Goal: Task Accomplishment & Management: Manage account settings

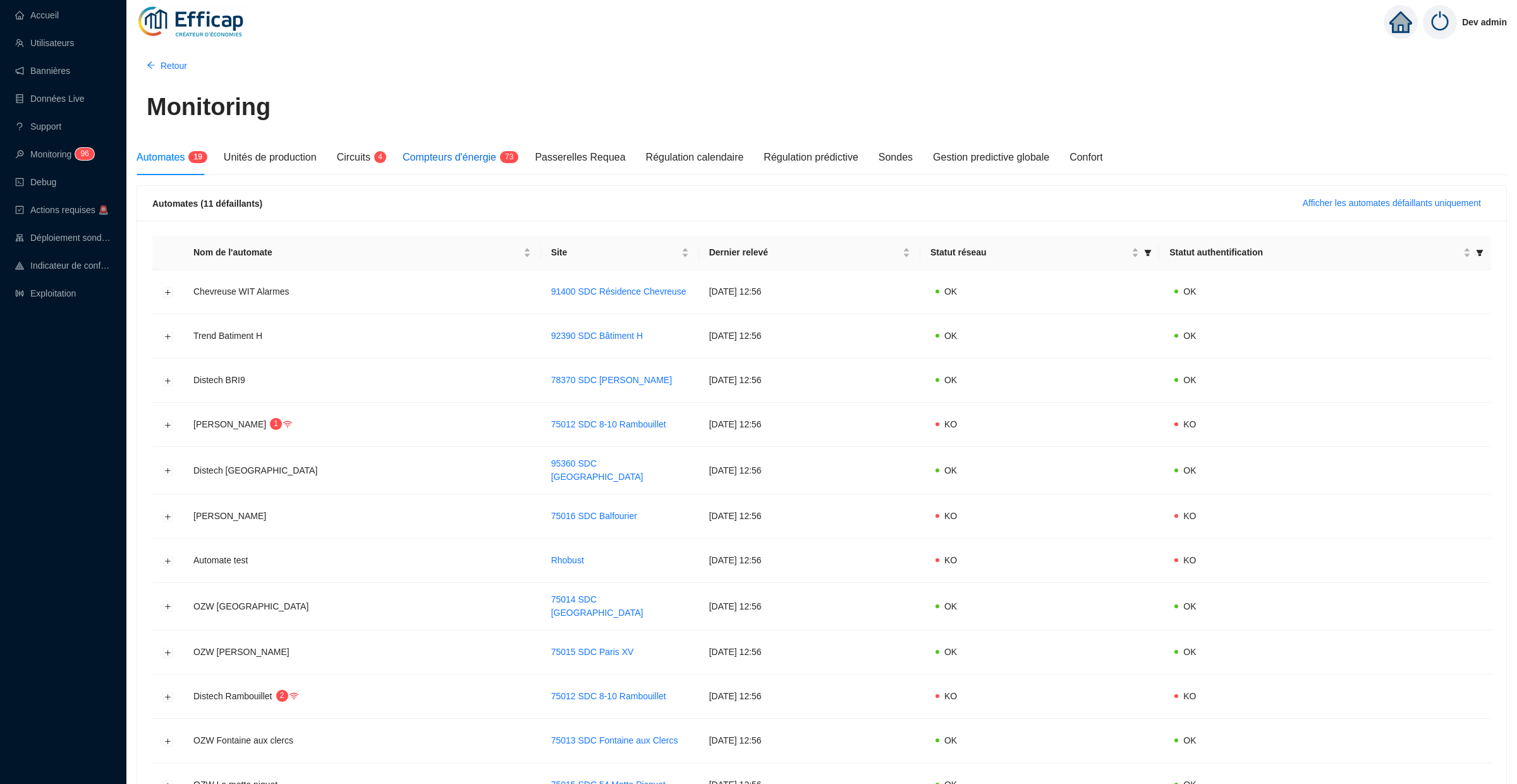
click at [466, 159] on span "Compteurs d'énergie" at bounding box center [449, 157] width 94 height 11
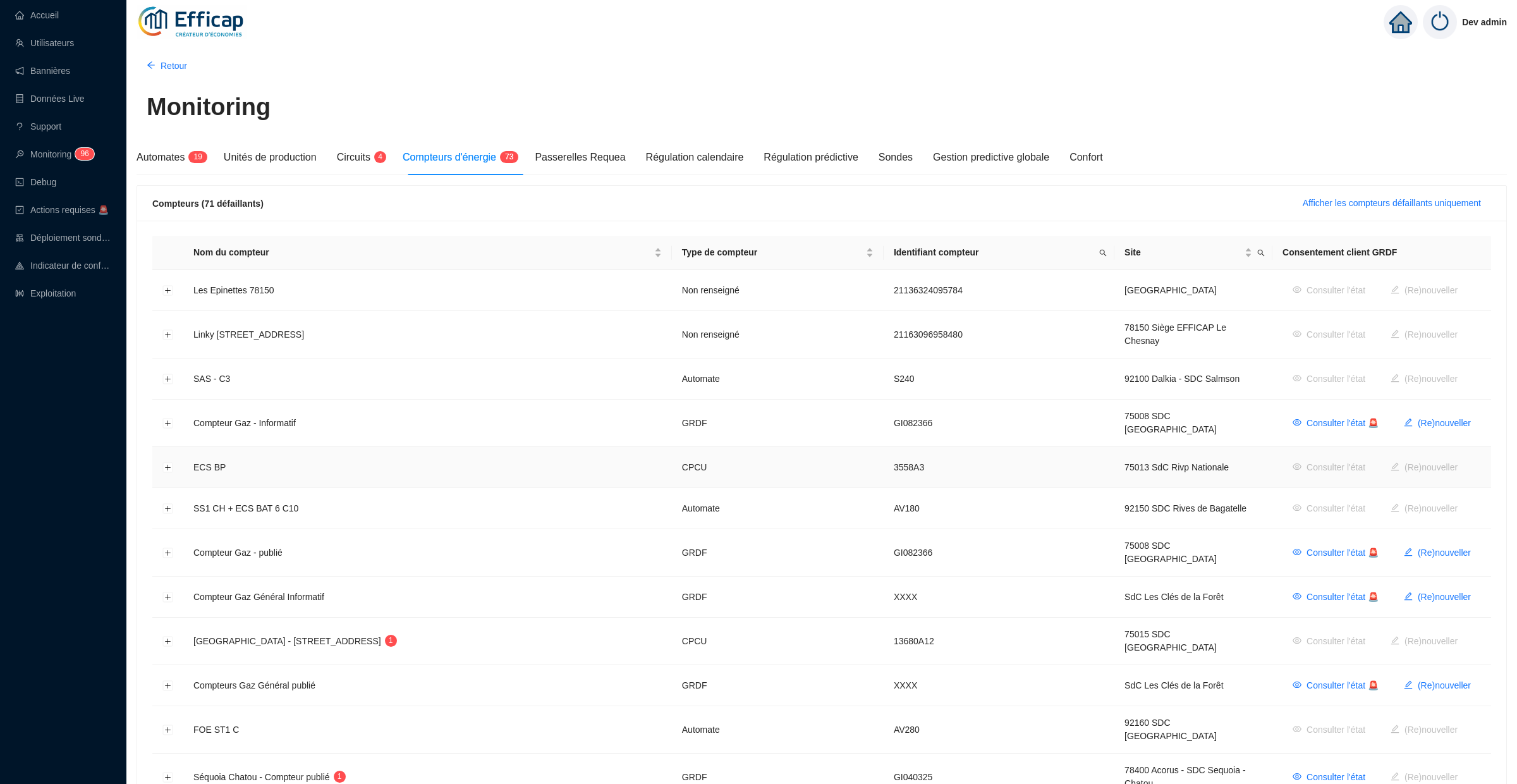
click at [174, 458] on td at bounding box center [168, 467] width 31 height 41
click at [167, 462] on button "Développer la ligne" at bounding box center [168, 467] width 10 height 10
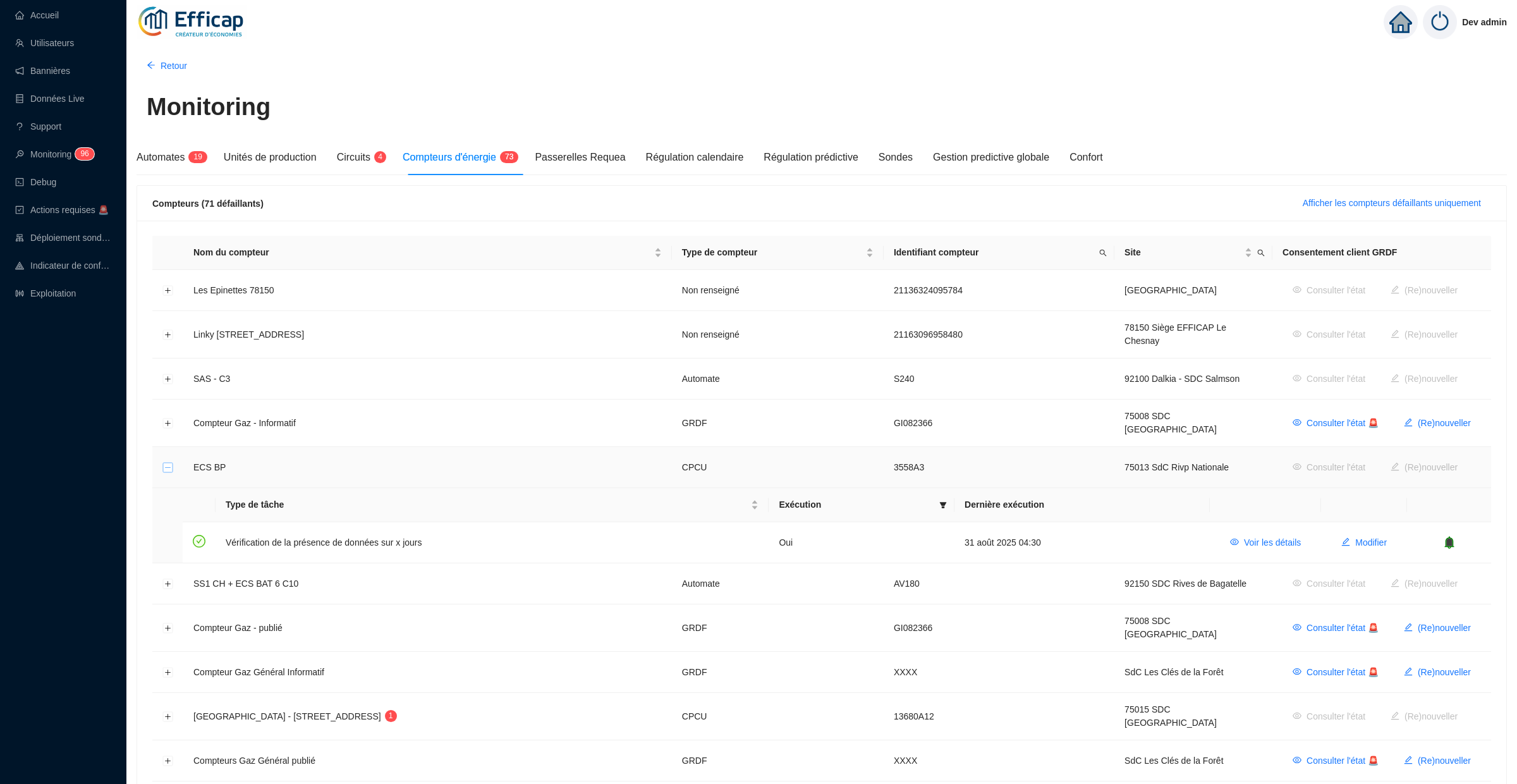
click at [168, 462] on button "Réduire la ligne" at bounding box center [168, 467] width 10 height 10
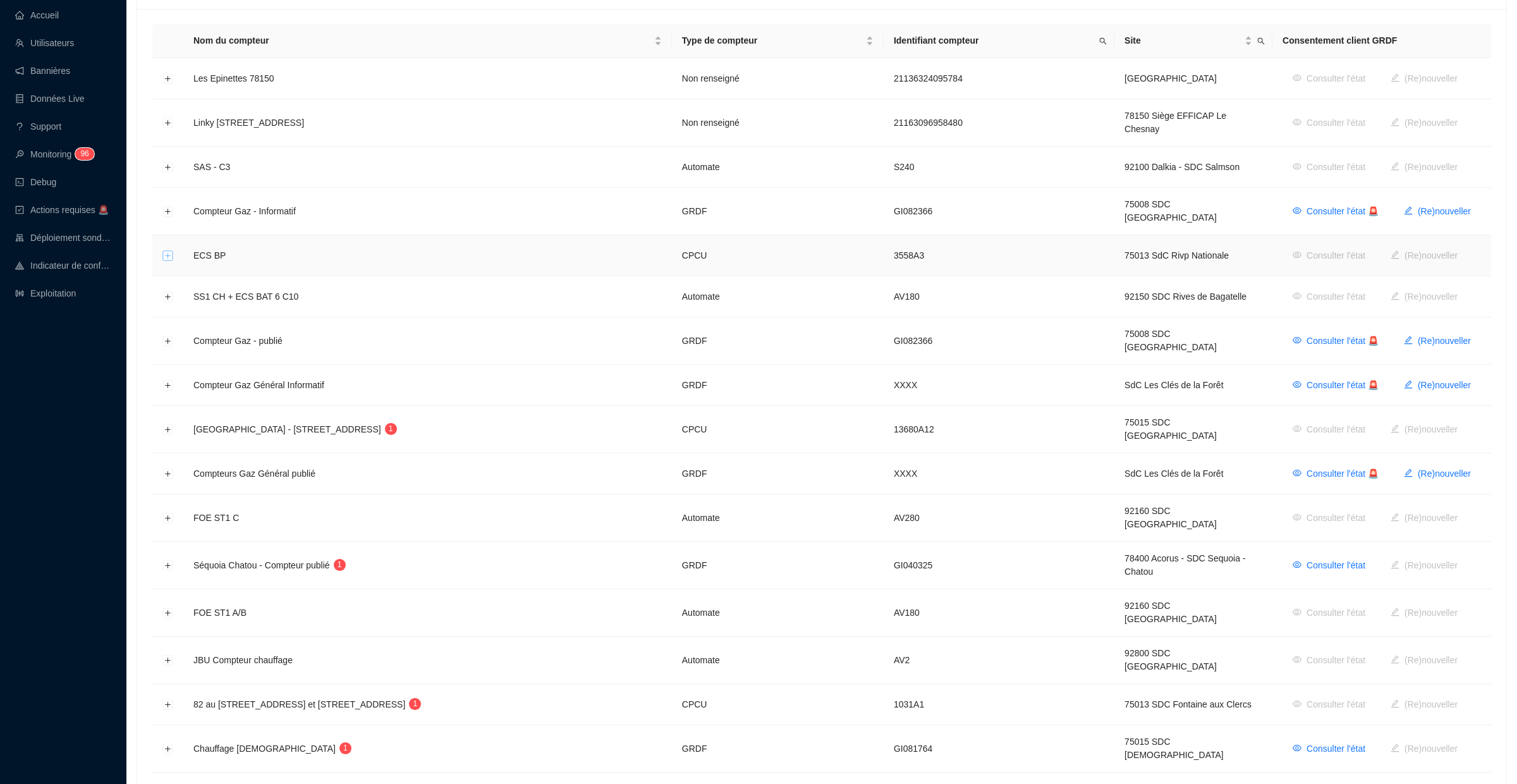
scroll to position [225, 0]
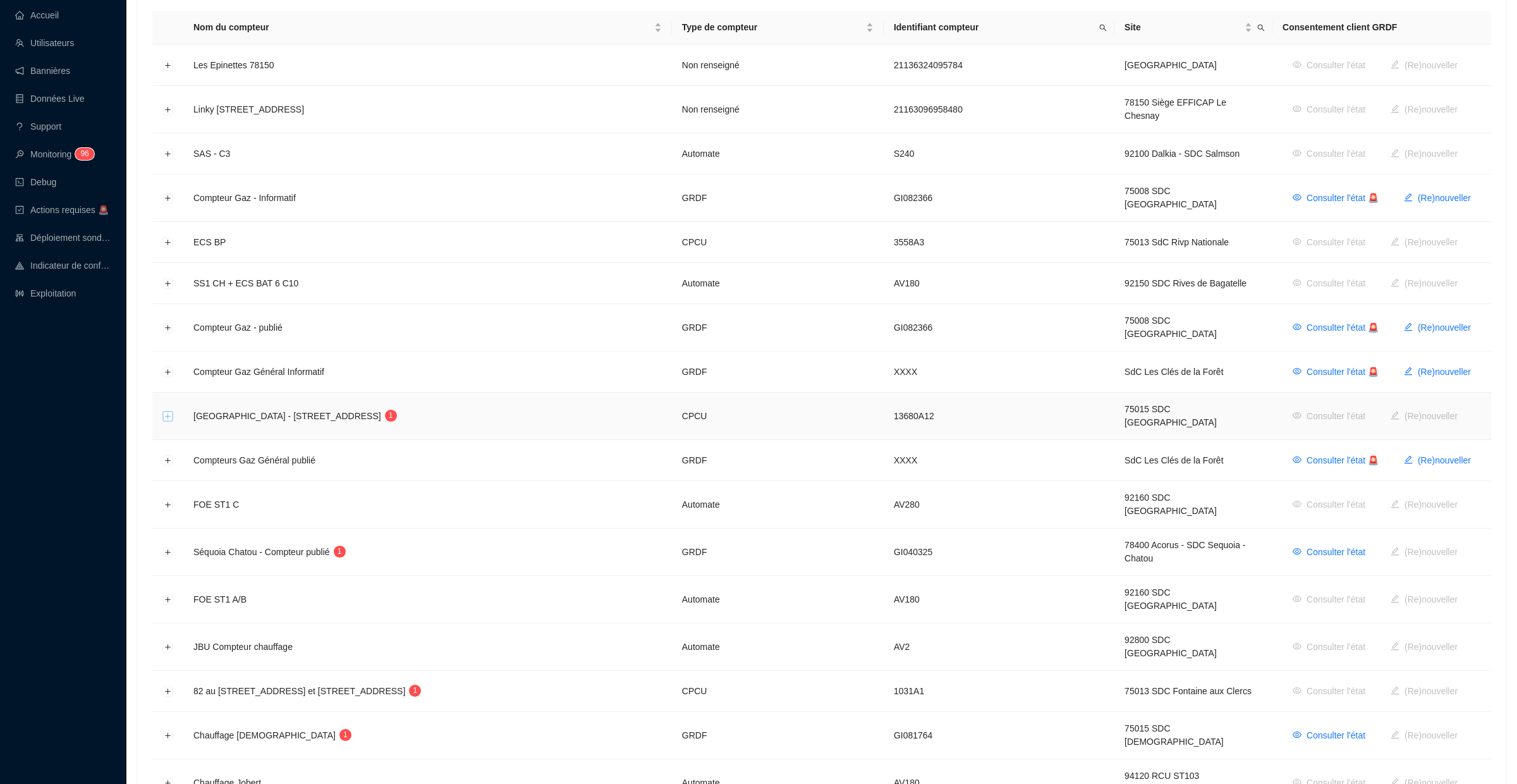
click at [171, 411] on button "Développer la ligne" at bounding box center [168, 416] width 10 height 10
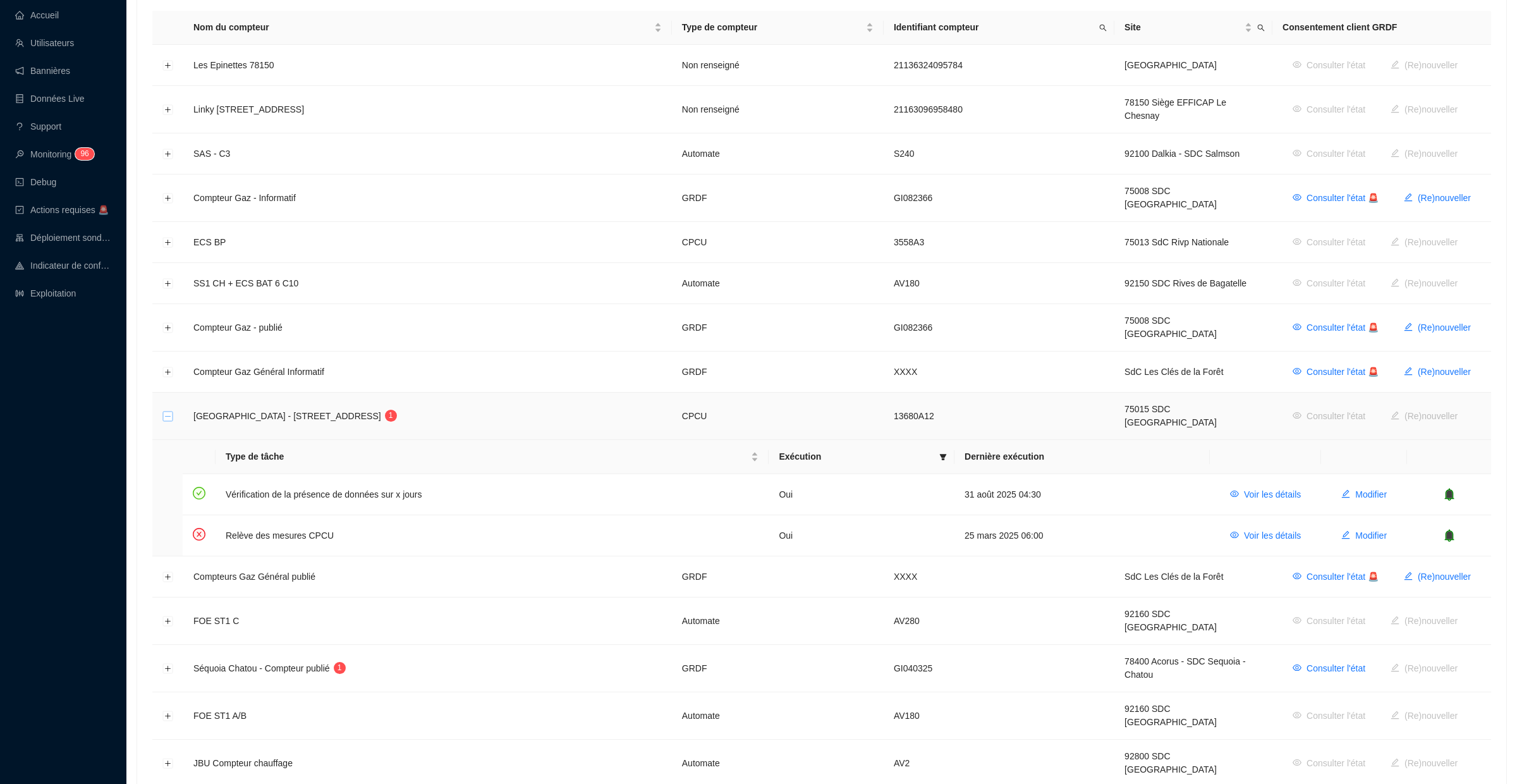
click at [167, 411] on button "Réduire la ligne" at bounding box center [168, 416] width 10 height 10
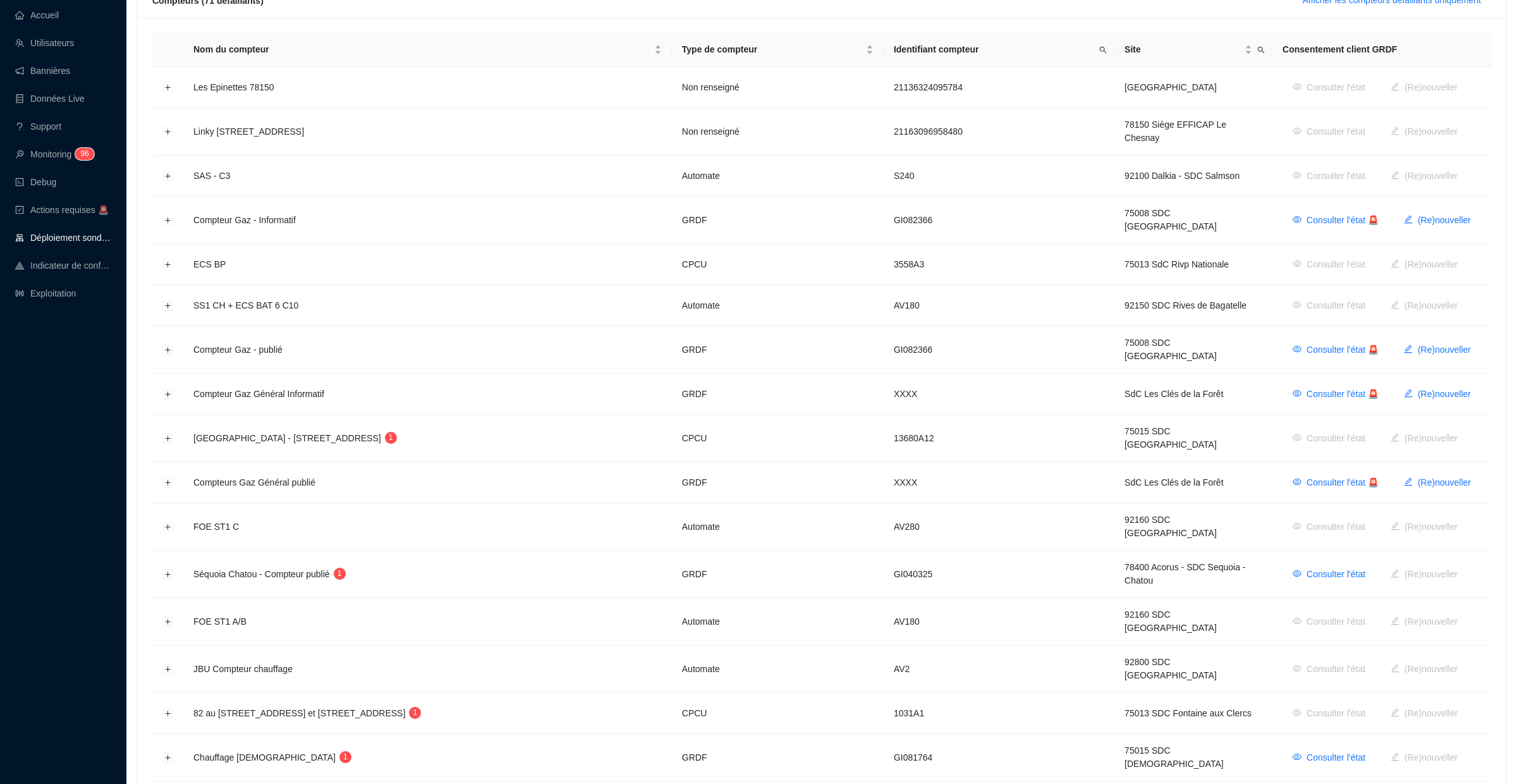
scroll to position [189, 0]
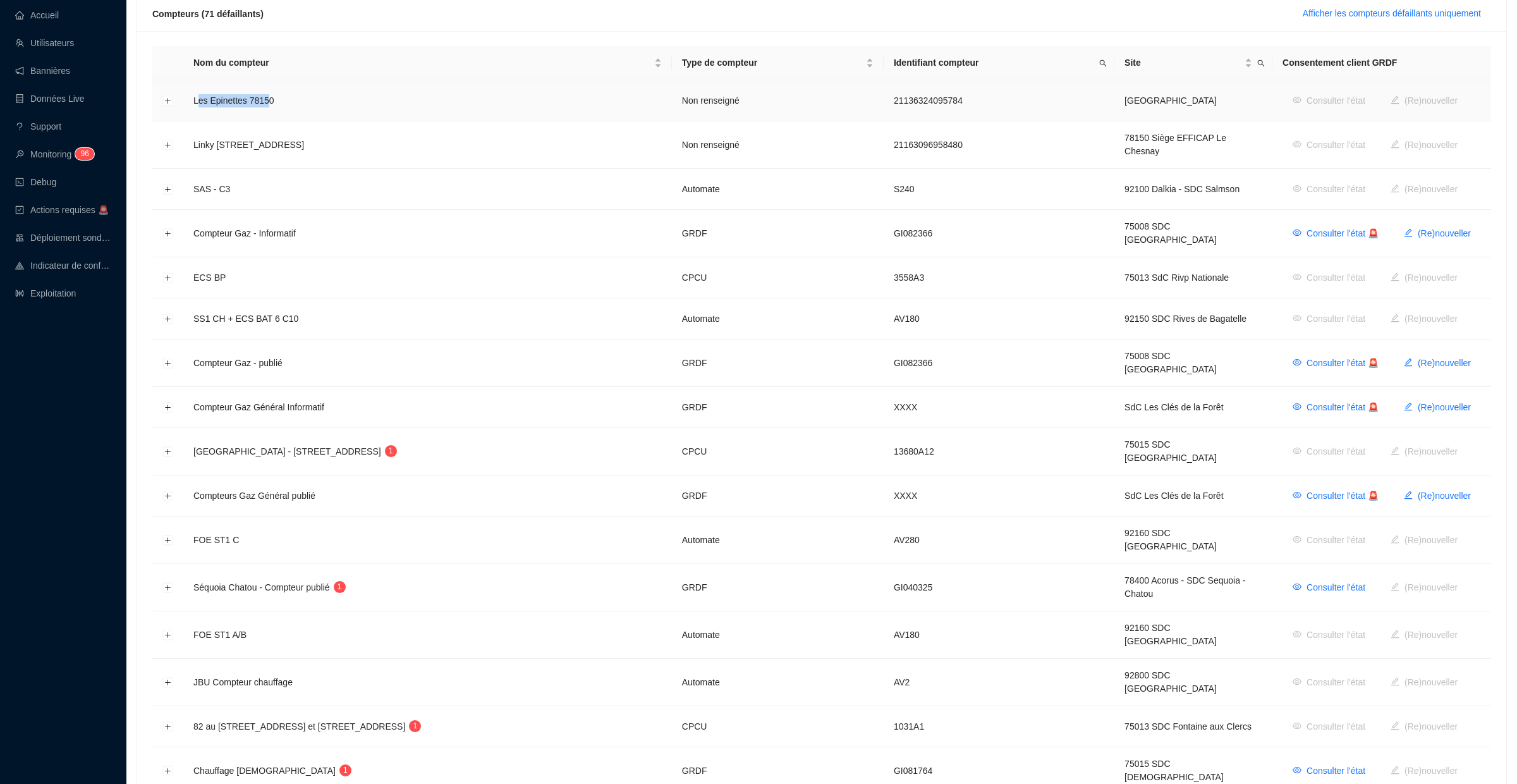
drag, startPoint x: 273, startPoint y: 100, endPoint x: 196, endPoint y: 99, distance: 77.0
click at [196, 99] on span "Les Epinettes 78150" at bounding box center [234, 100] width 81 height 10
drag, startPoint x: 225, startPoint y: 263, endPoint x: 194, endPoint y: 263, distance: 31.0
click at [194, 264] on td "ECS BP" at bounding box center [427, 278] width 489 height 41
copy span "ECS BP"
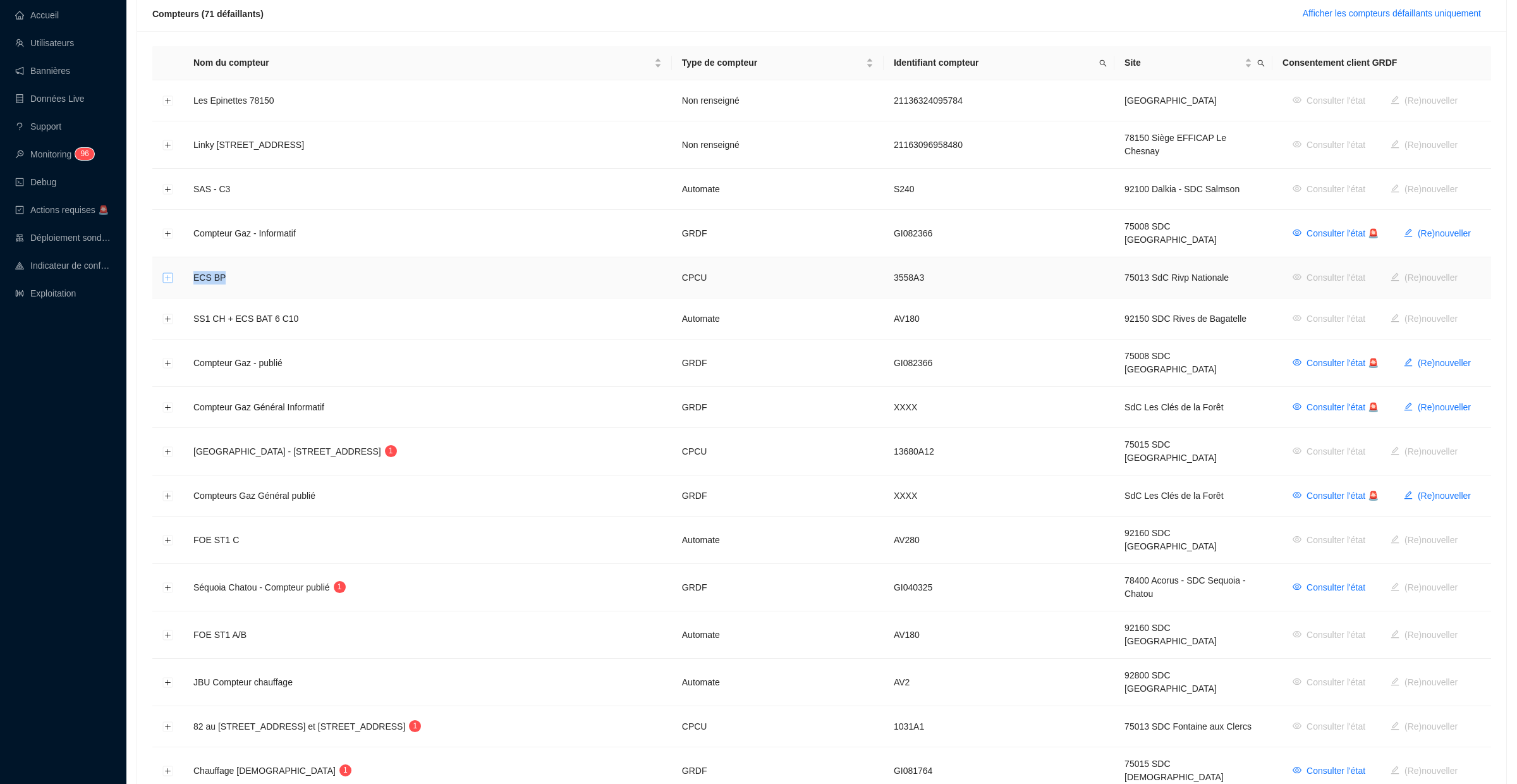
click at [168, 273] on button "Développer la ligne" at bounding box center [168, 278] width 10 height 10
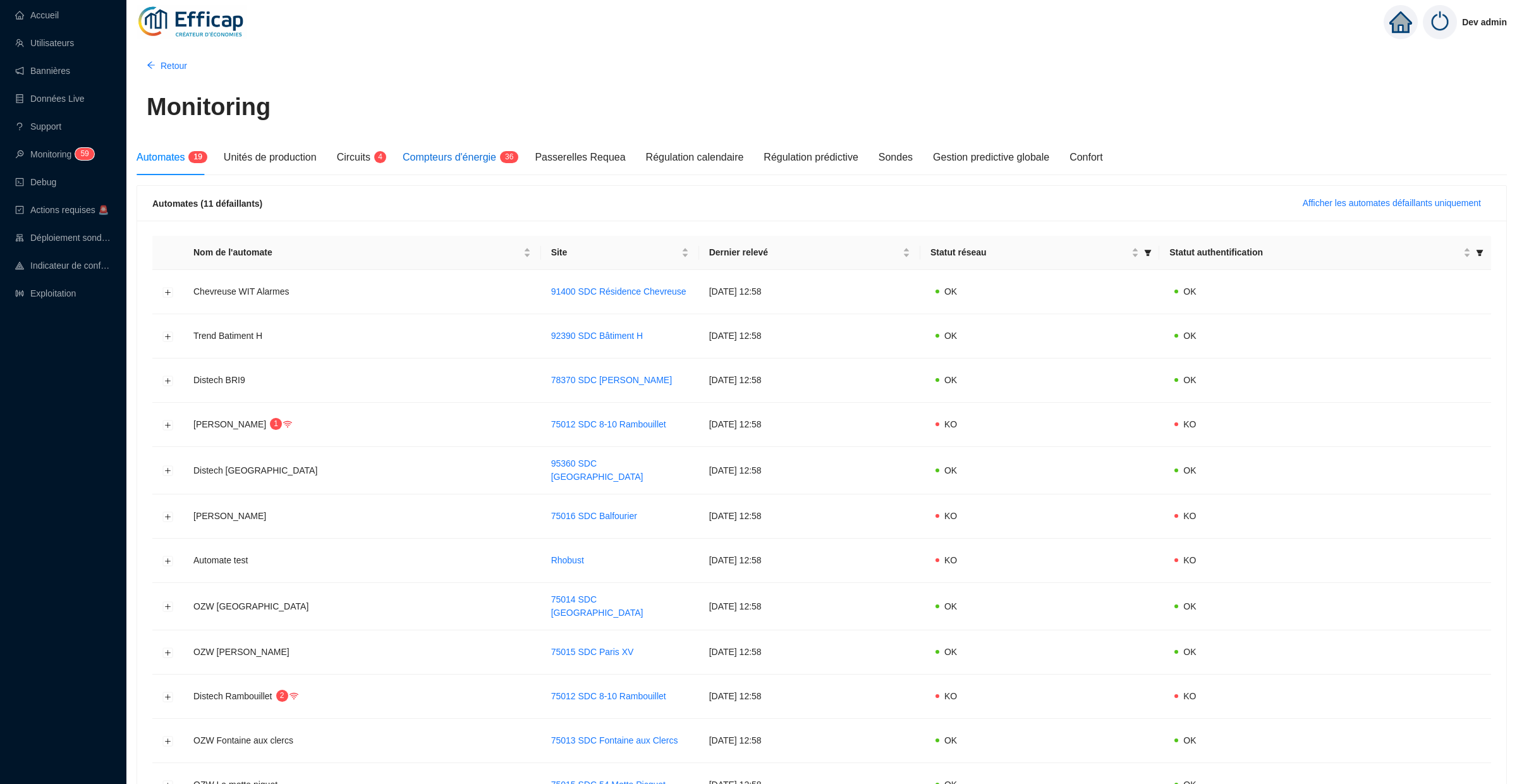
click at [484, 157] on span "Compteurs d'énergie" at bounding box center [449, 157] width 94 height 11
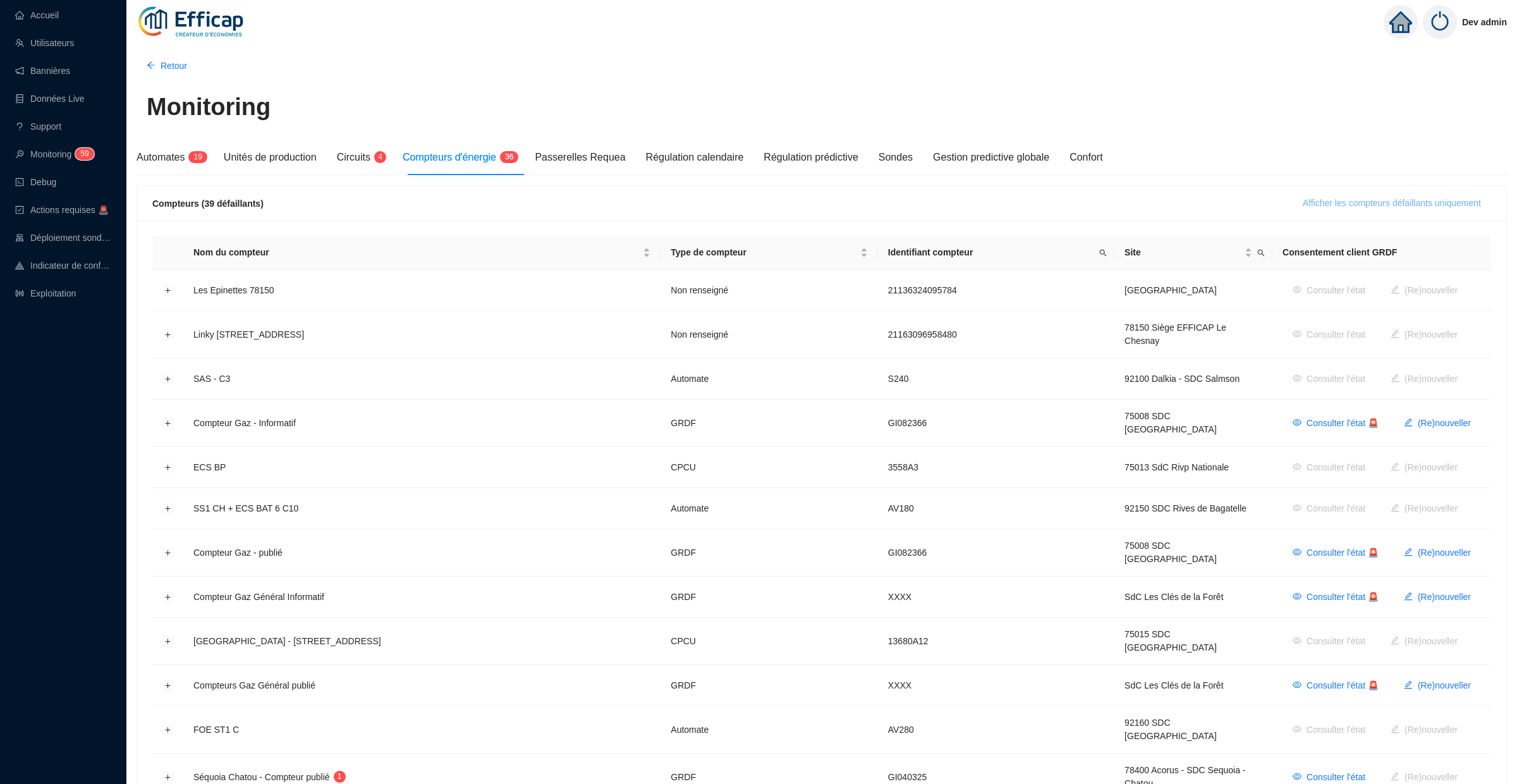
click at [1334, 206] on span "Afficher les compteurs défaillants uniquement" at bounding box center [1392, 204] width 178 height 13
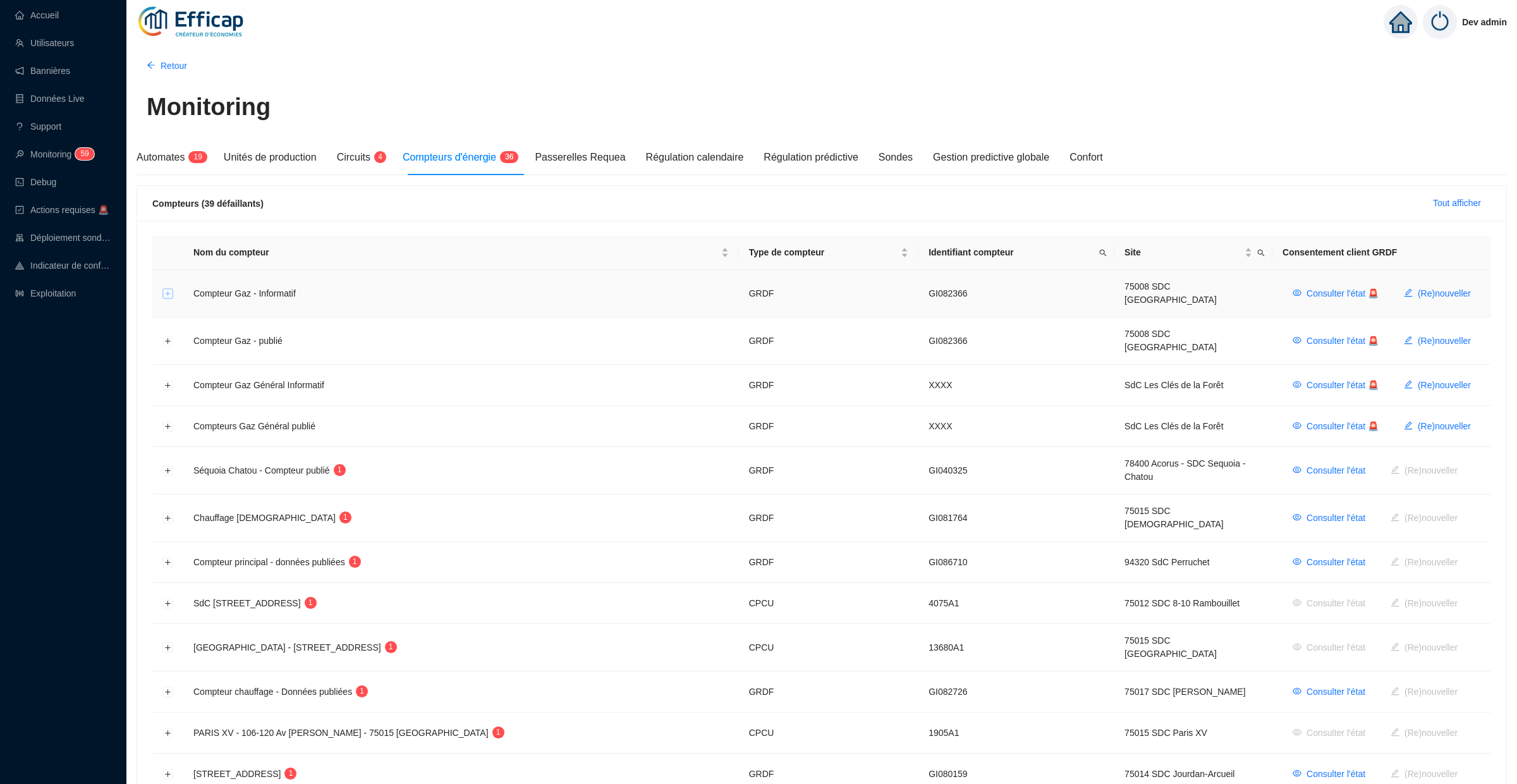
click at [169, 295] on button "Développer la ligne" at bounding box center [168, 293] width 10 height 10
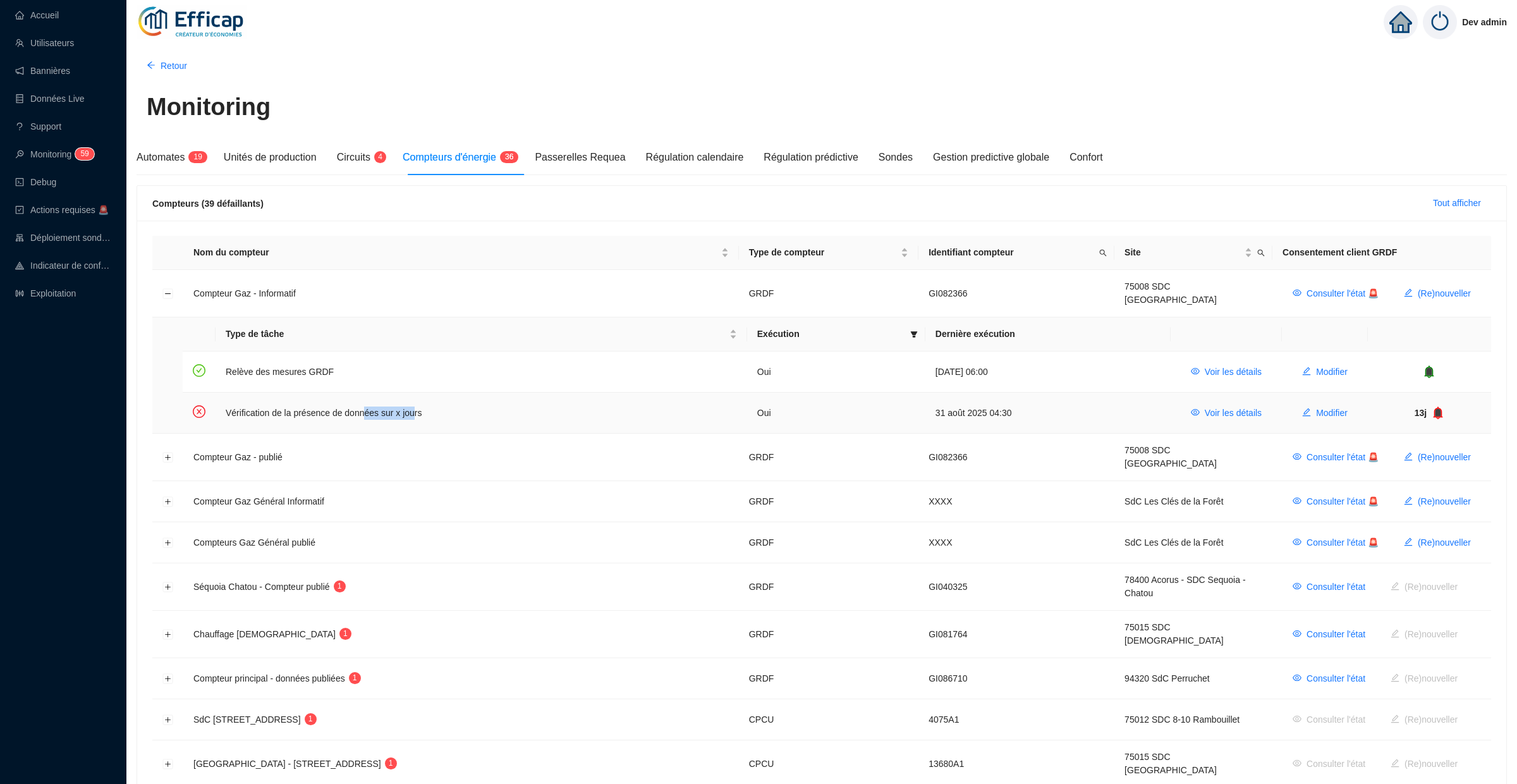
drag, startPoint x: 421, startPoint y: 402, endPoint x: 369, endPoint y: 402, distance: 52.0
click at [369, 402] on td "Vérification de la présence de données sur x jours" at bounding box center [481, 413] width 531 height 40
click at [167, 289] on button "Réduire la ligne" at bounding box center [168, 293] width 10 height 10
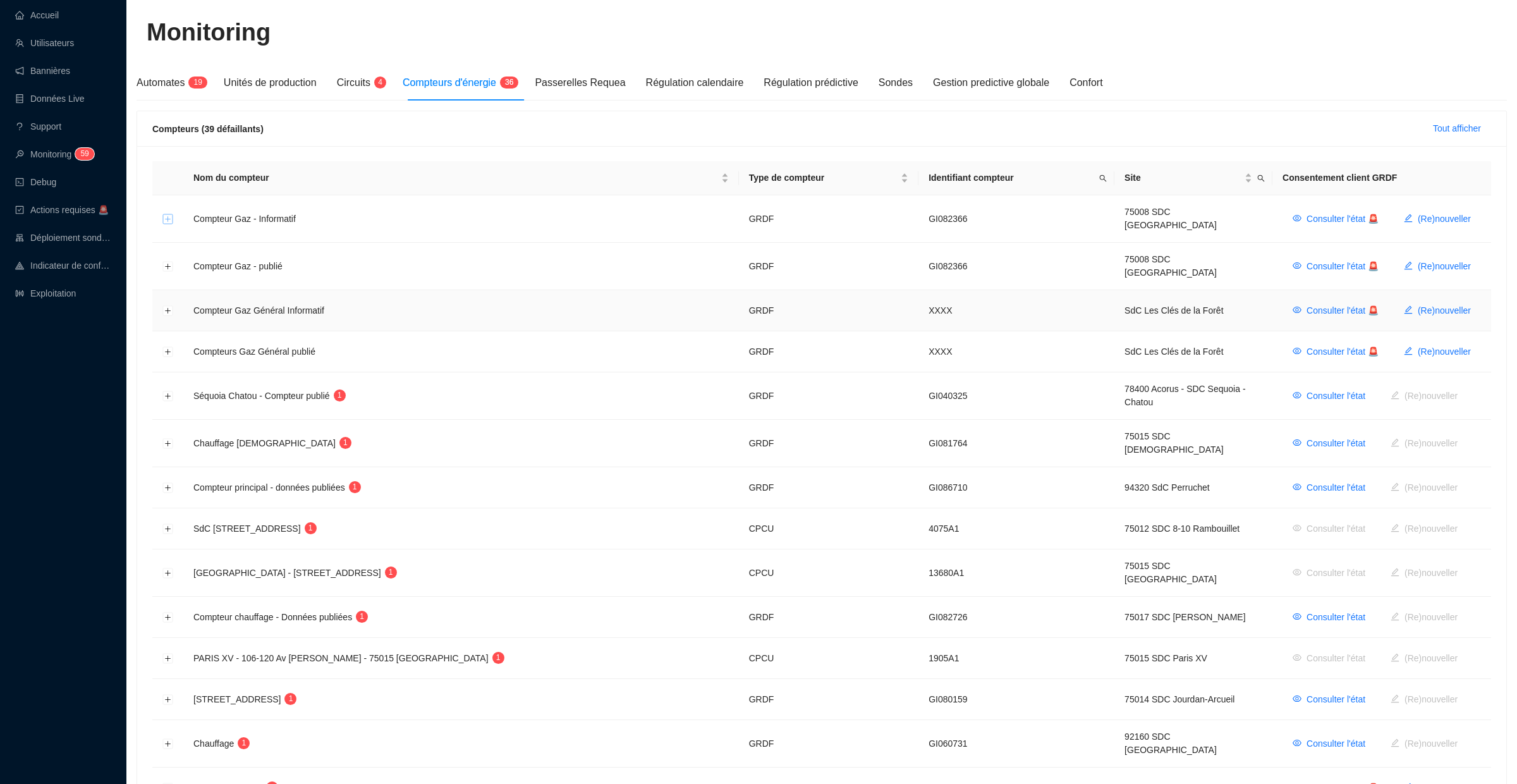
scroll to position [89, 0]
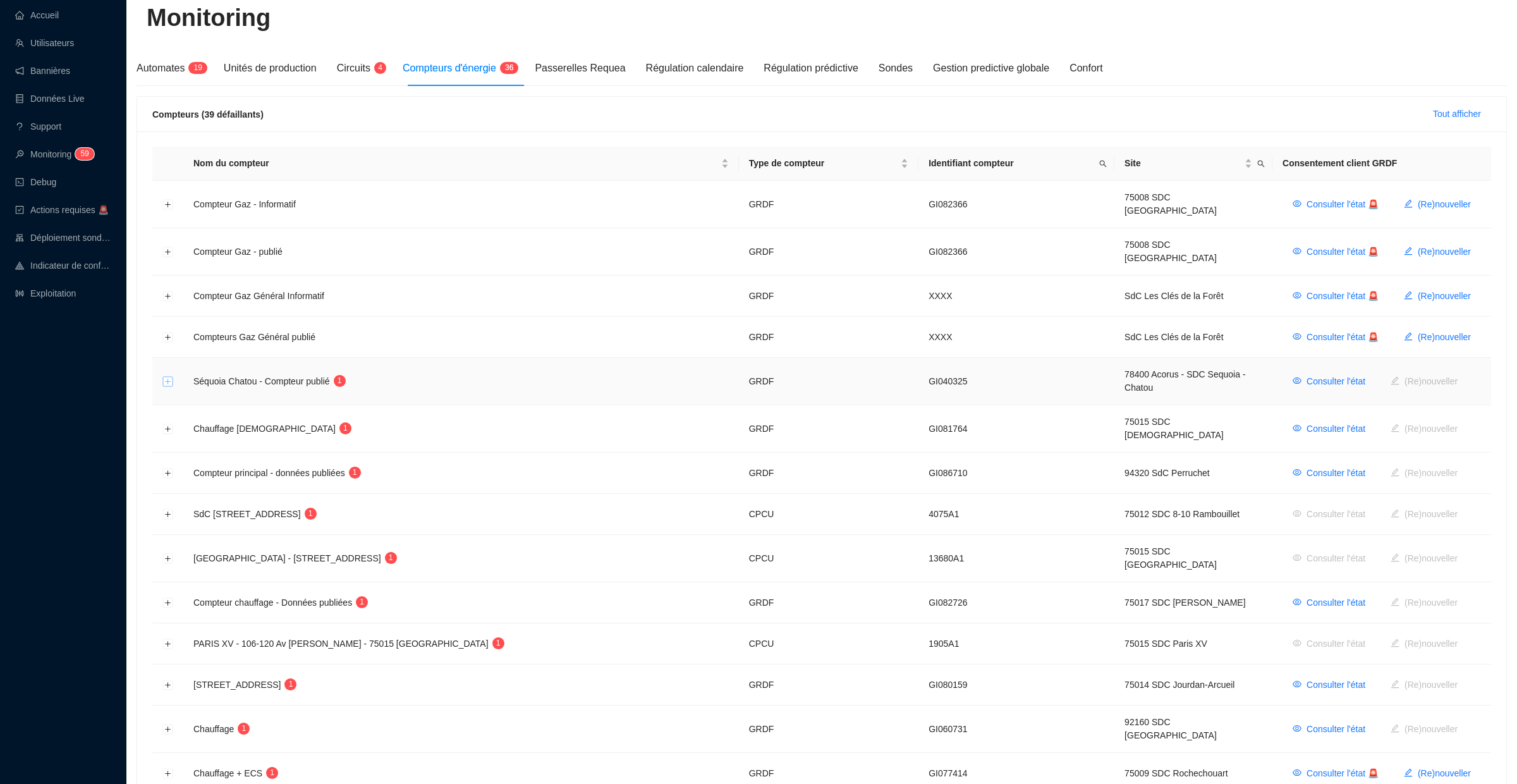
click at [172, 377] on button "Développer la ligne" at bounding box center [168, 382] width 10 height 10
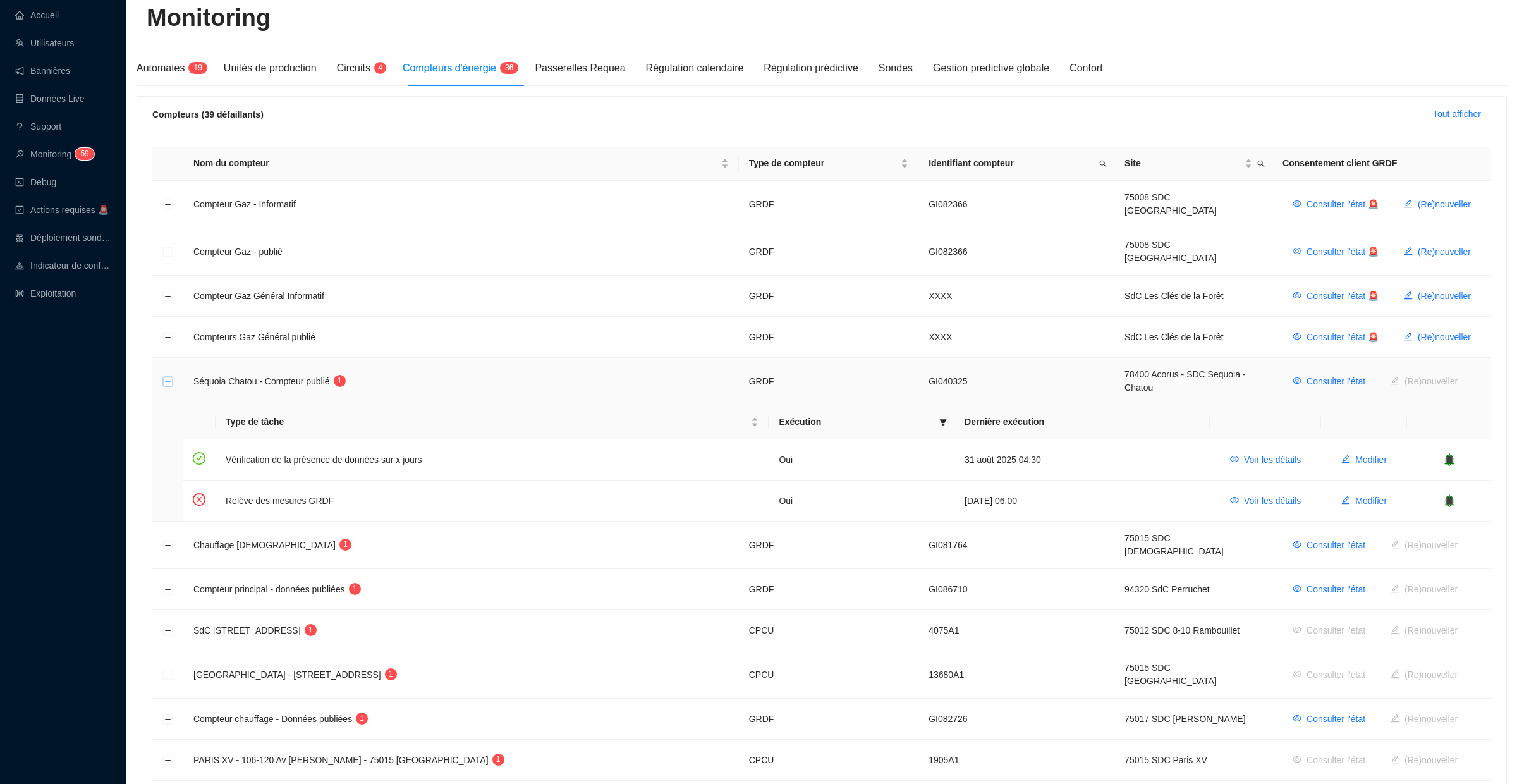
click at [172, 377] on button "Réduire la ligne" at bounding box center [168, 382] width 10 height 10
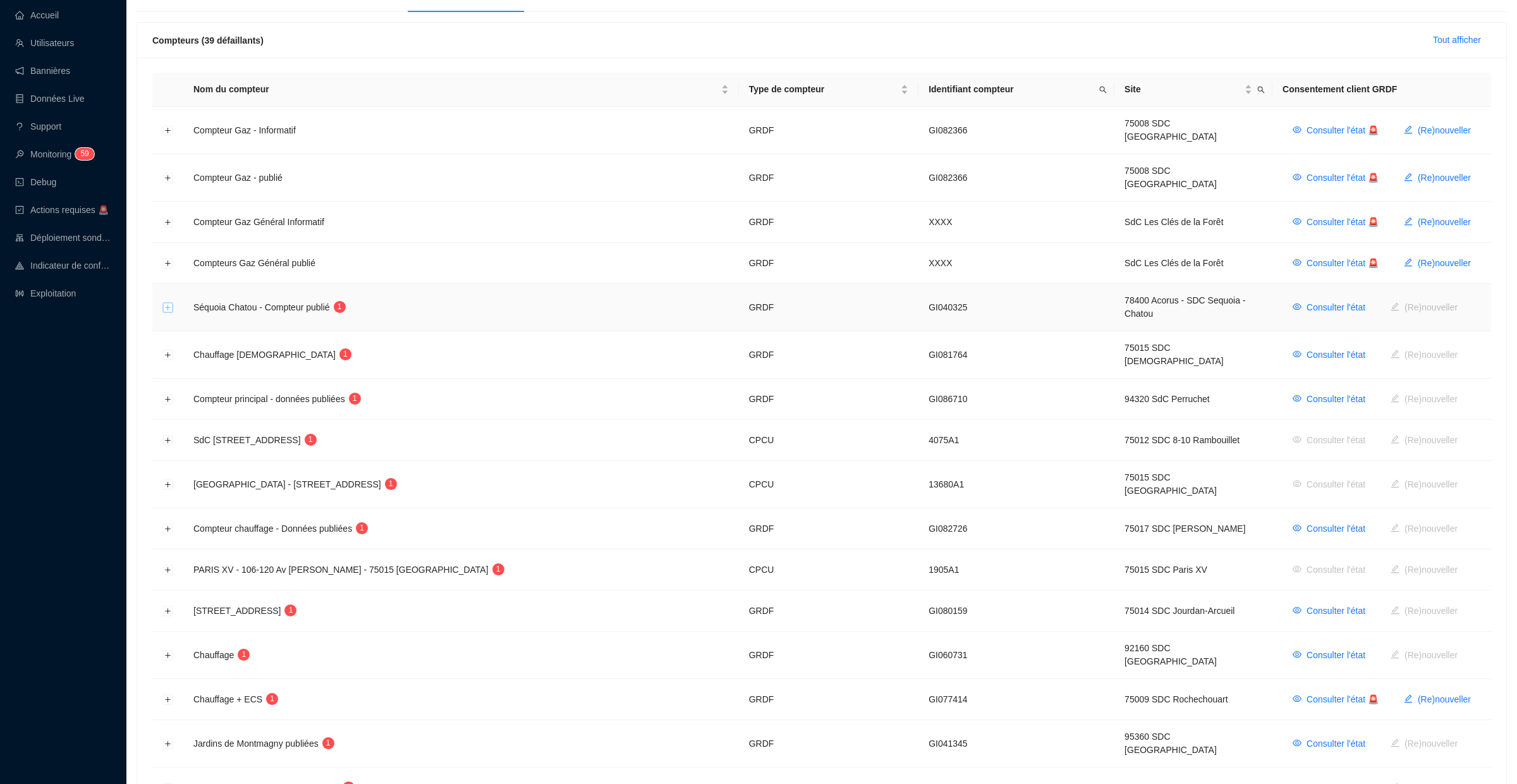
scroll to position [171, 0]
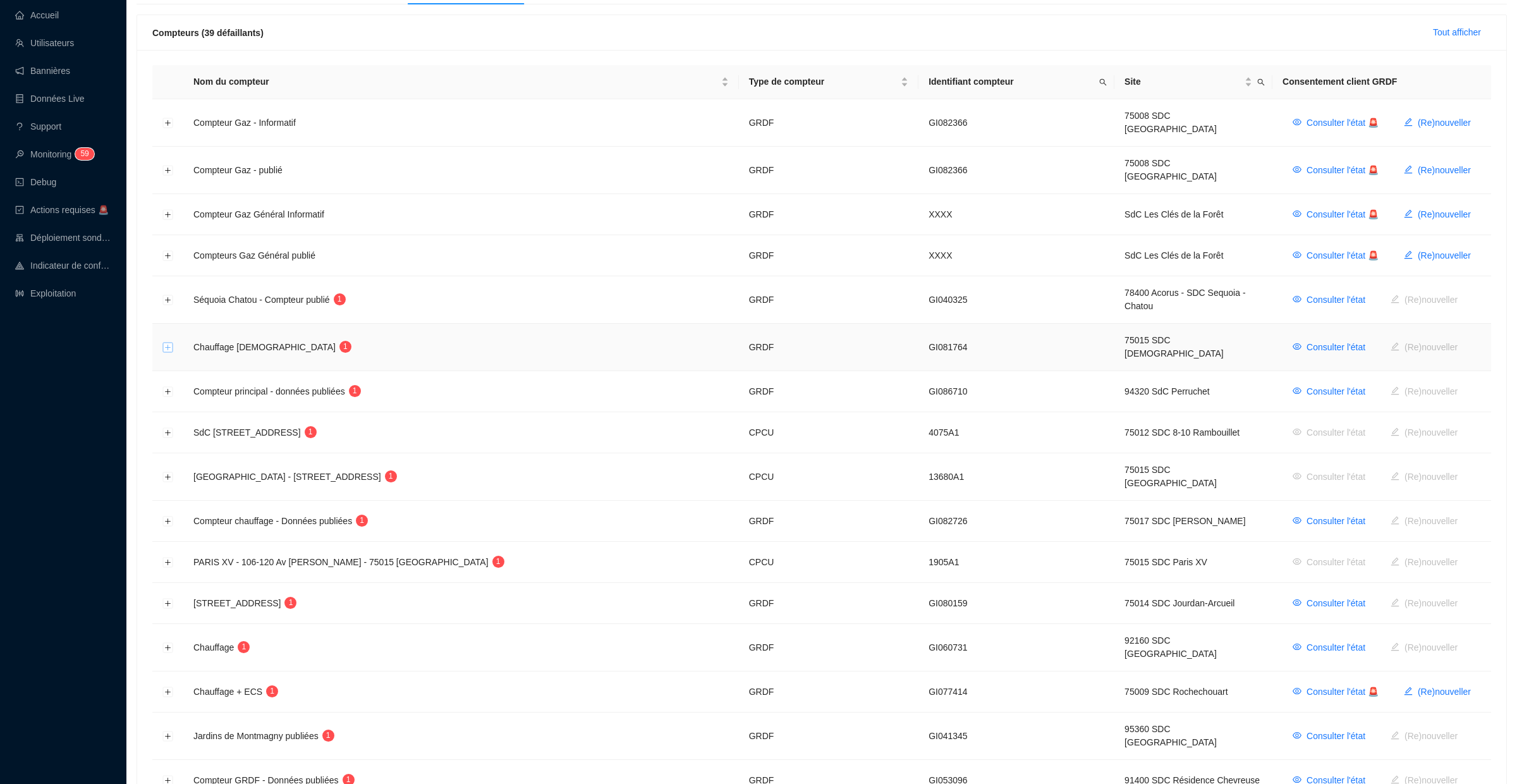
click at [169, 342] on button "Développer la ligne" at bounding box center [168, 347] width 10 height 10
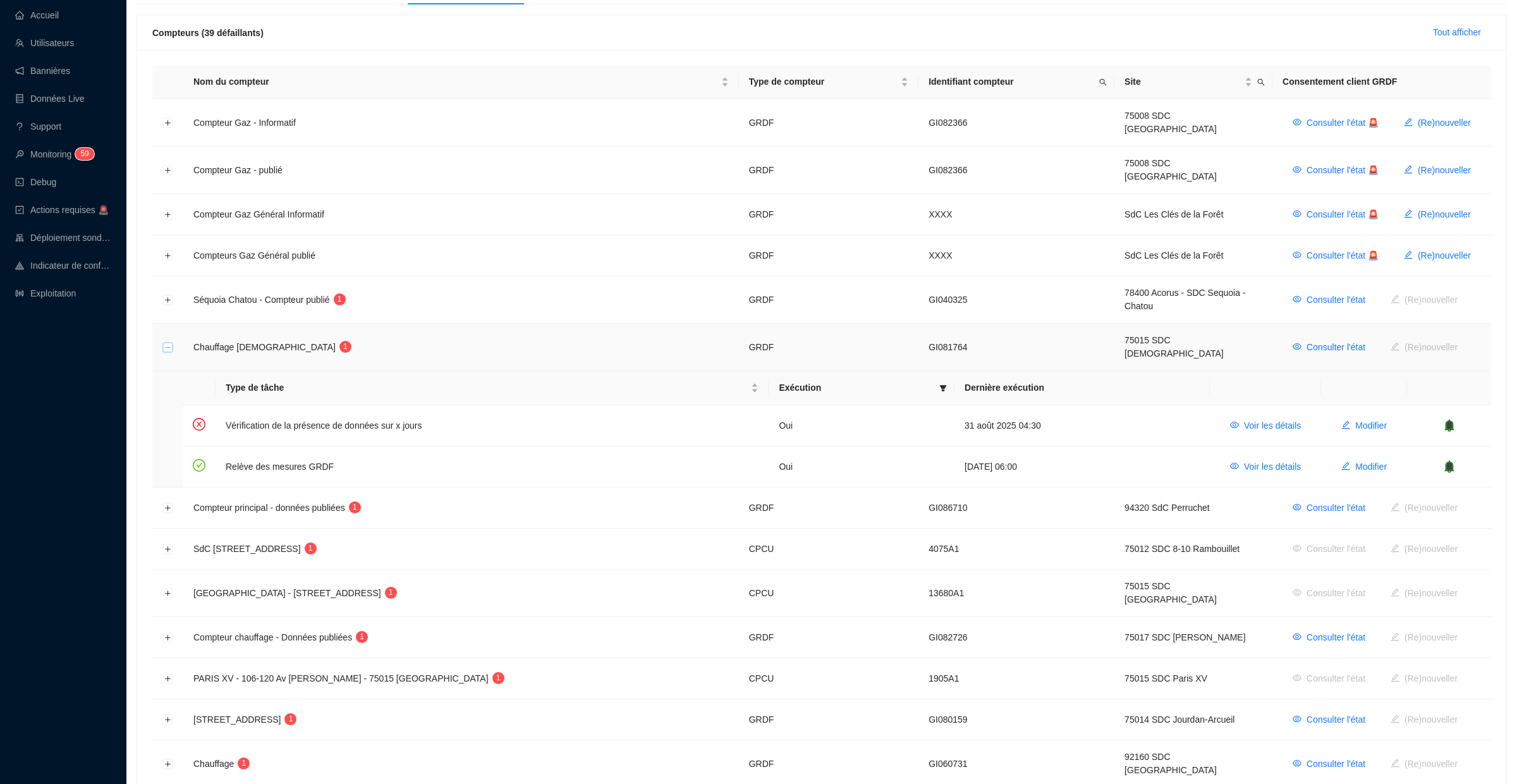
click at [169, 342] on button "Réduire la ligne" at bounding box center [168, 347] width 10 height 10
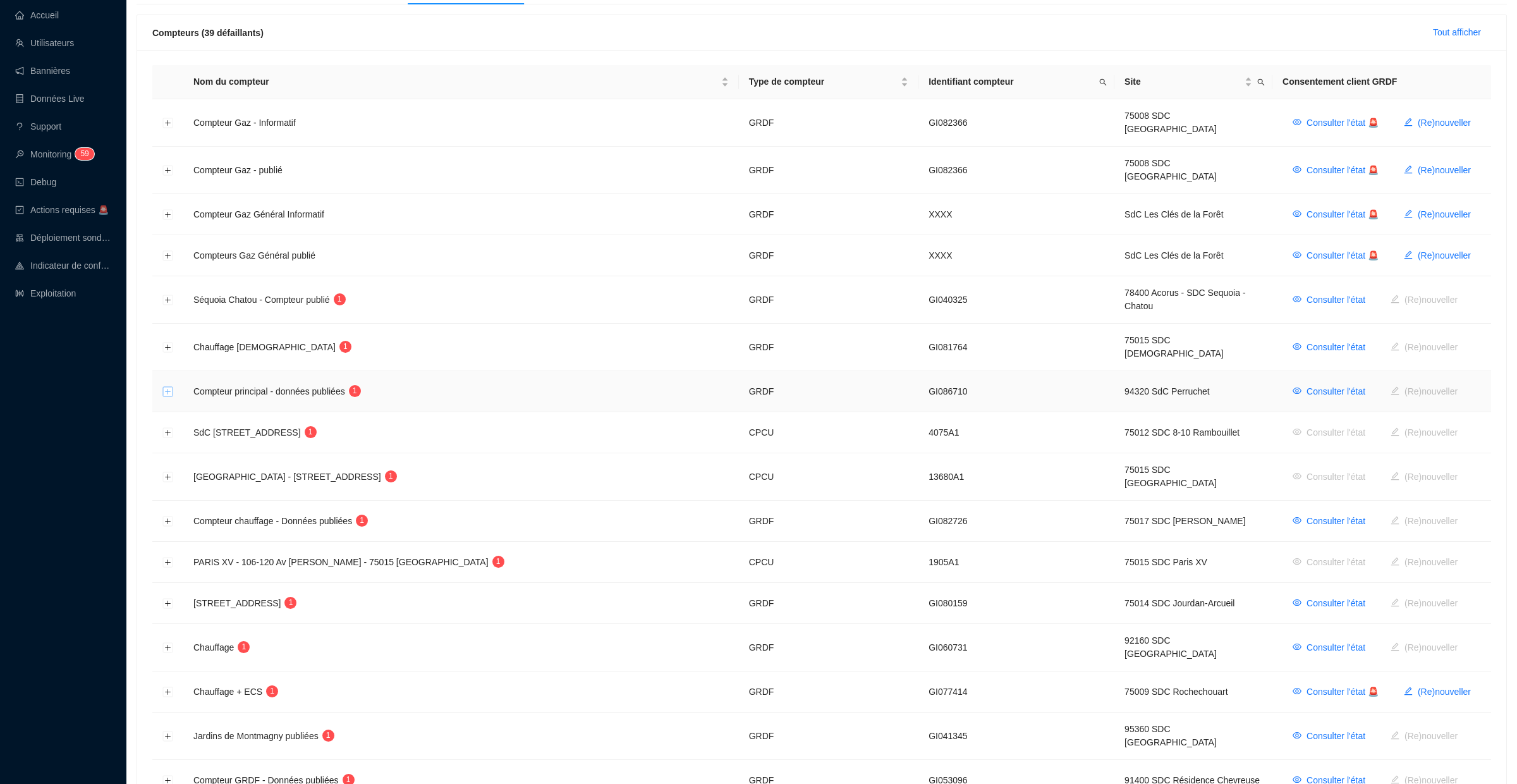
click at [168, 387] on button "Développer la ligne" at bounding box center [168, 392] width 10 height 10
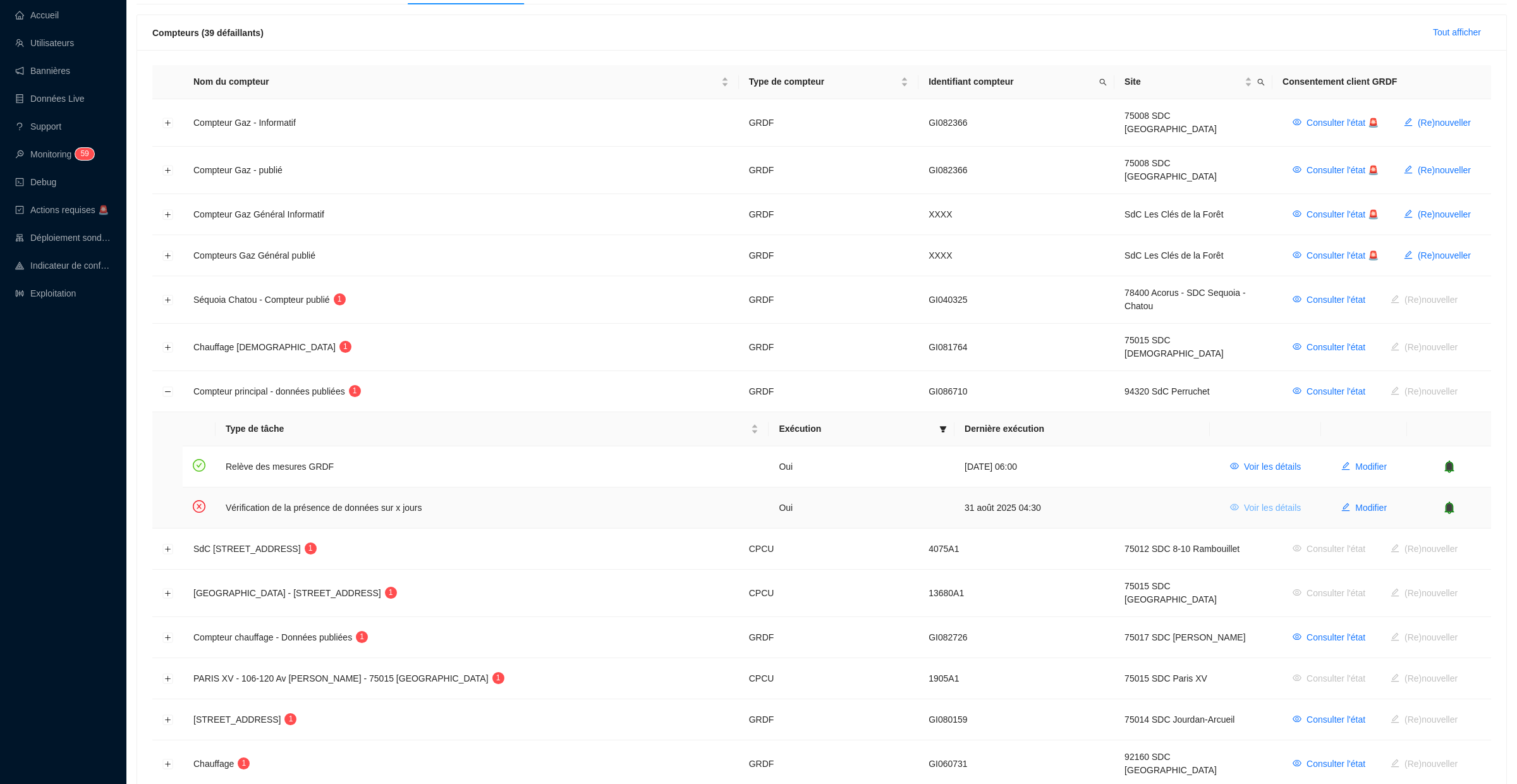
click at [1249, 501] on span "Voir les détails" at bounding box center [1272, 508] width 57 height 13
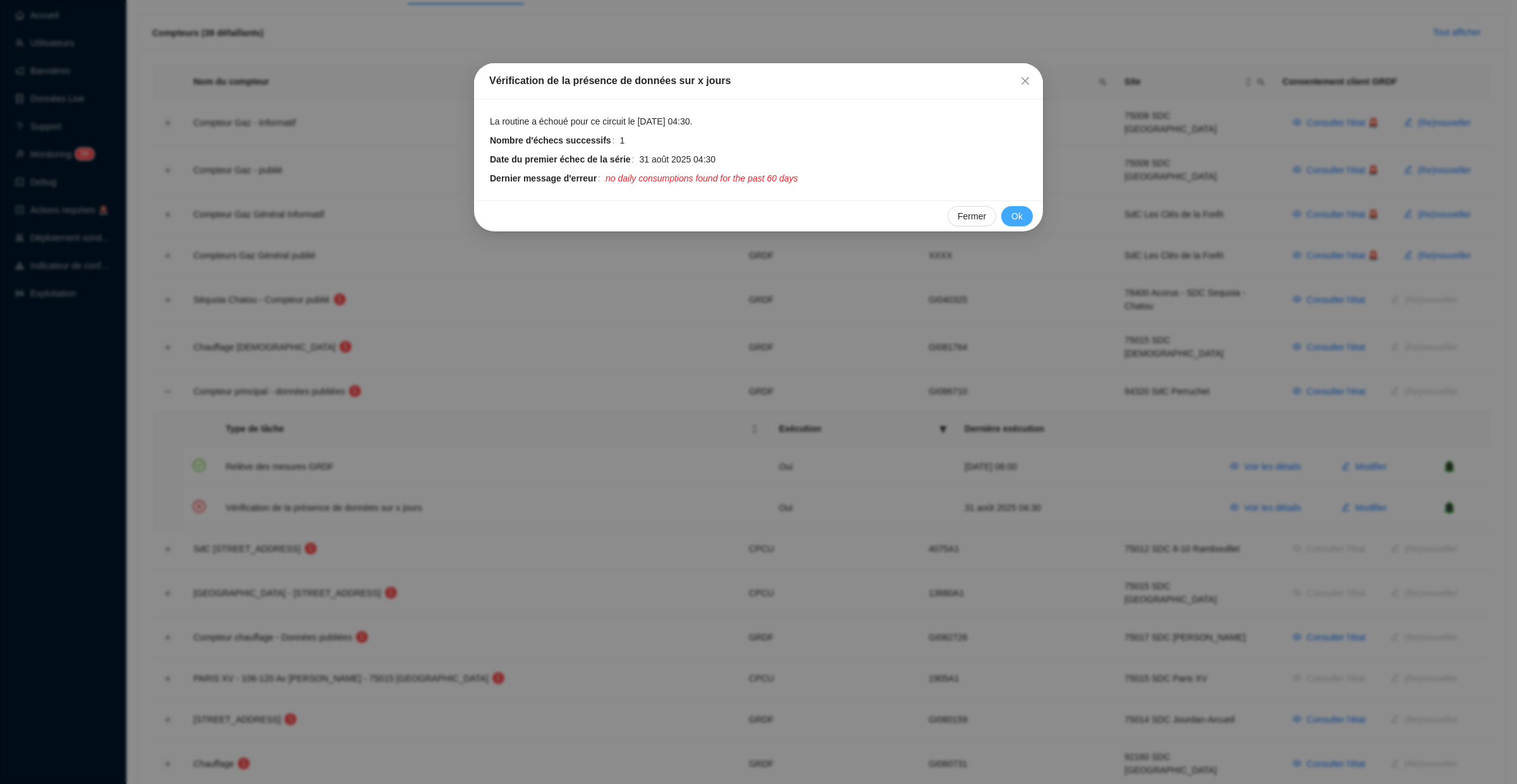
click at [1013, 219] on span "Ok" at bounding box center [1017, 216] width 11 height 13
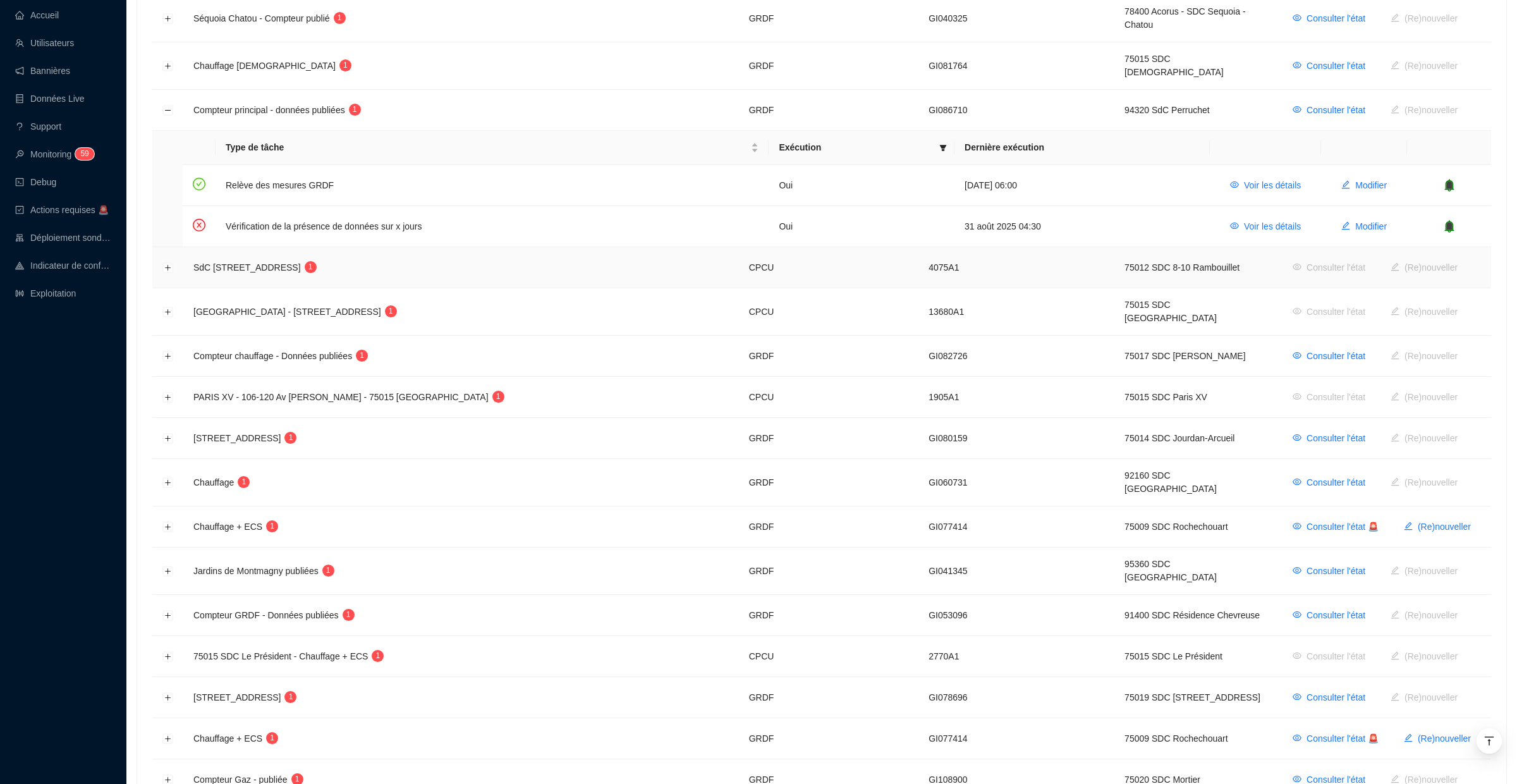
scroll to position [458, 0]
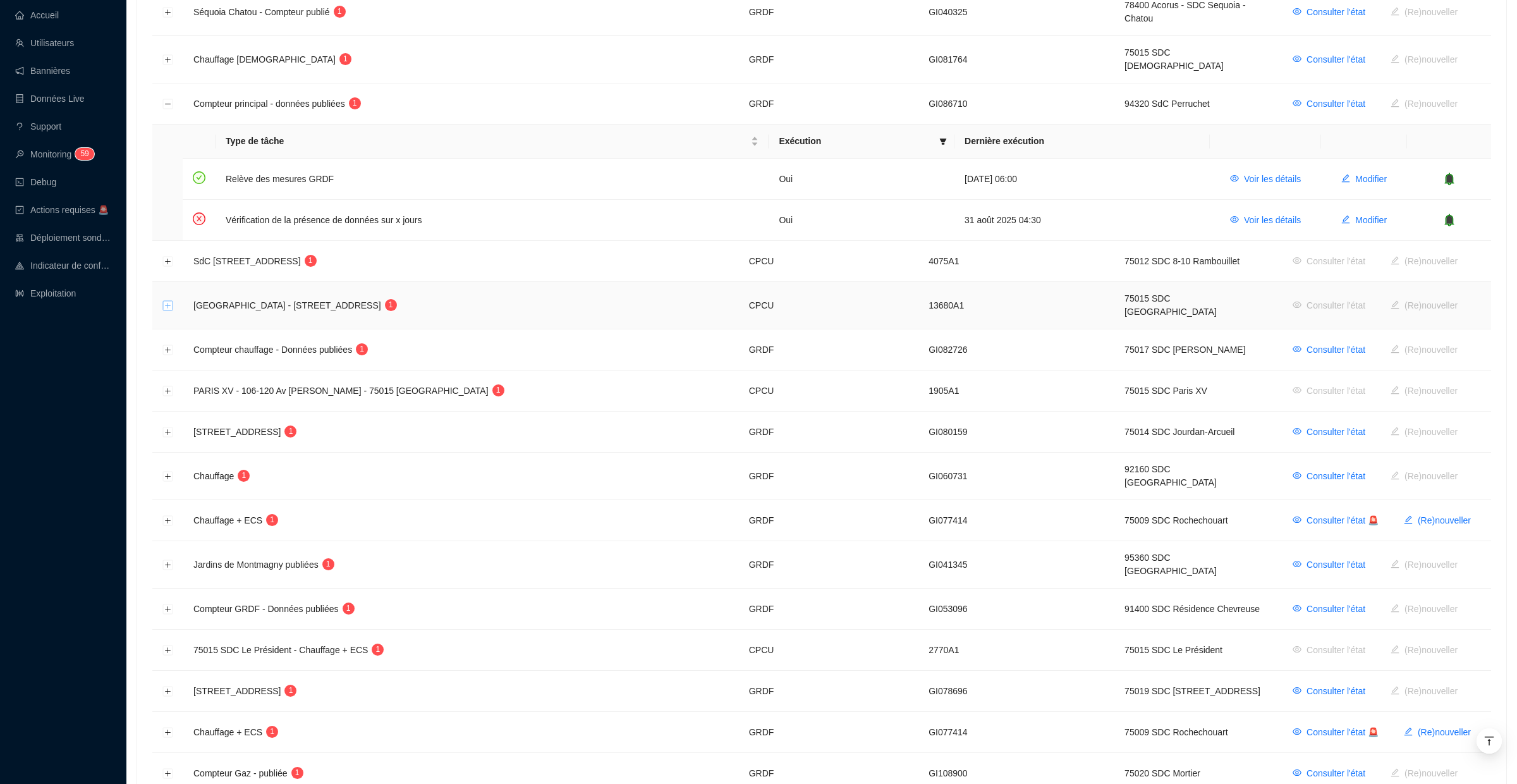
click at [169, 301] on button "Développer la ligne" at bounding box center [168, 305] width 10 height 10
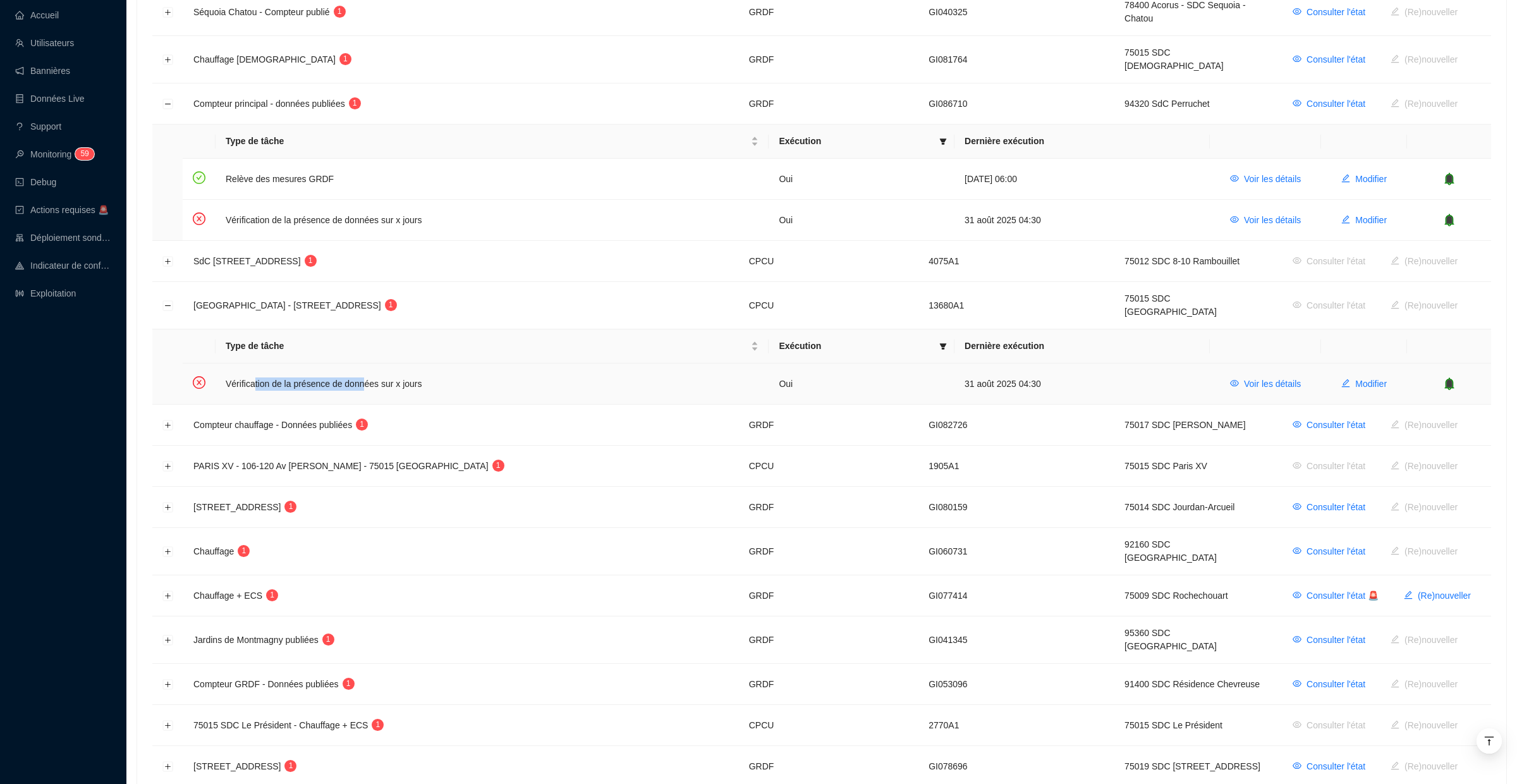
drag, startPoint x: 254, startPoint y: 359, endPoint x: 367, endPoint y: 359, distance: 113.0
click at [367, 363] on td "Vérification de la présence de données sur x jours" at bounding box center [492, 384] width 553 height 40
click at [171, 301] on button "Réduire la ligne" at bounding box center [168, 305] width 10 height 10
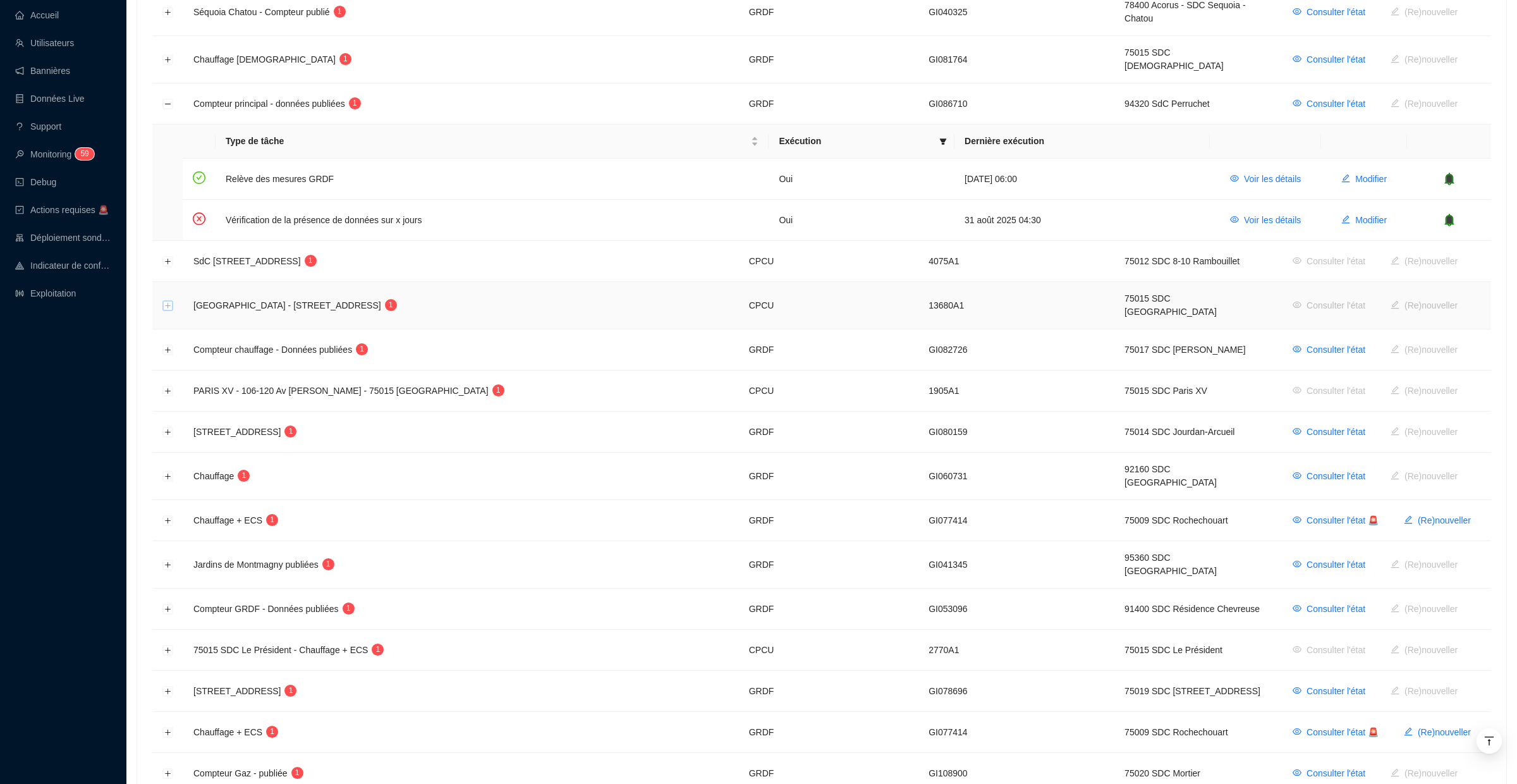
click at [168, 301] on button "Développer la ligne" at bounding box center [168, 305] width 10 height 10
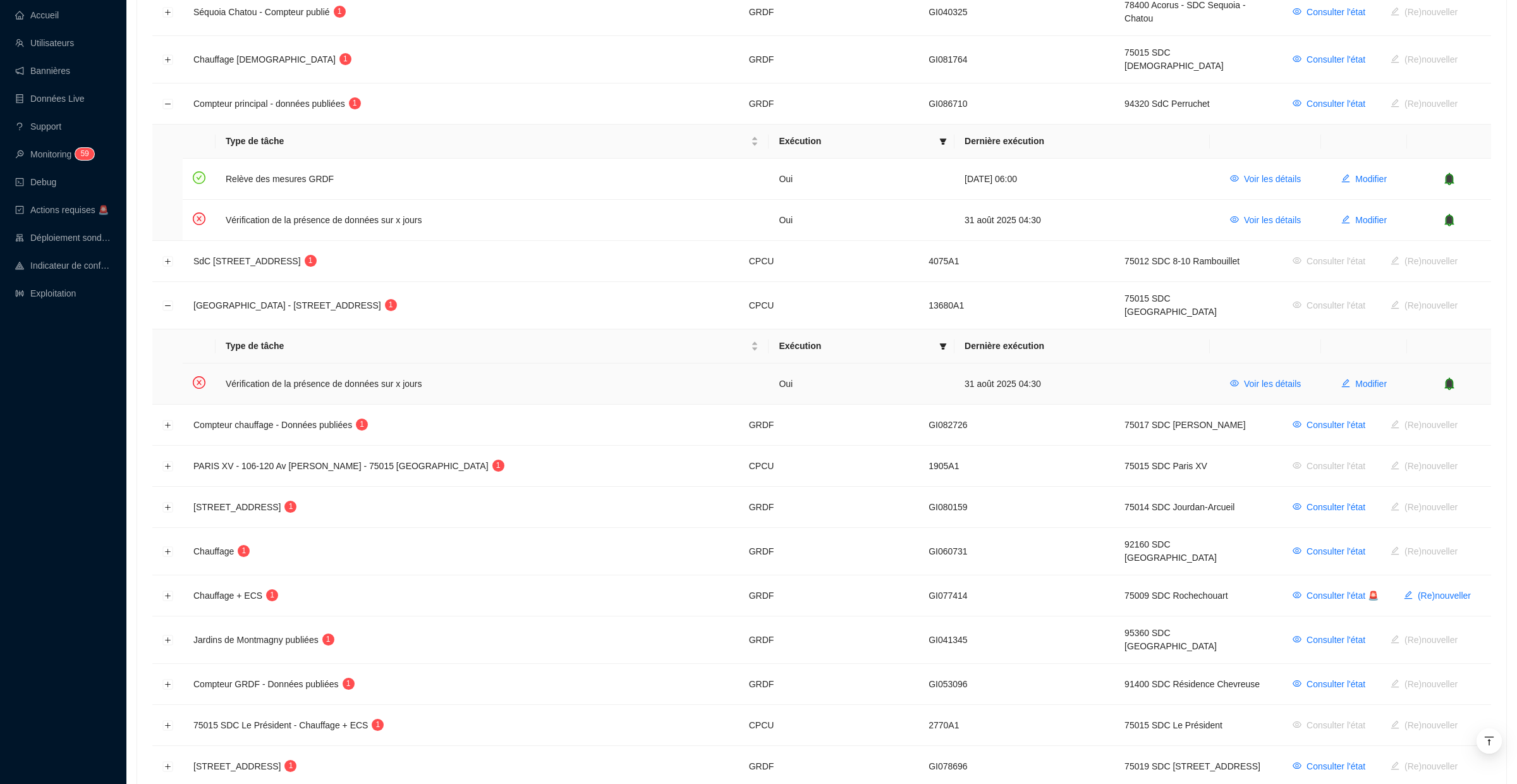
click at [390, 363] on td "Vérification de la présence de données sur x jours" at bounding box center [492, 384] width 553 height 40
click at [1284, 378] on span "Voir les détails" at bounding box center [1272, 384] width 57 height 13
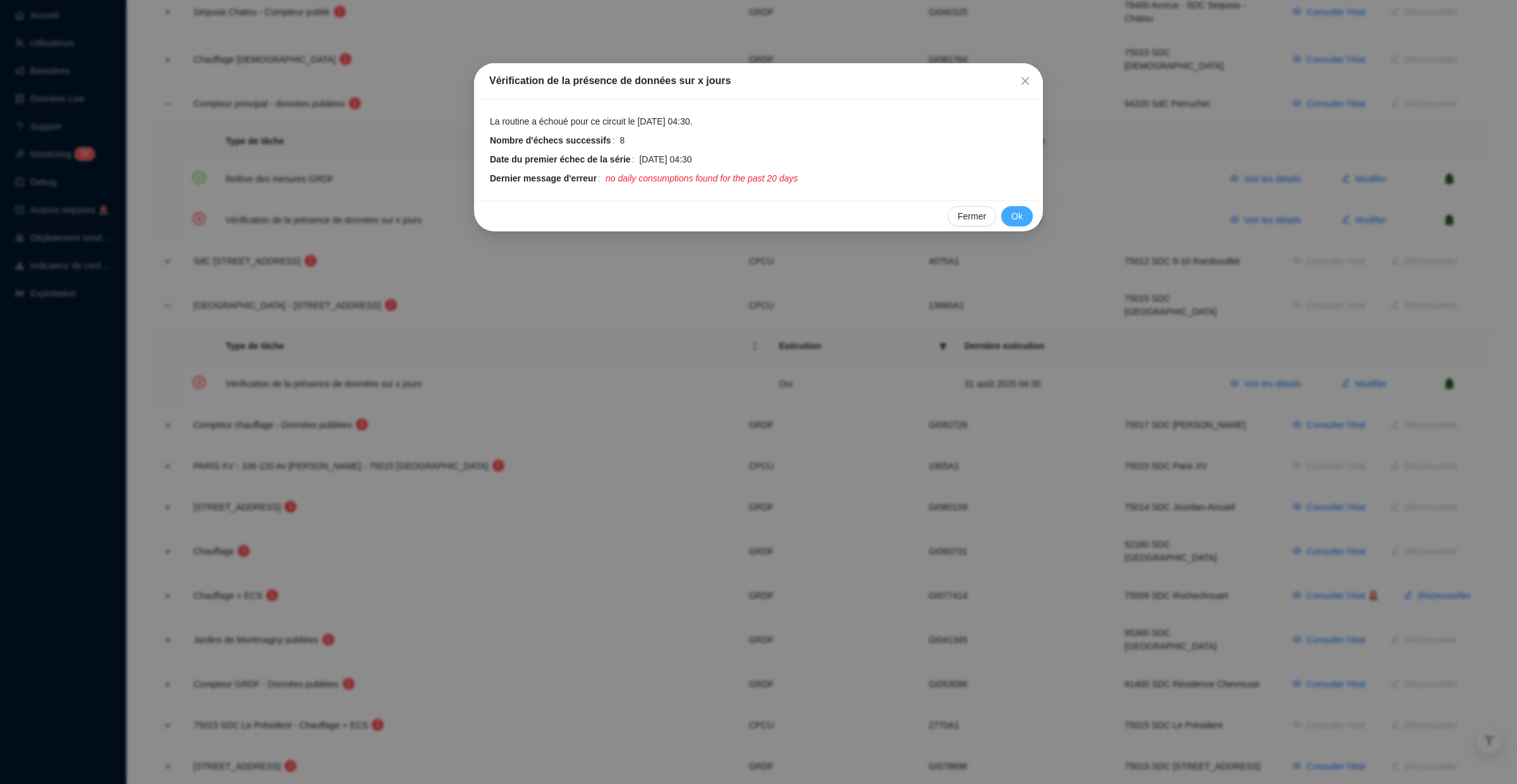
click at [1017, 211] on span "Ok" at bounding box center [1017, 216] width 11 height 13
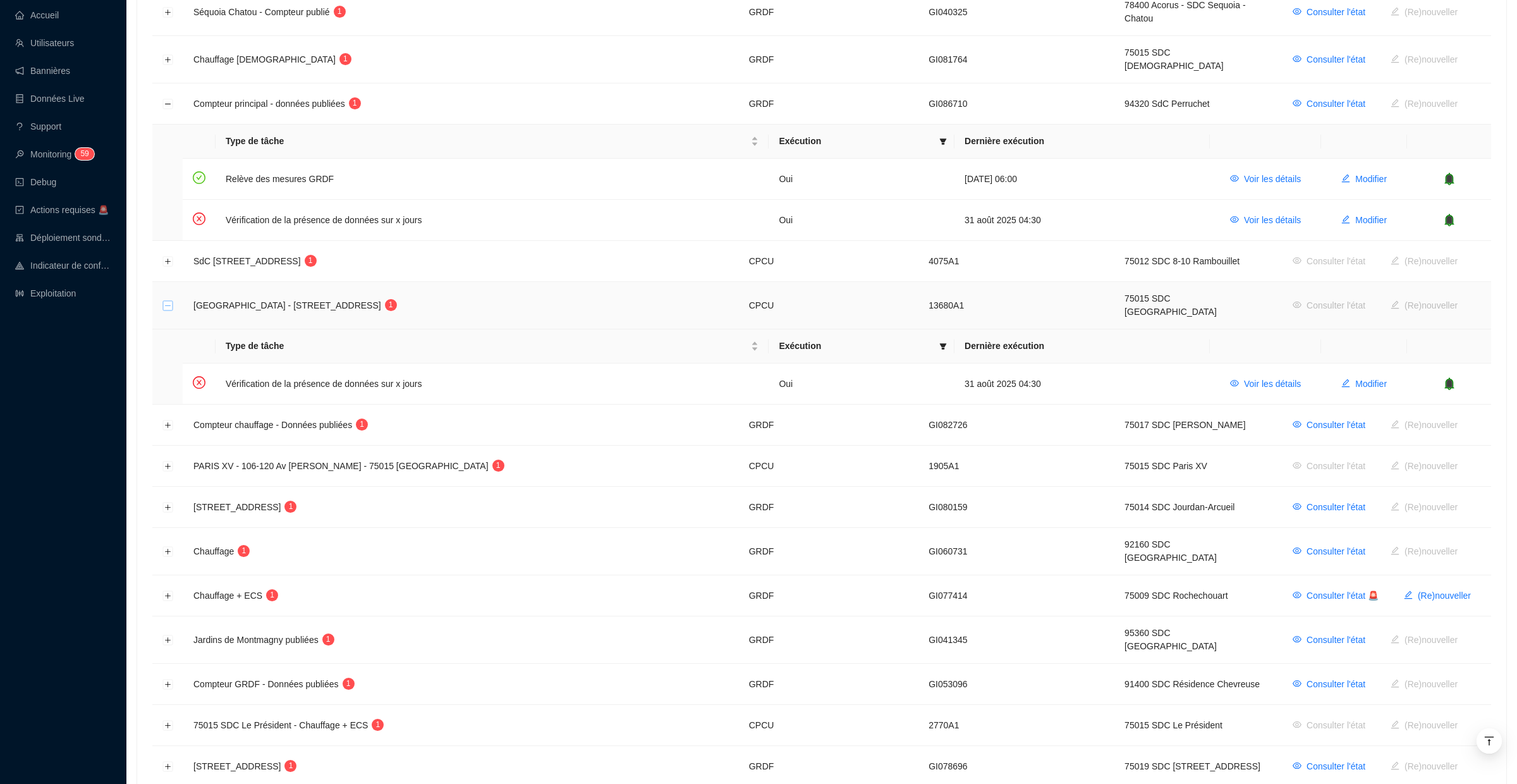
click at [167, 301] on button "Réduire la ligne" at bounding box center [168, 305] width 10 height 10
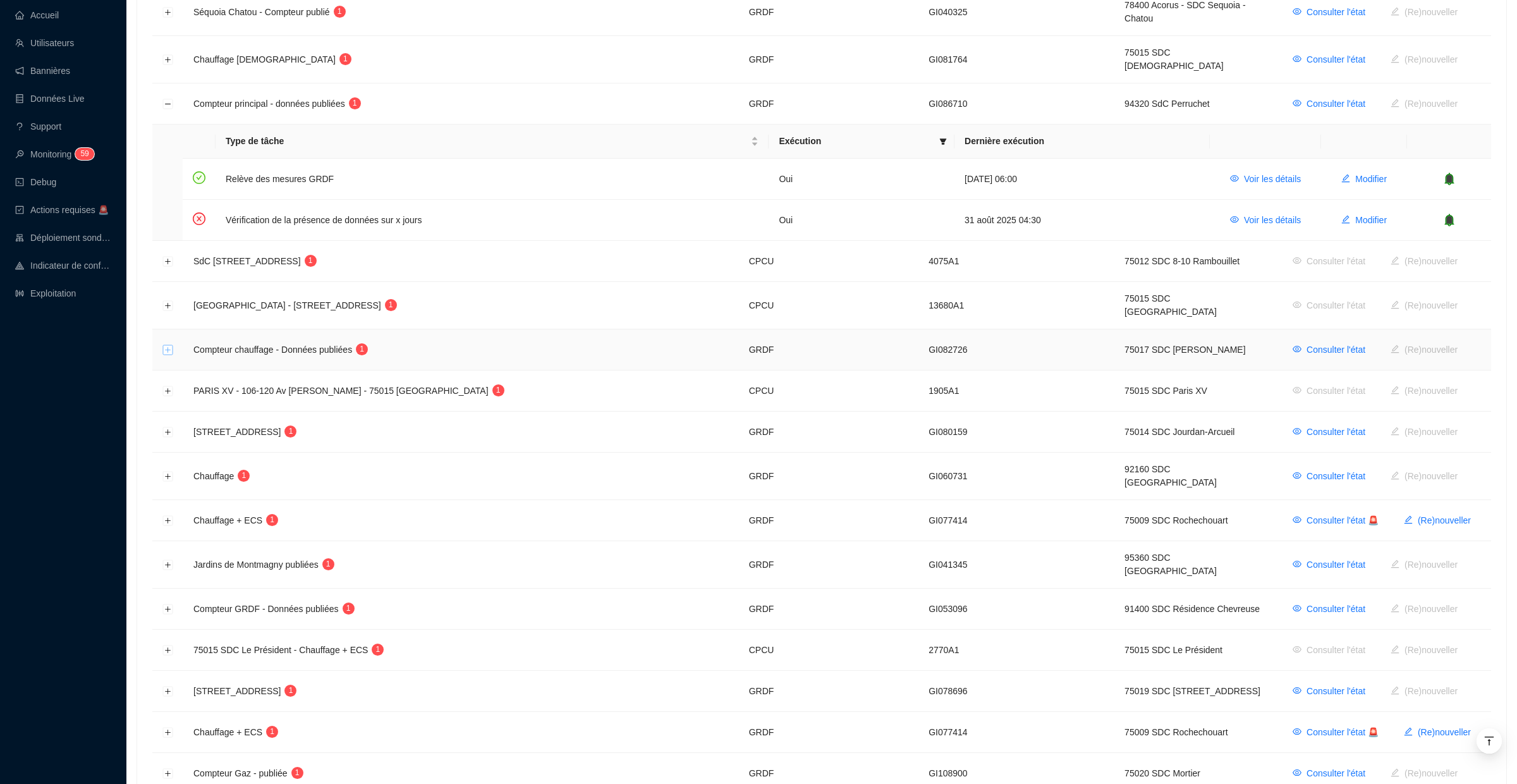
click at [172, 345] on button "Développer la ligne" at bounding box center [168, 350] width 10 height 10
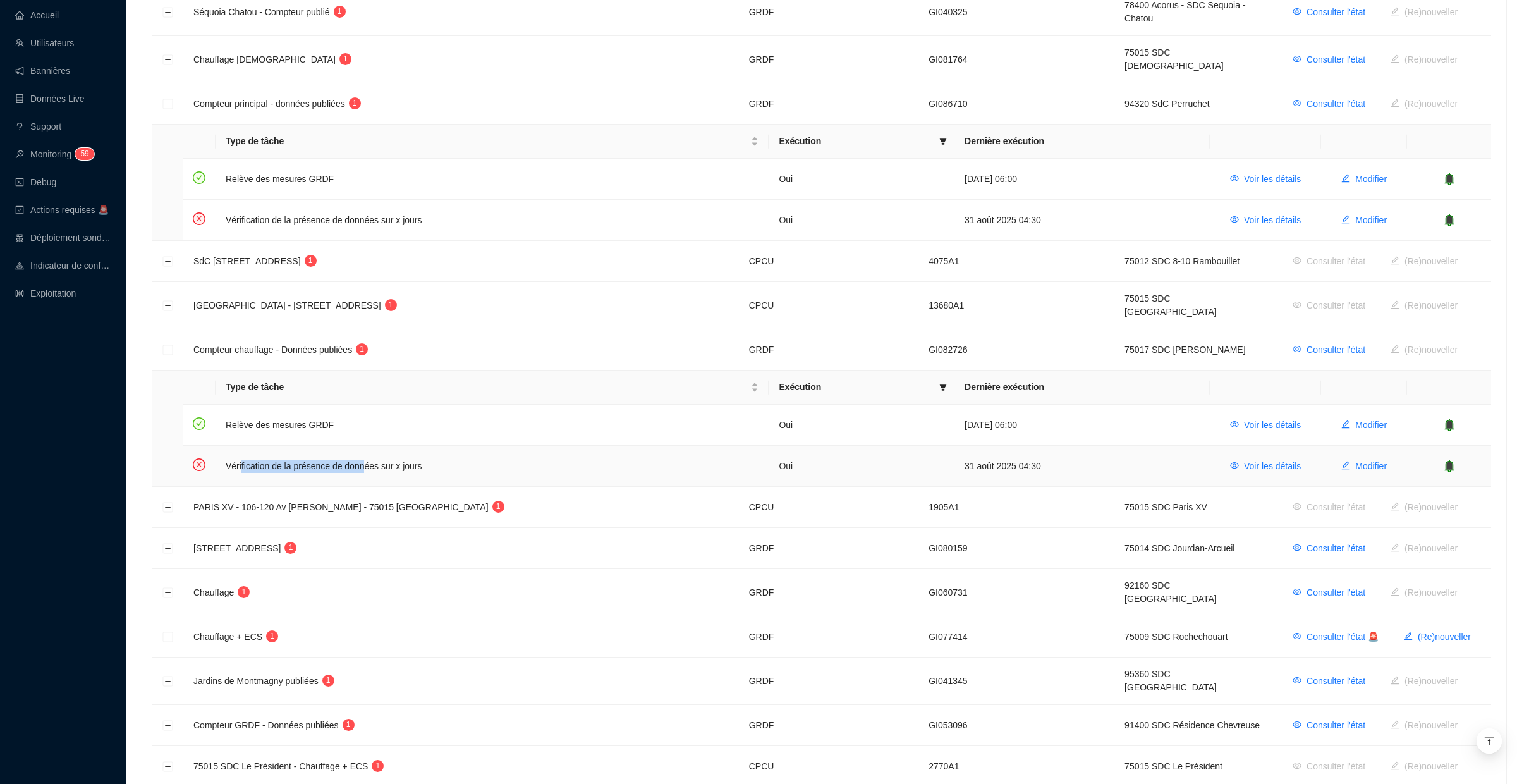
drag, startPoint x: 370, startPoint y: 442, endPoint x: 243, endPoint y: 440, distance: 127.0
click at [243, 446] on td "Vérification de la présence de données sur x jours" at bounding box center [492, 466] width 553 height 40
click at [508, 446] on td "Vérification de la présence de données sur x jours" at bounding box center [492, 466] width 553 height 40
click at [402, 446] on td "Vérification de la présence de données sur x jours" at bounding box center [492, 466] width 553 height 40
click at [1452, 460] on icon "bell" at bounding box center [1449, 464] width 8 height 9
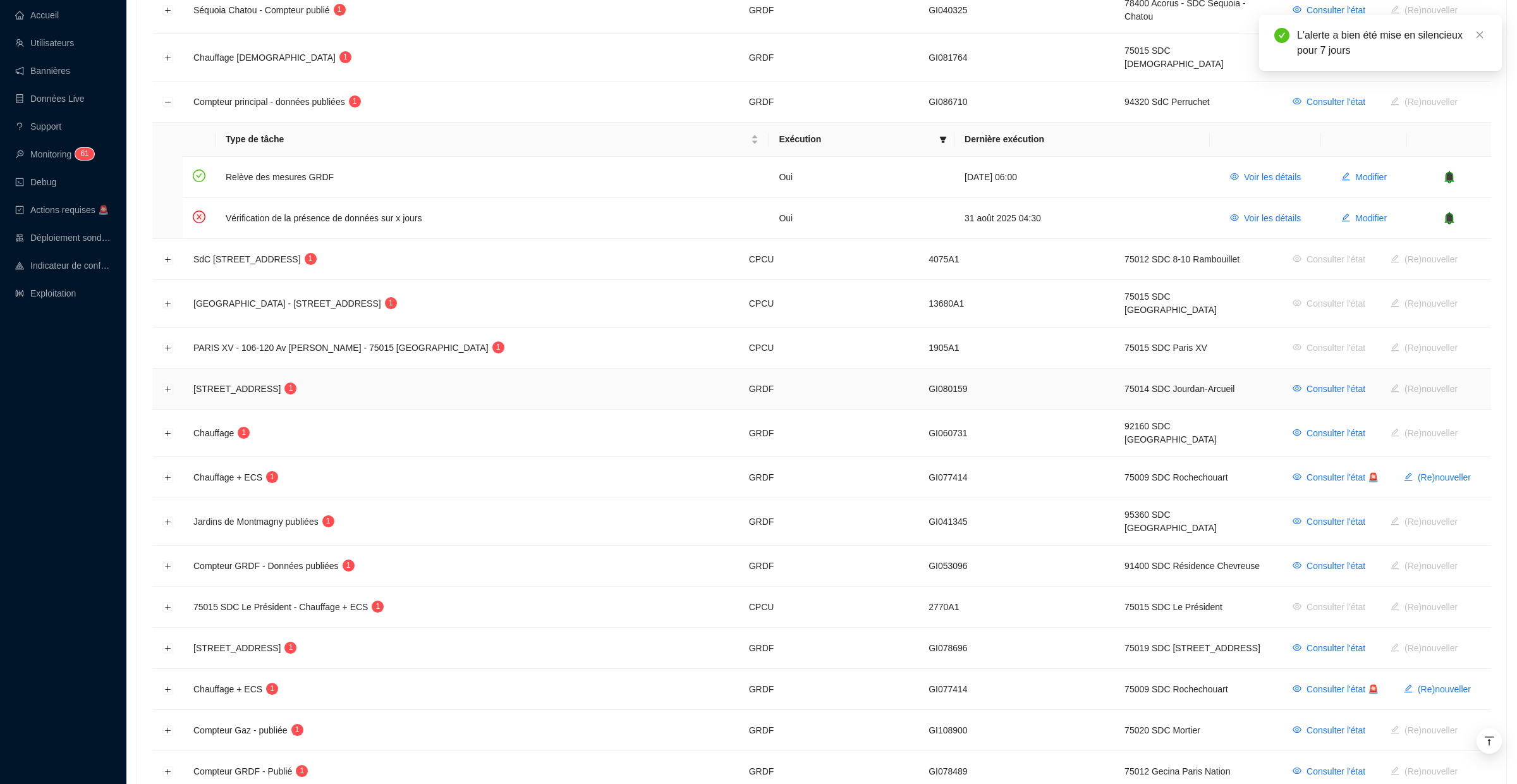
scroll to position [466, 0]
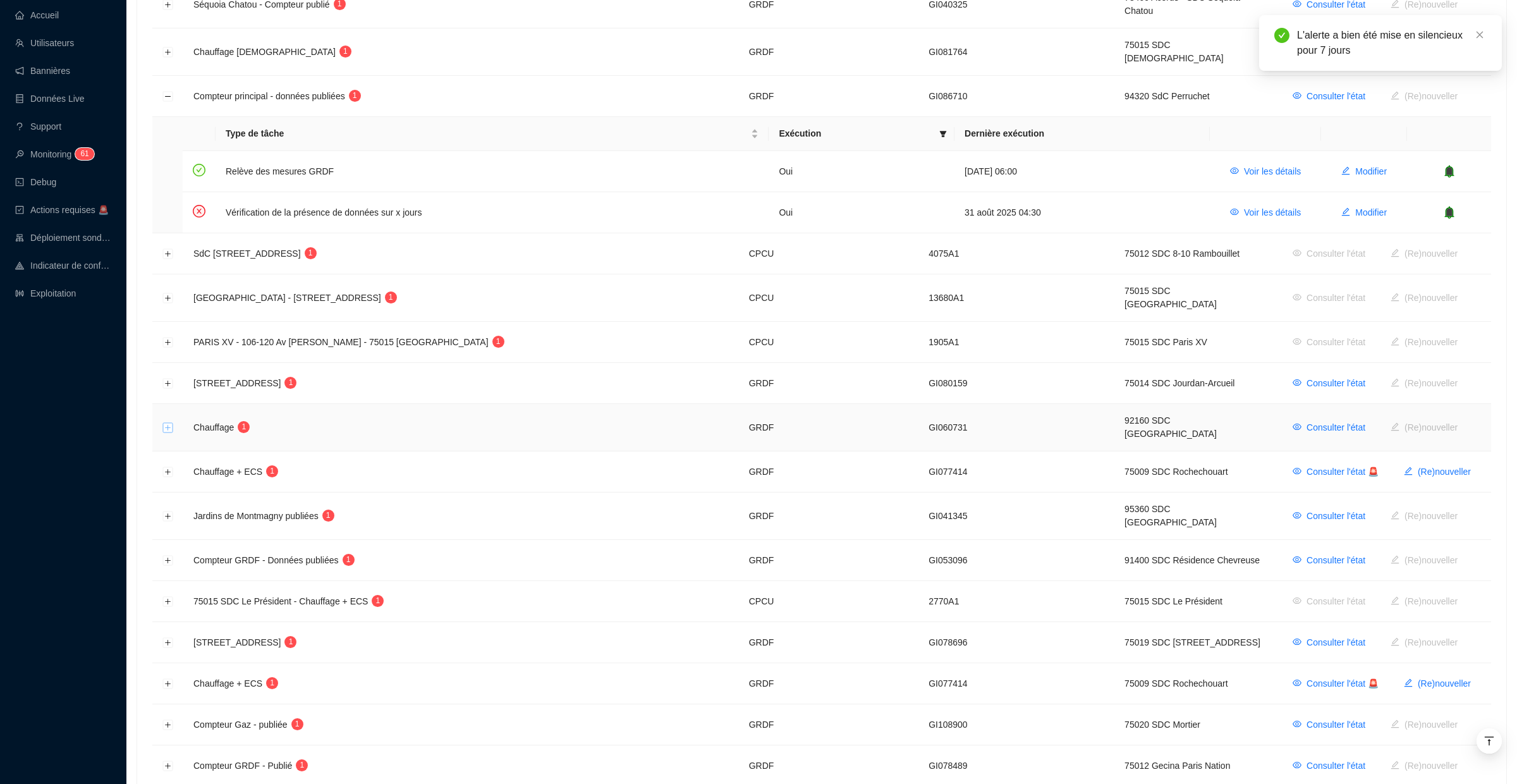
click at [165, 423] on button "Développer la ligne" at bounding box center [168, 427] width 10 height 10
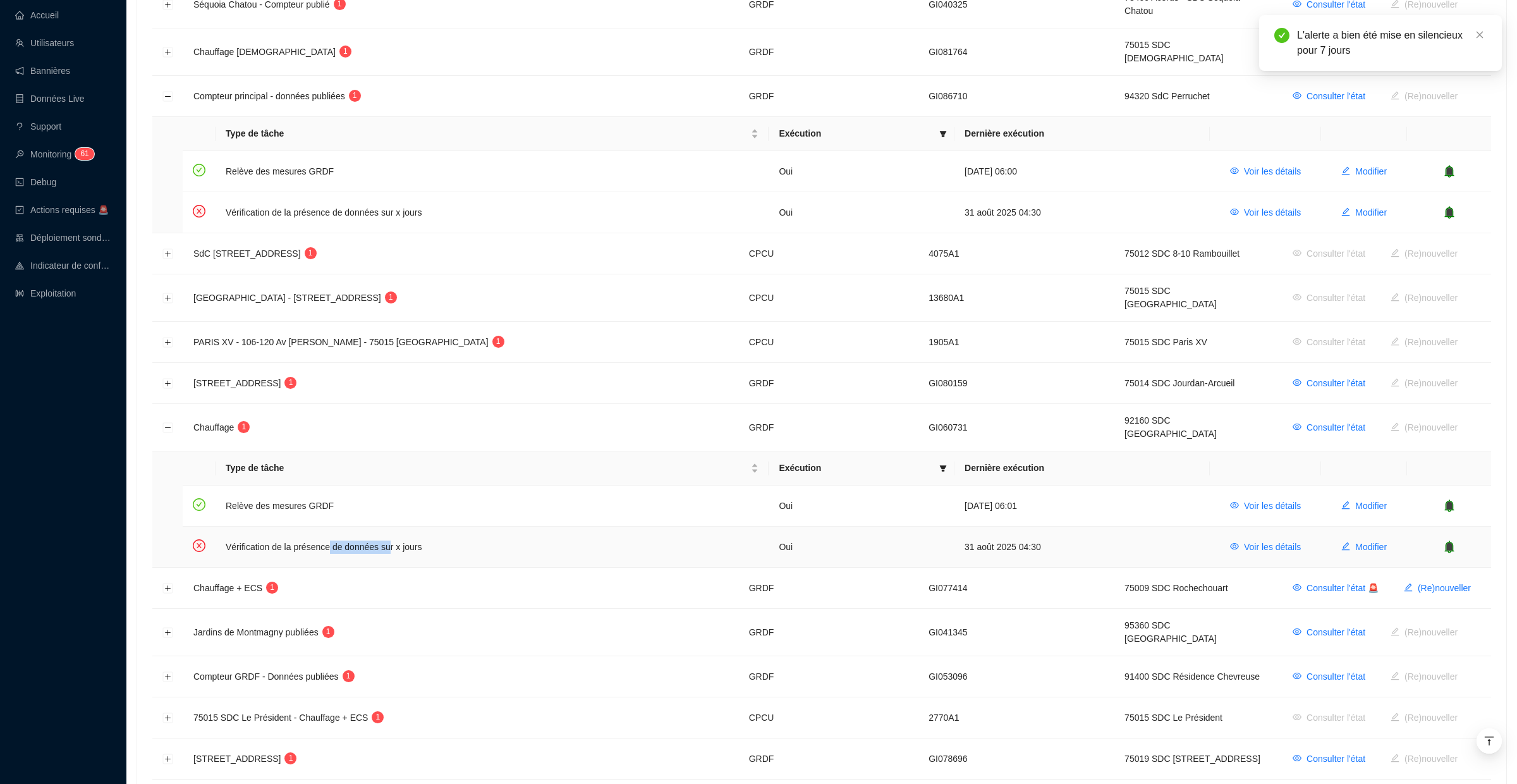
drag, startPoint x: 396, startPoint y: 517, endPoint x: 335, endPoint y: 517, distance: 61.0
click at [335, 526] on td "Vérification de la présence de données sur x jours" at bounding box center [492, 547] width 553 height 40
click at [417, 526] on td "Vérification de la présence de données sur x jours" at bounding box center [492, 547] width 553 height 40
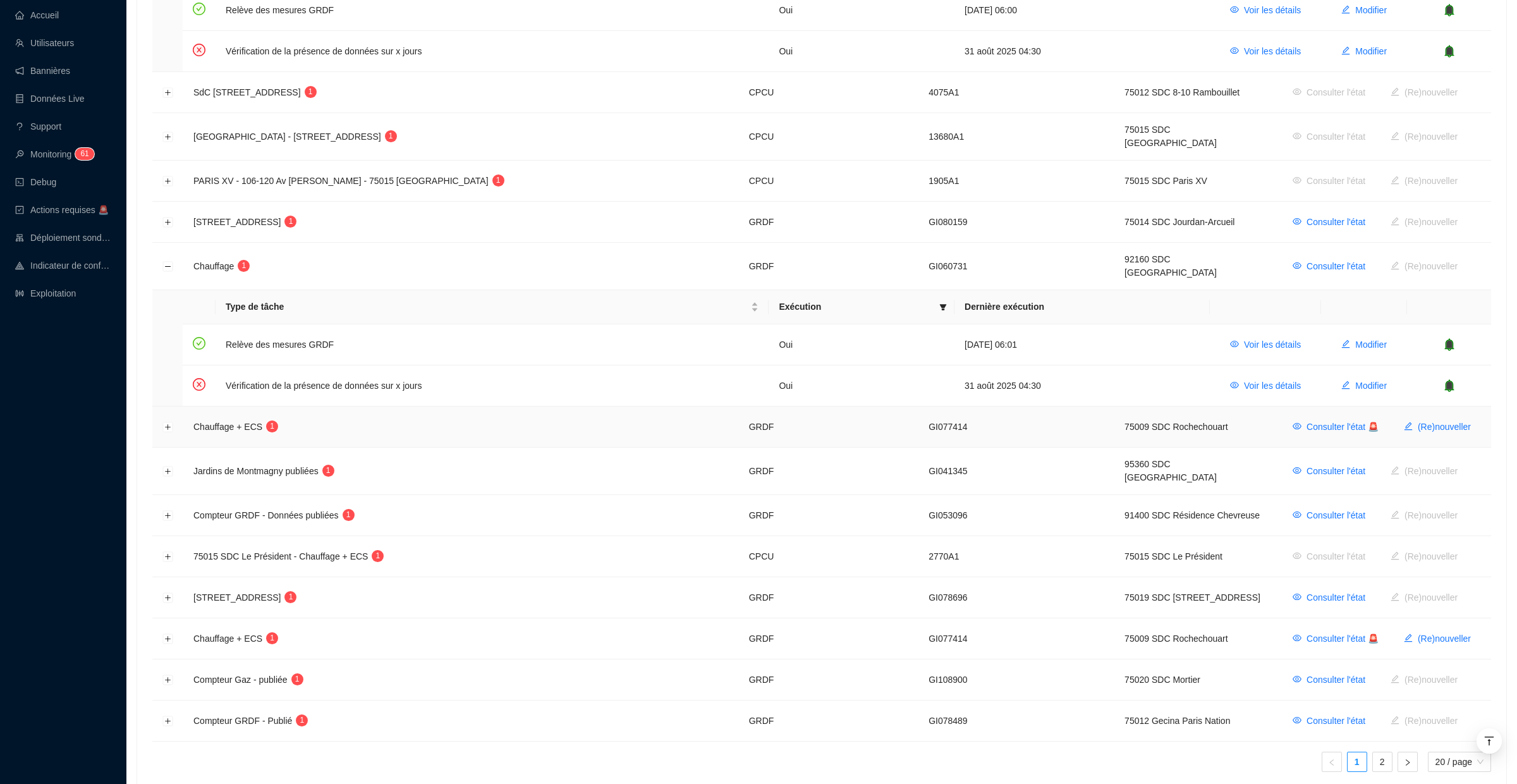
scroll to position [662, 0]
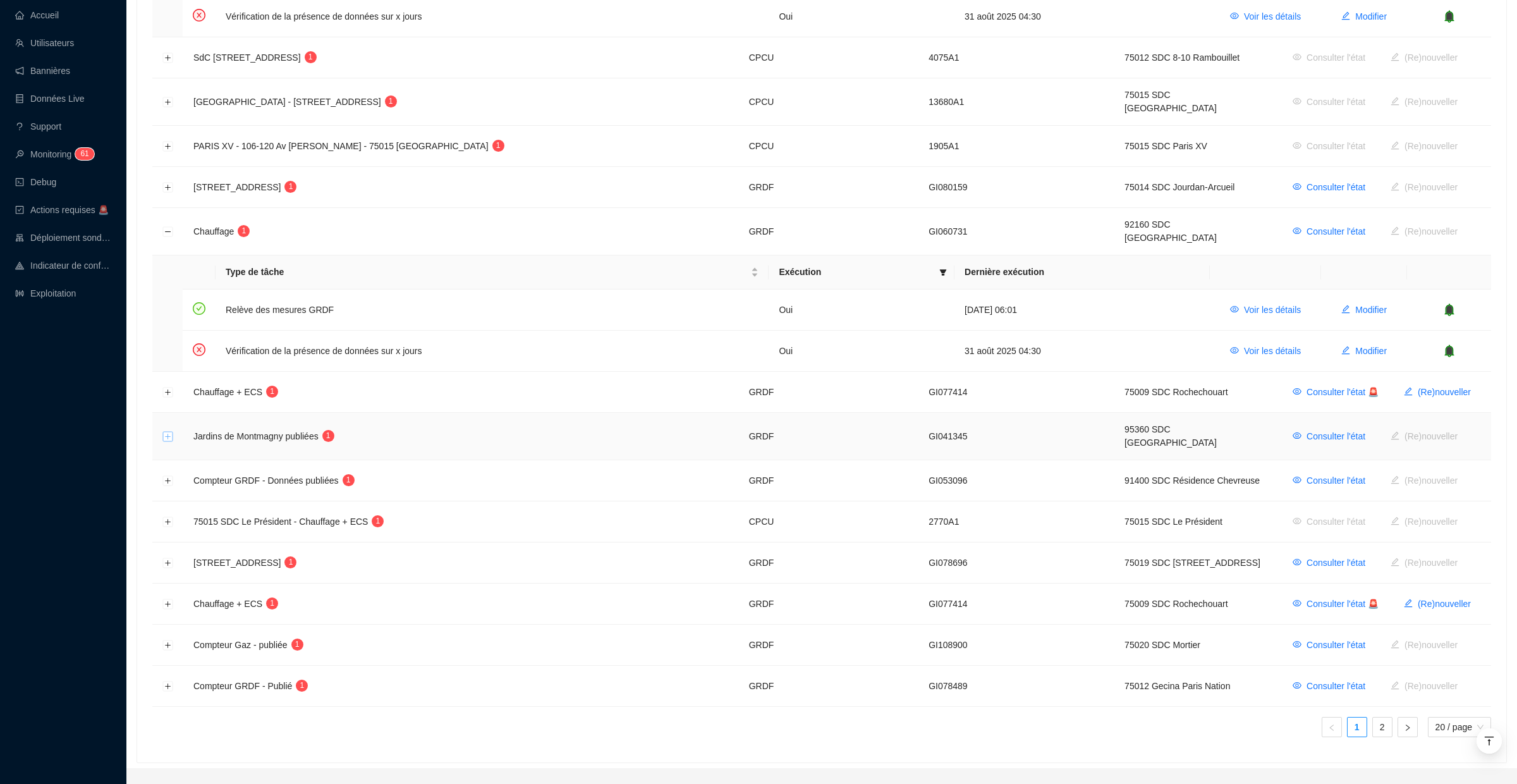
click at [167, 431] on button "Développer la ligne" at bounding box center [168, 436] width 10 height 10
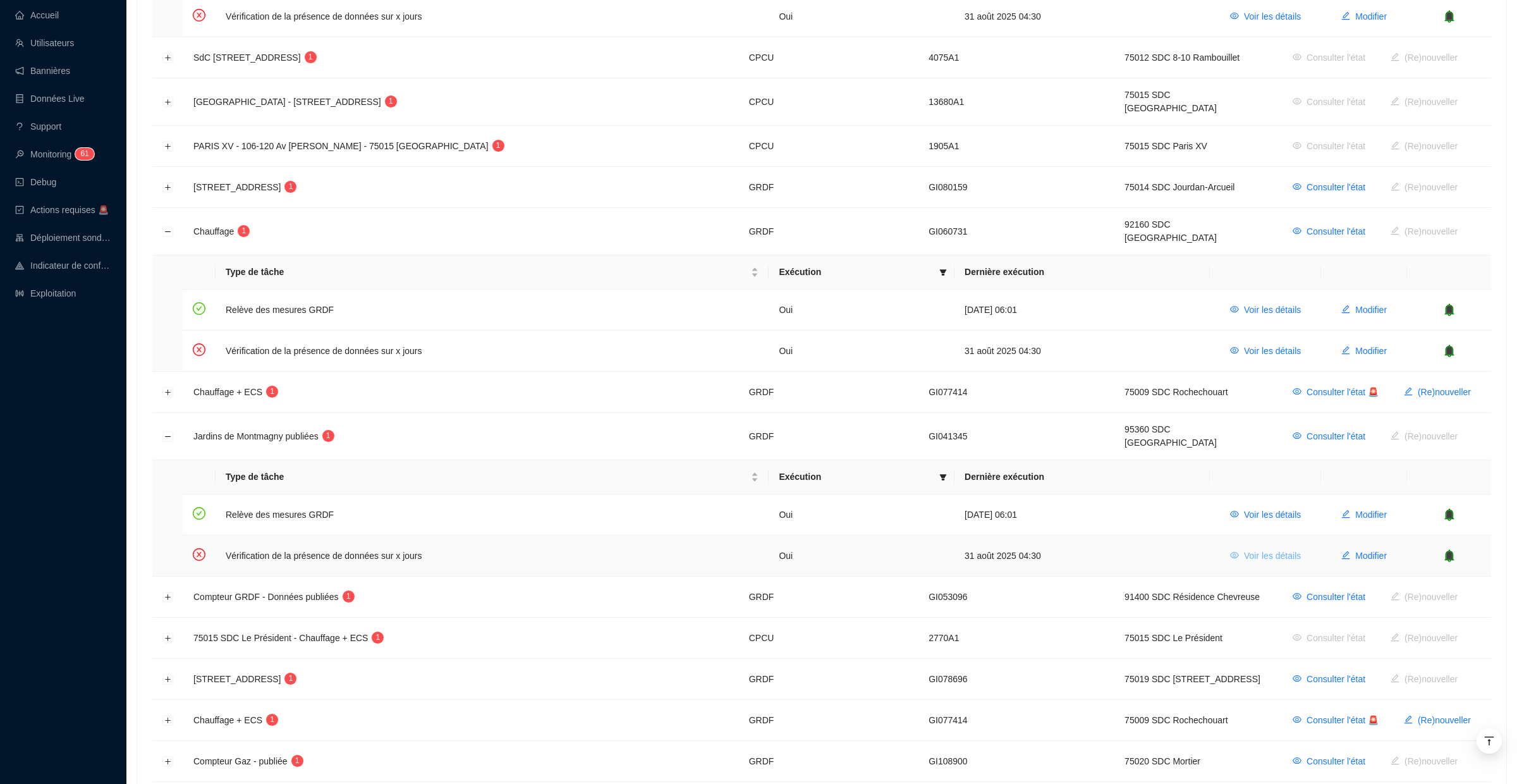
click at [1254, 549] on span "Voir les détails" at bounding box center [1272, 556] width 57 height 13
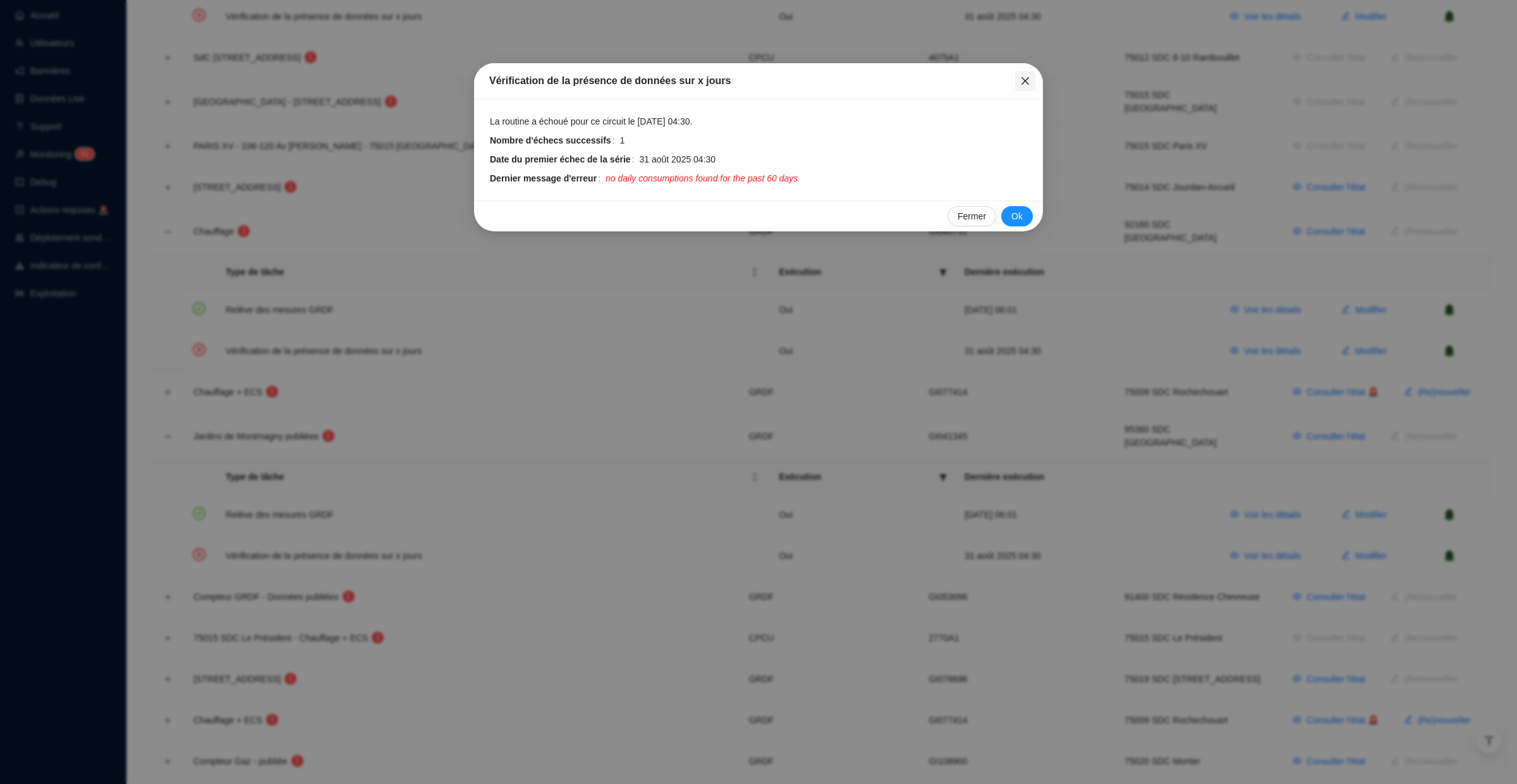
click at [1018, 81] on span "Fermer" at bounding box center [1025, 81] width 20 height 10
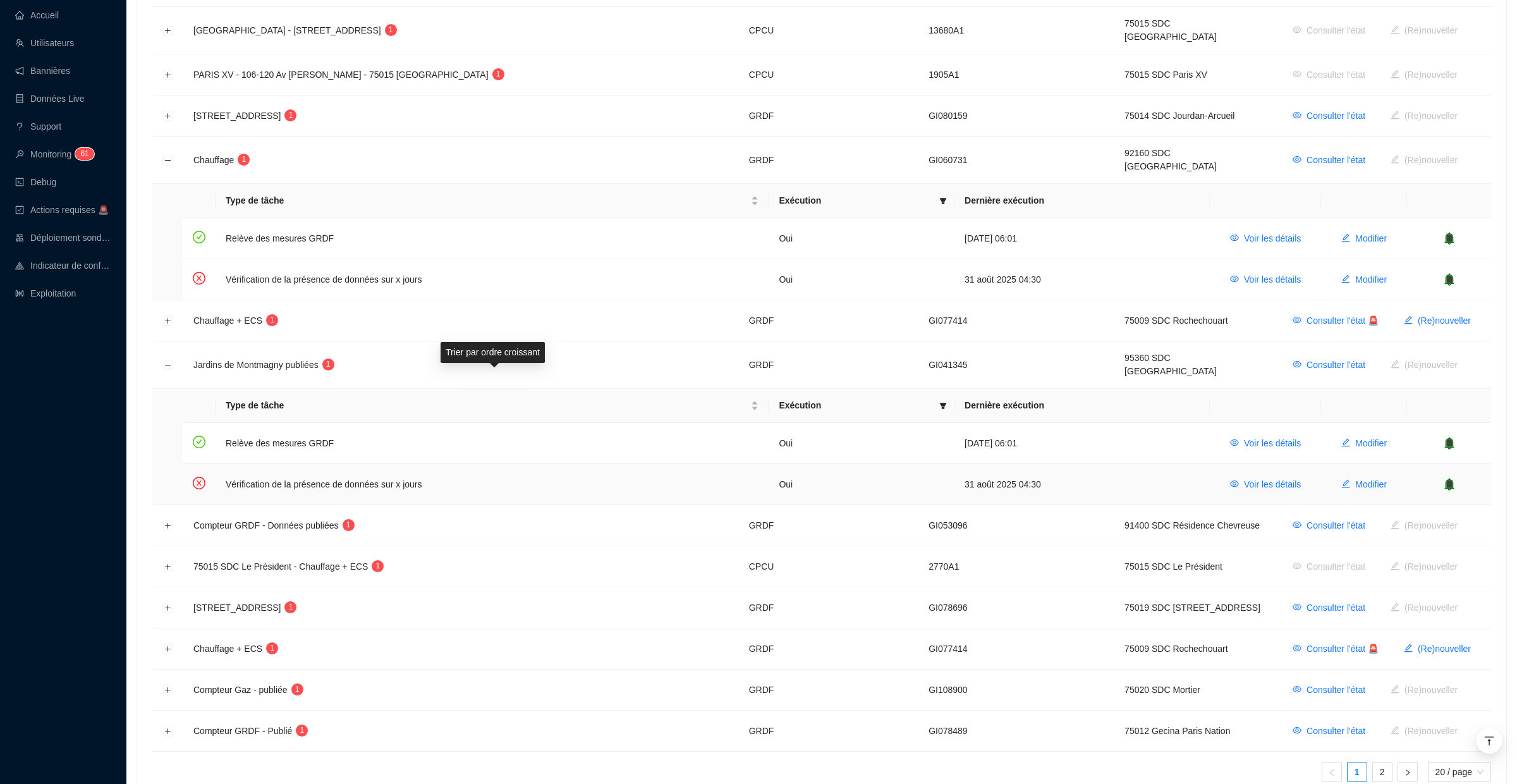
scroll to position [779, 0]
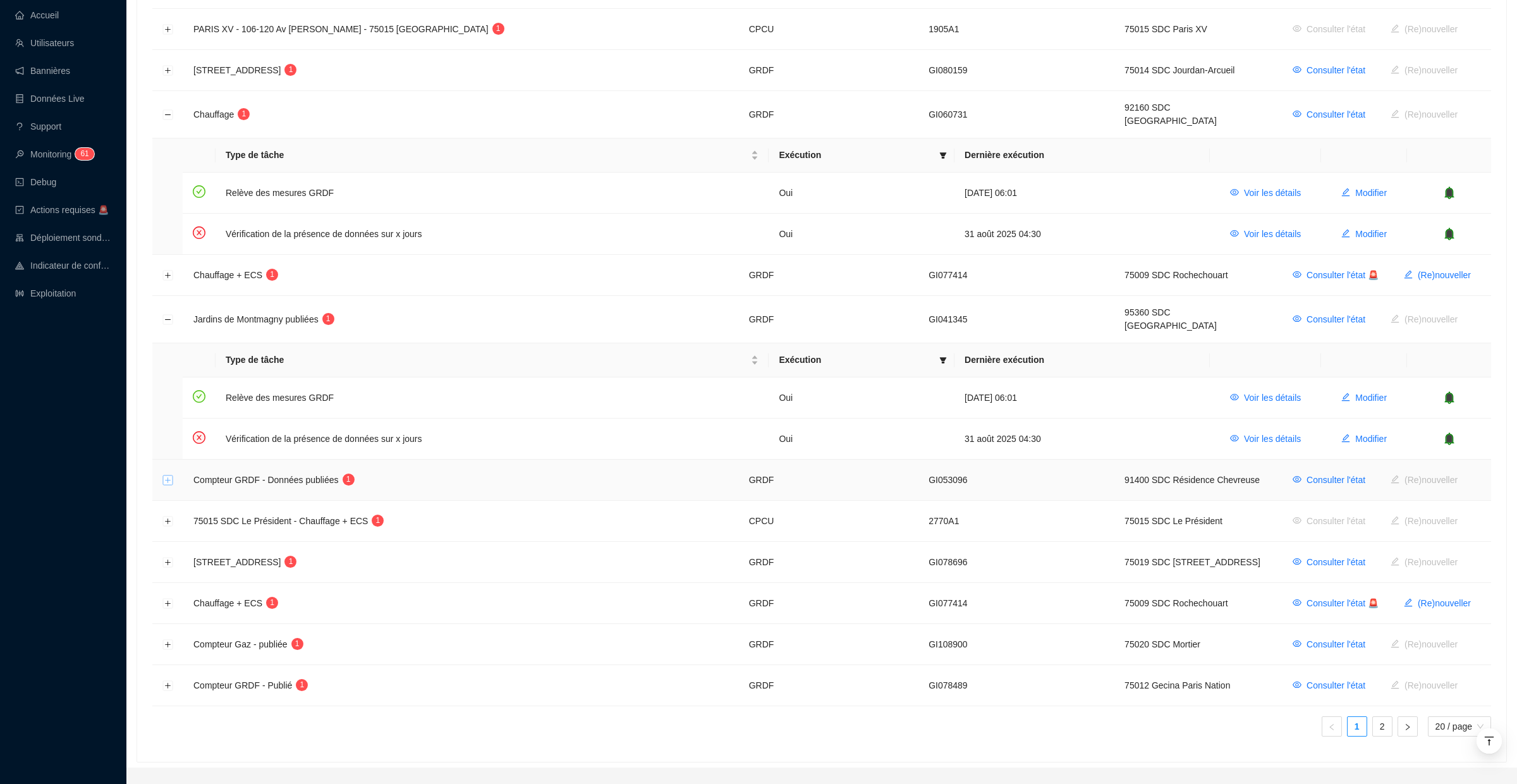
click at [167, 475] on button "Développer la ligne" at bounding box center [168, 480] width 10 height 10
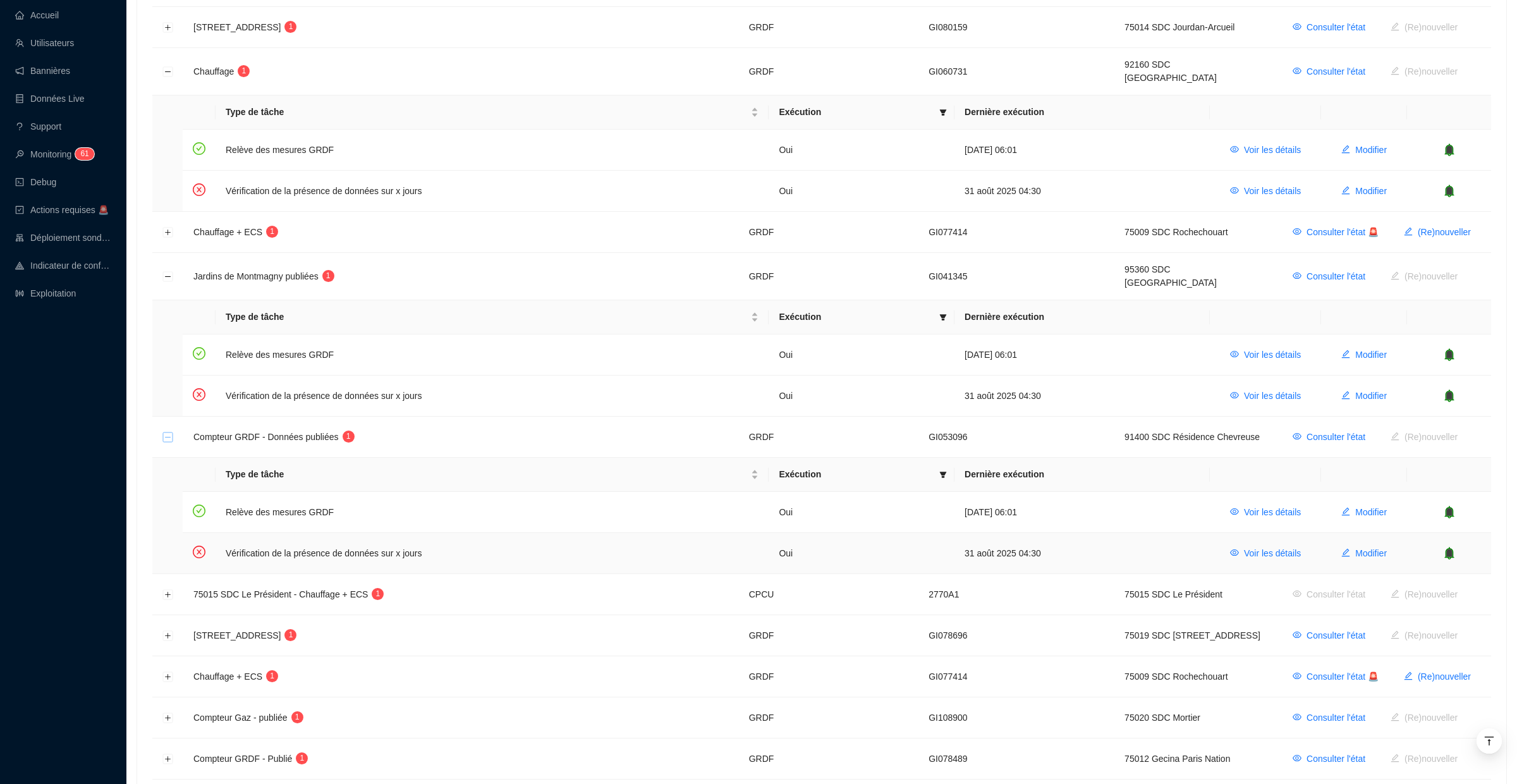
scroll to position [895, 0]
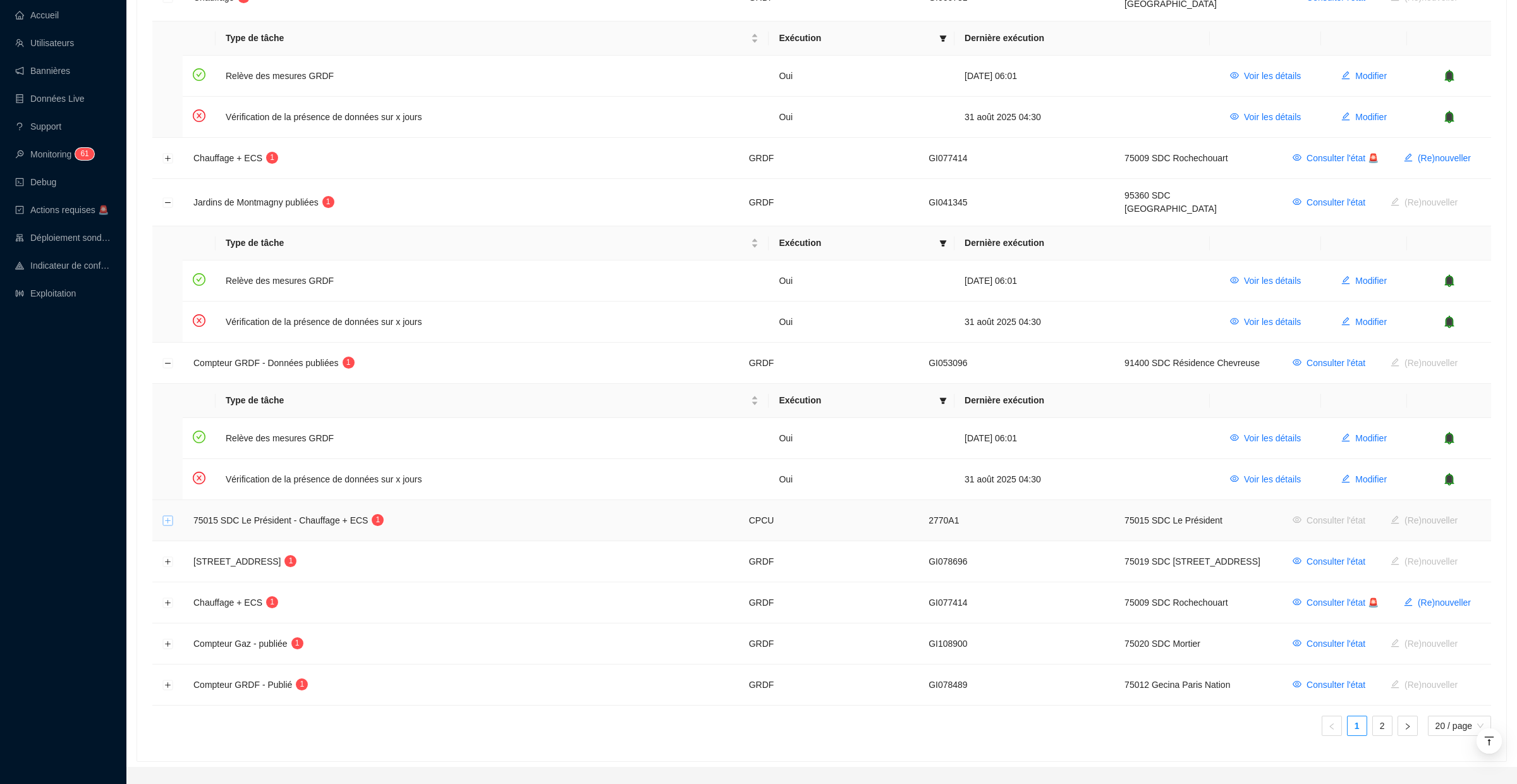
click at [167, 516] on button "Développer la ligne" at bounding box center [168, 520] width 10 height 10
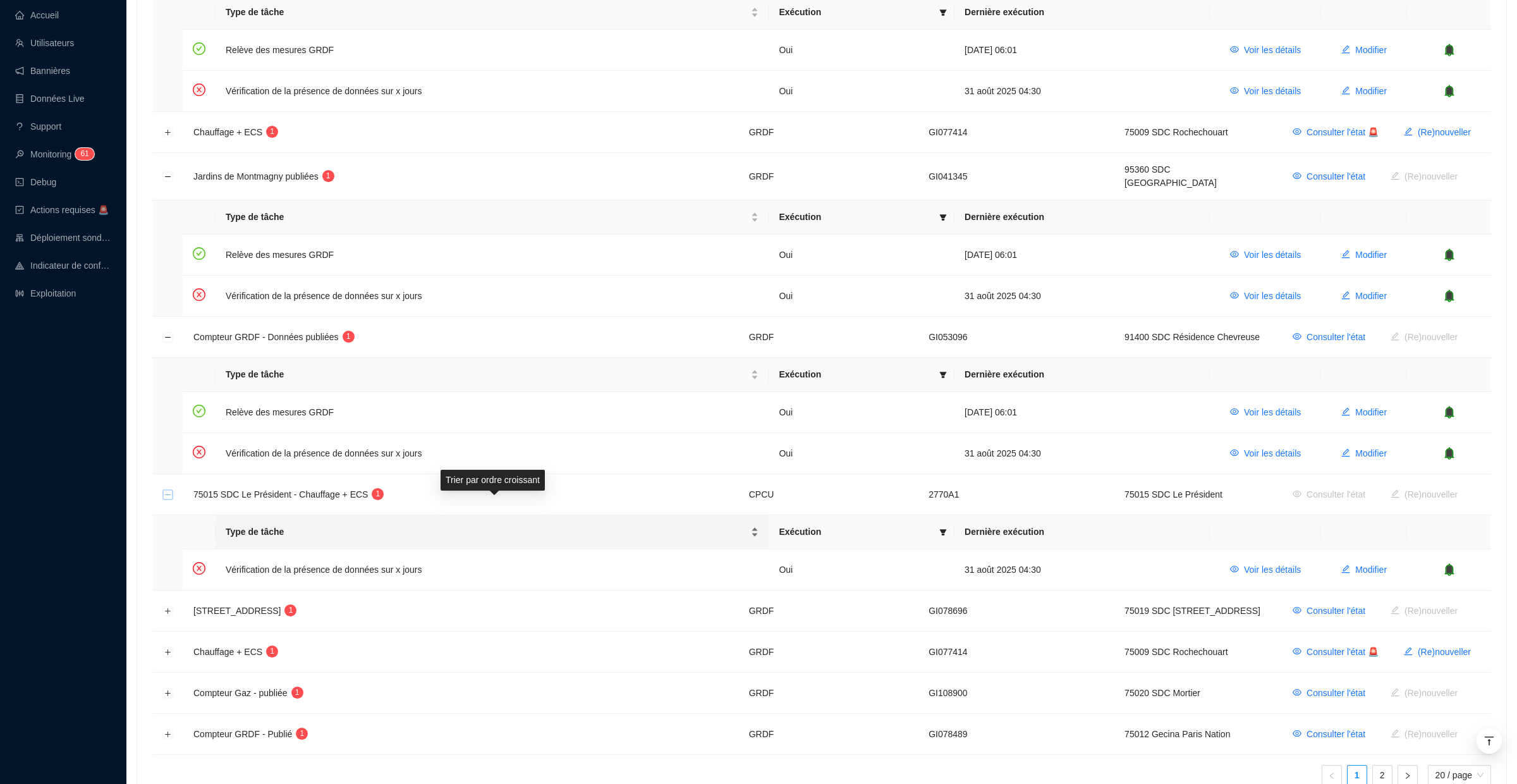
scroll to position [926, 0]
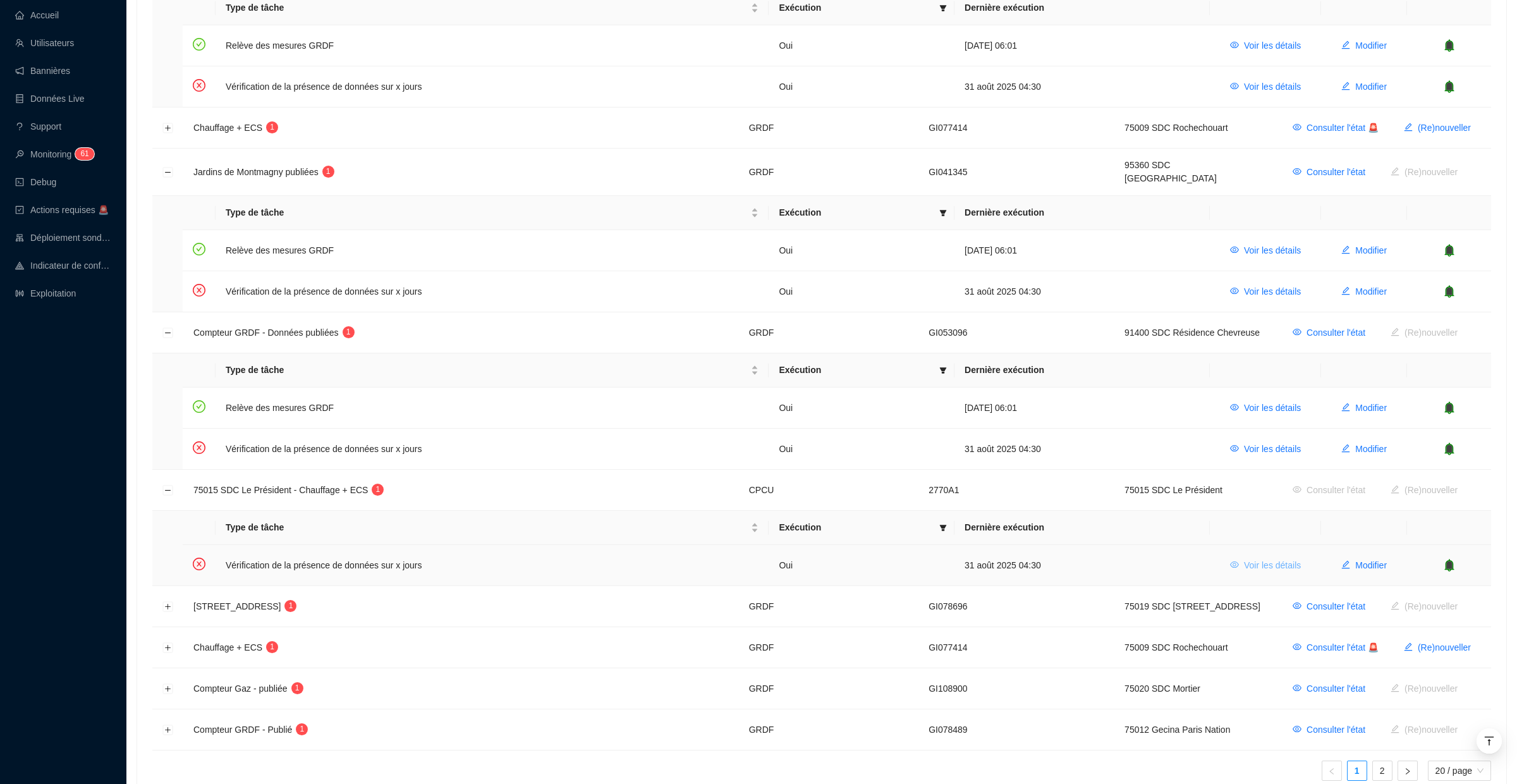
click at [1259, 559] on span "Voir les détails" at bounding box center [1272, 566] width 57 height 13
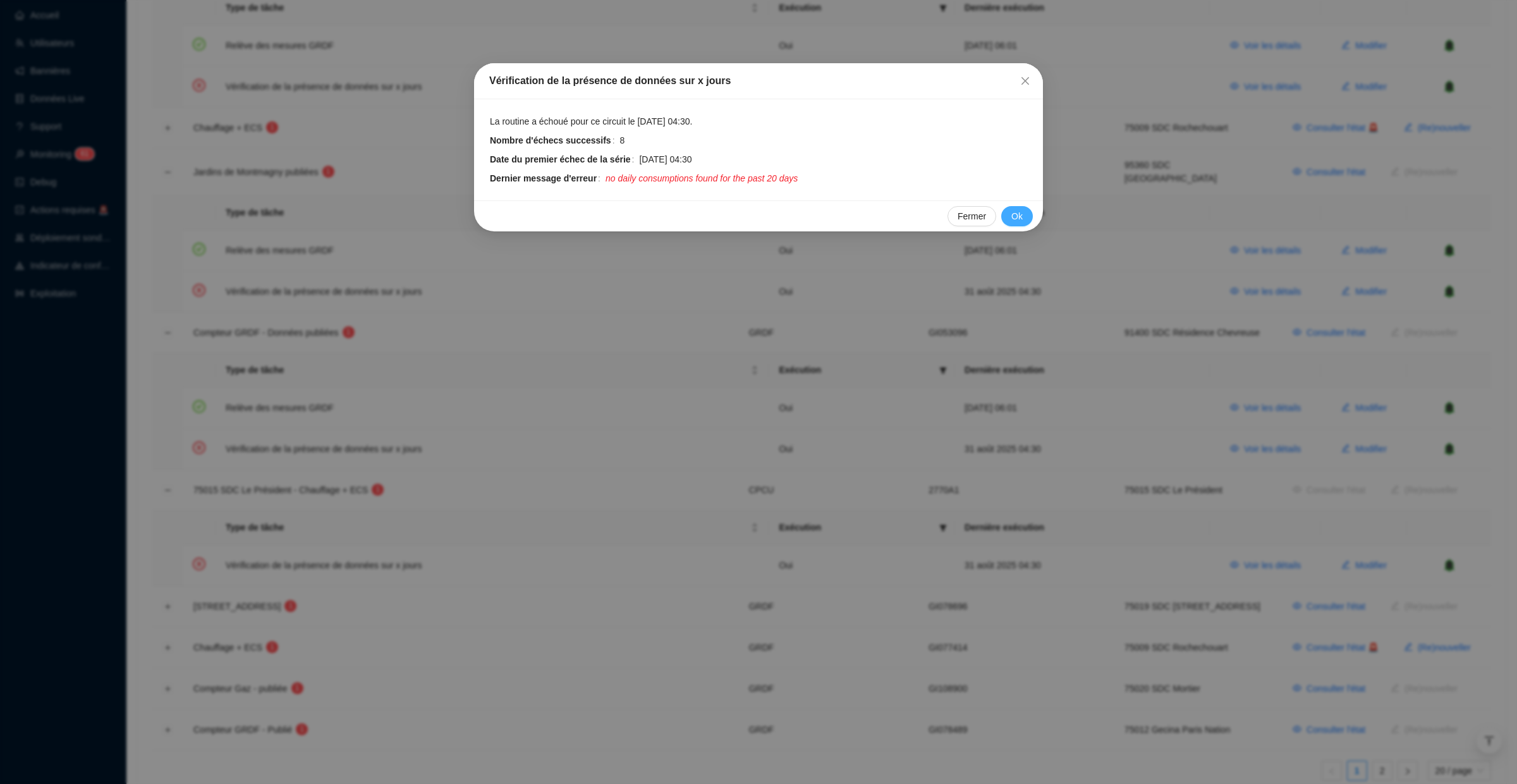
click at [1016, 216] on span "Ok" at bounding box center [1017, 216] width 11 height 13
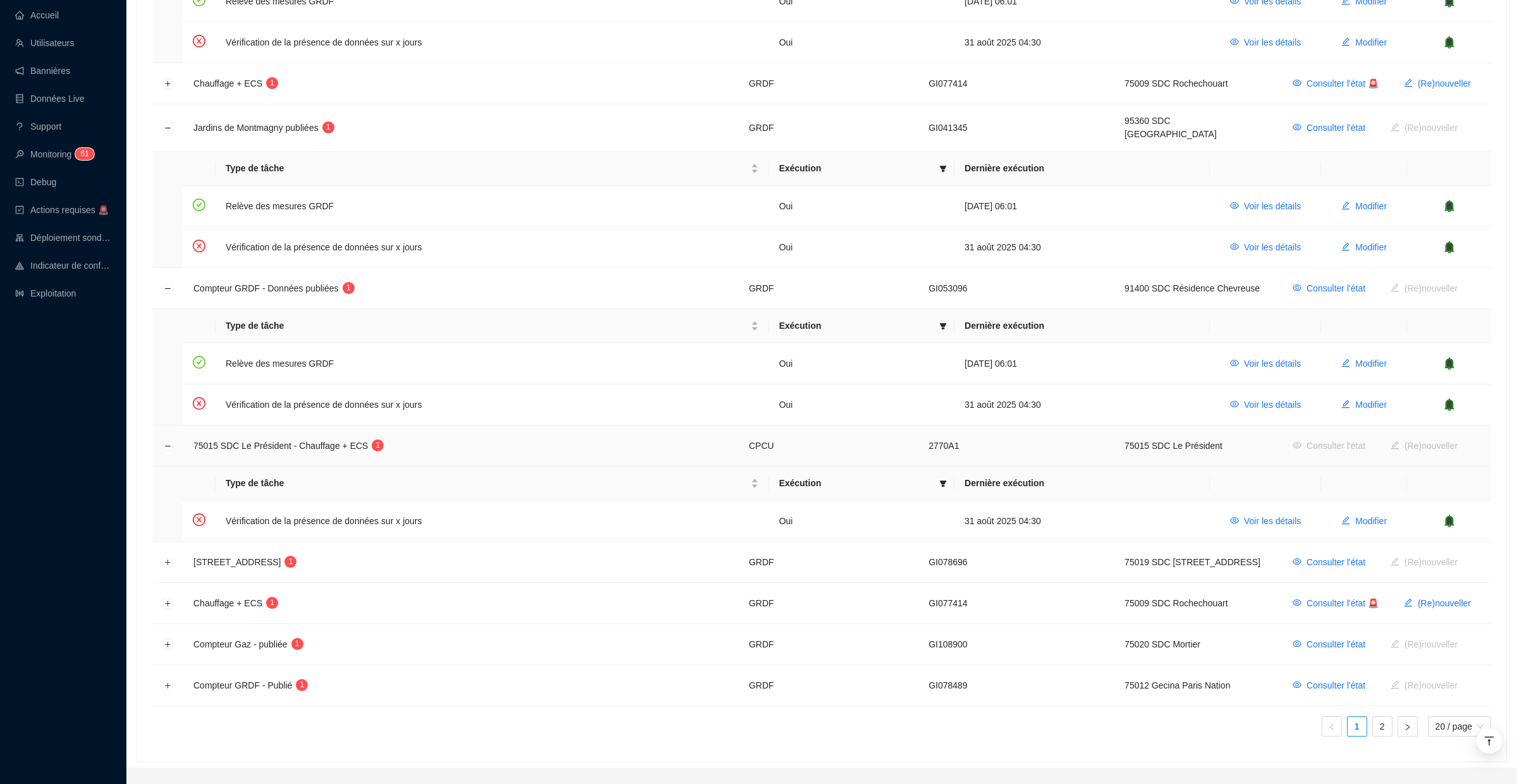
scroll to position [971, 0]
drag, startPoint x: 168, startPoint y: 620, endPoint x: 187, endPoint y: 620, distance: 19.0
click at [168, 639] on button "Développer la ligne" at bounding box center [168, 644] width 10 height 10
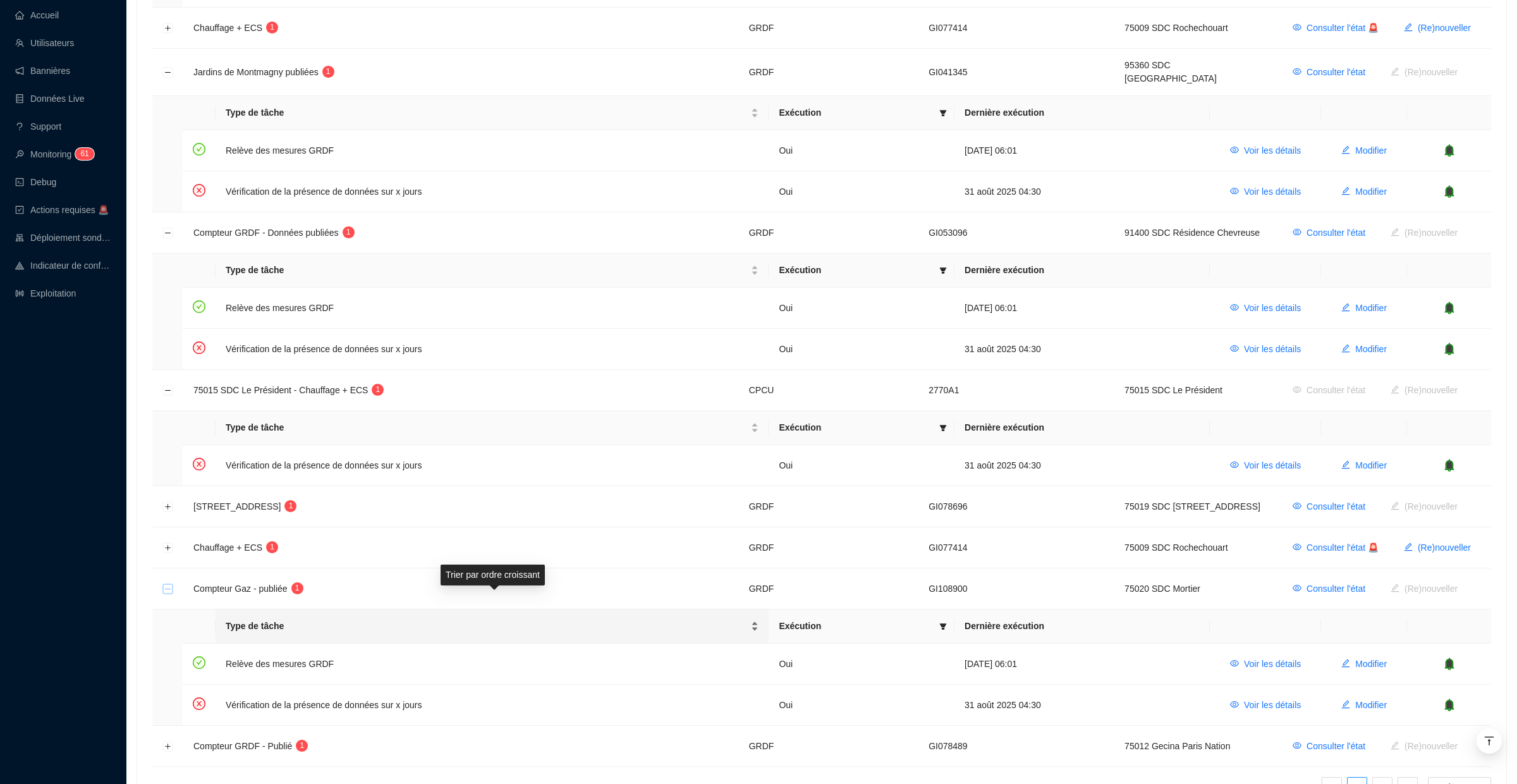
scroll to position [1087, 0]
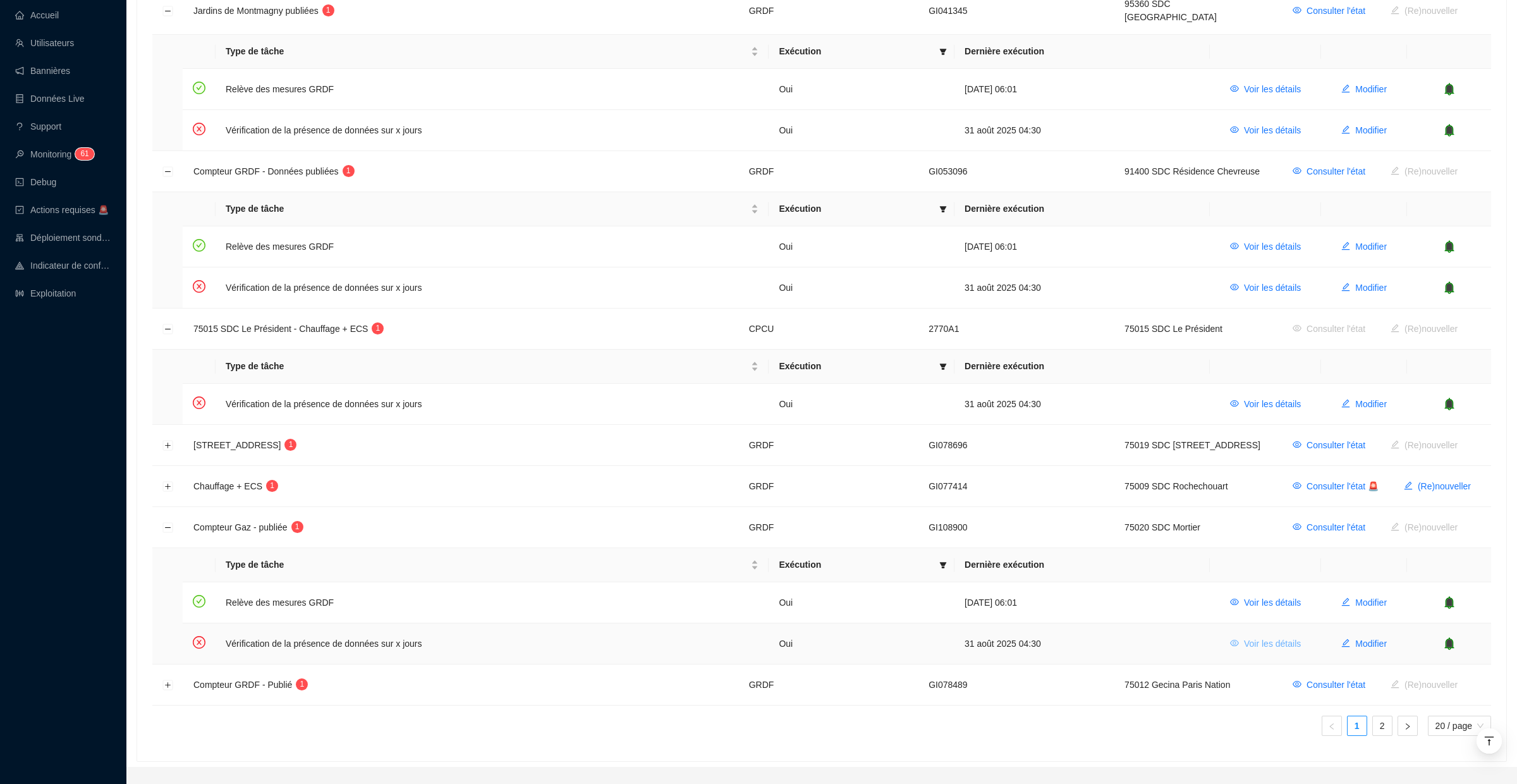
click at [1282, 637] on span "Voir les détails" at bounding box center [1272, 644] width 57 height 13
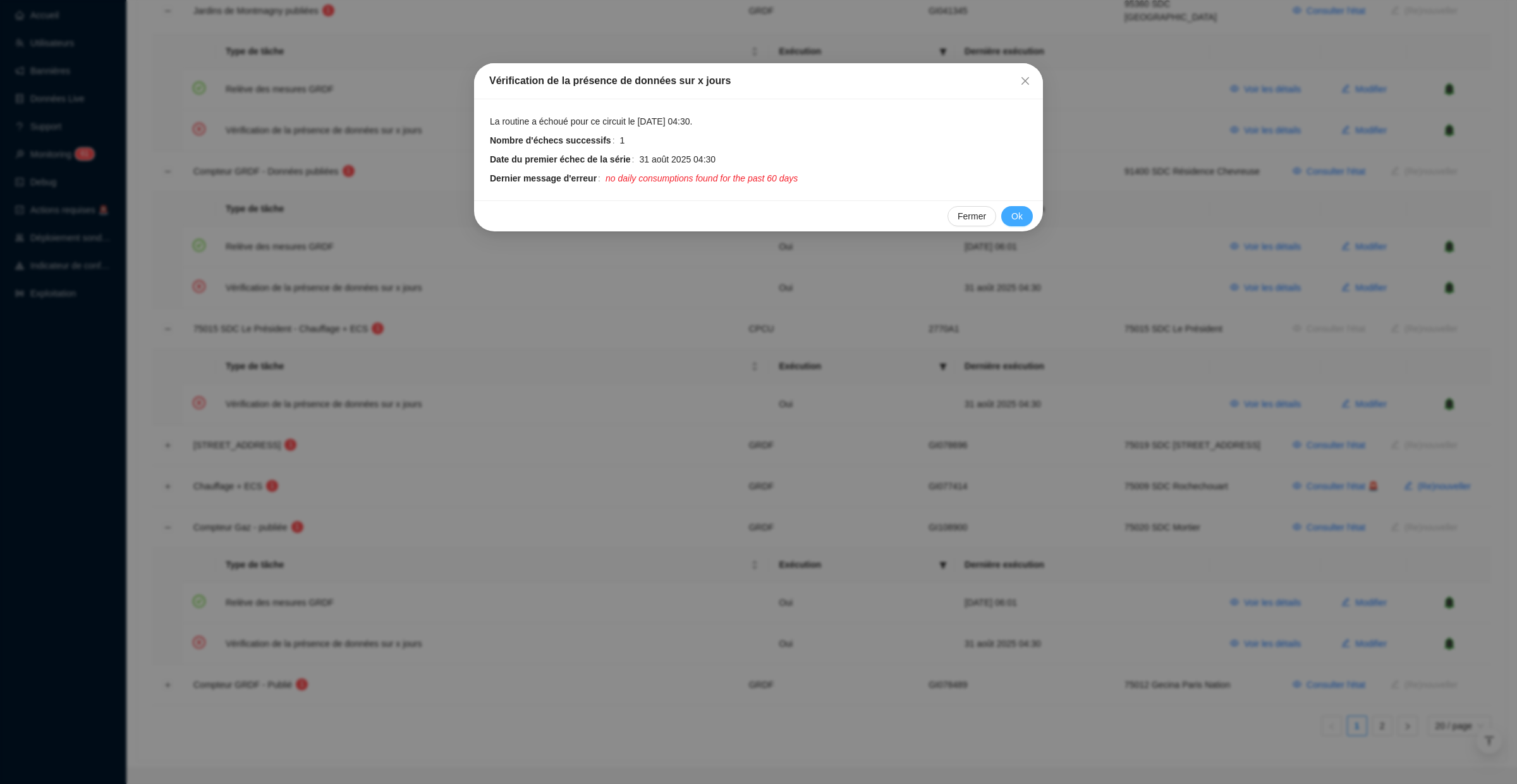
click at [1009, 219] on button "Ok" at bounding box center [1017, 216] width 32 height 20
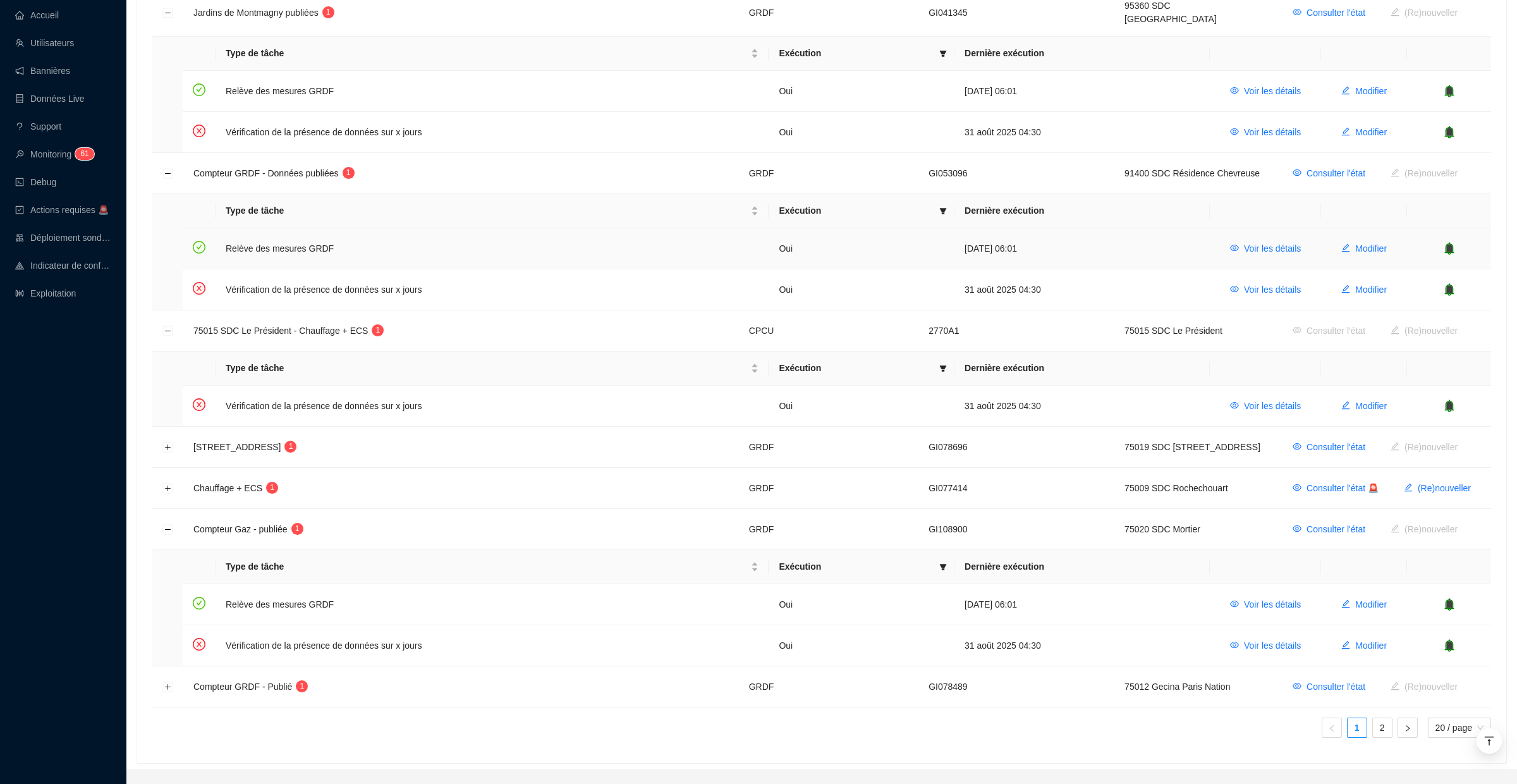
scroll to position [1087, 0]
click at [164, 481] on button "Développer la ligne" at bounding box center [168, 485] width 10 height 10
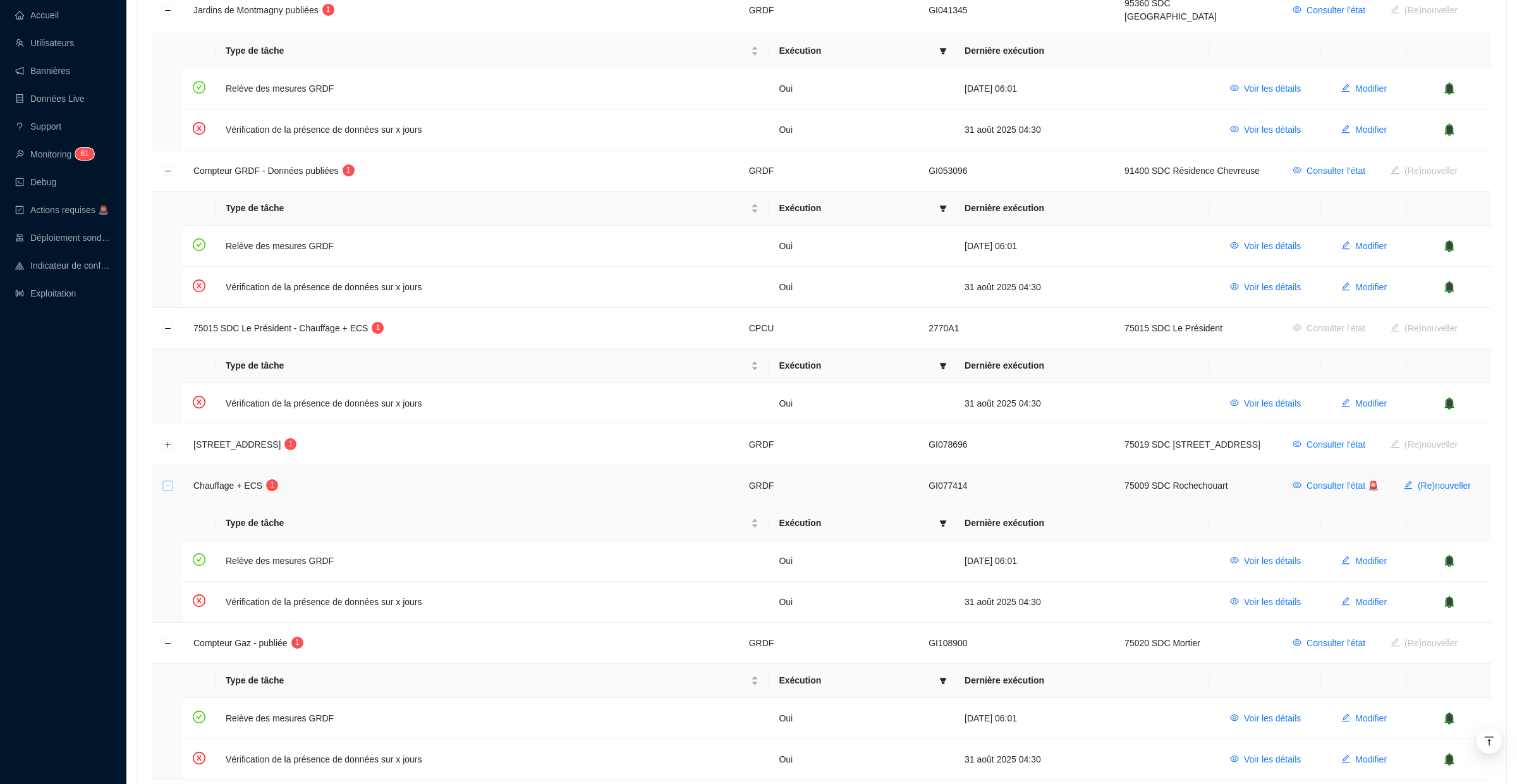
click at [169, 481] on button "Réduire la ligne" at bounding box center [168, 485] width 10 height 10
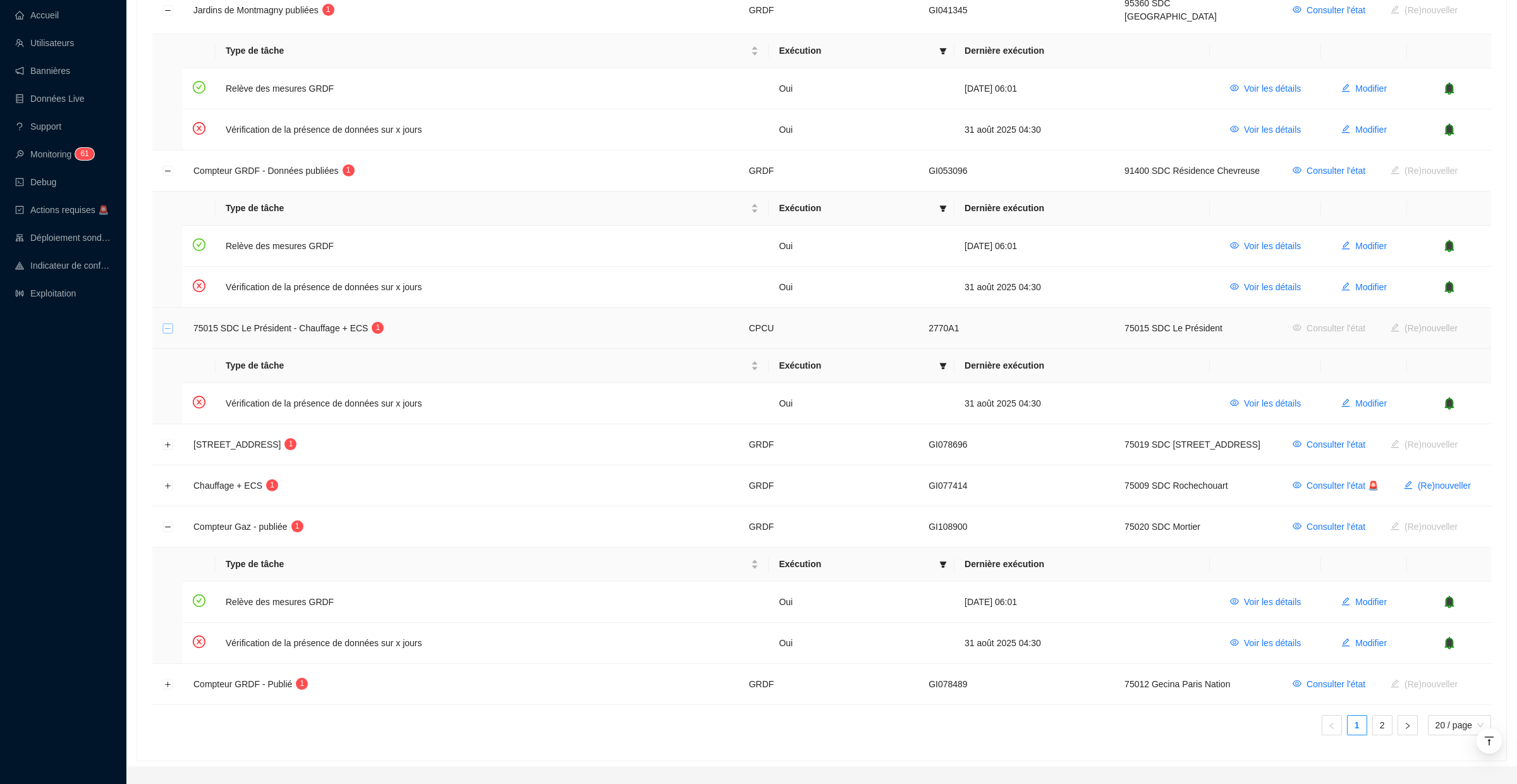
click at [172, 324] on button "Réduire la ligne" at bounding box center [168, 328] width 10 height 10
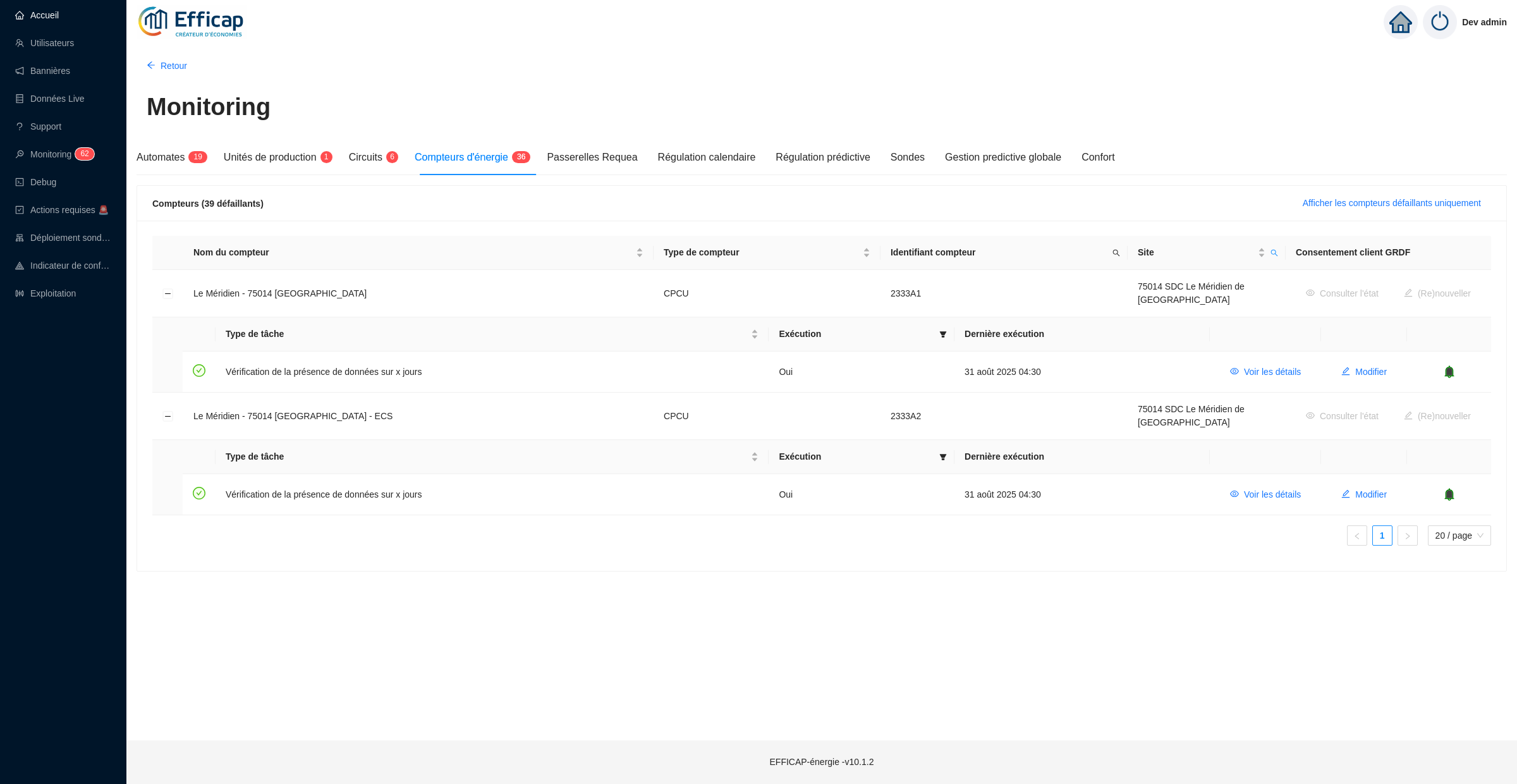
click at [35, 11] on link "Accueil" at bounding box center [37, 15] width 44 height 10
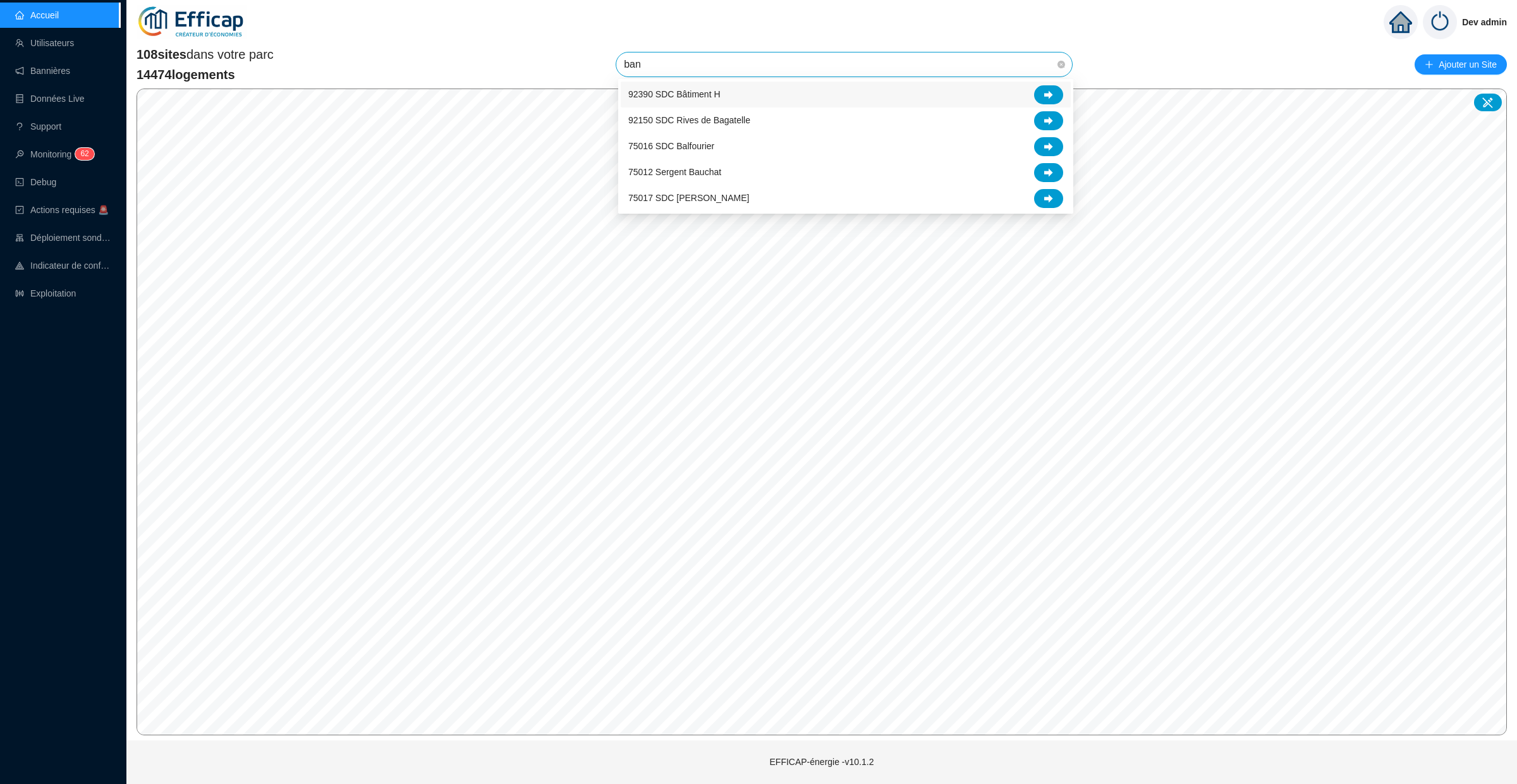
type input "banv"
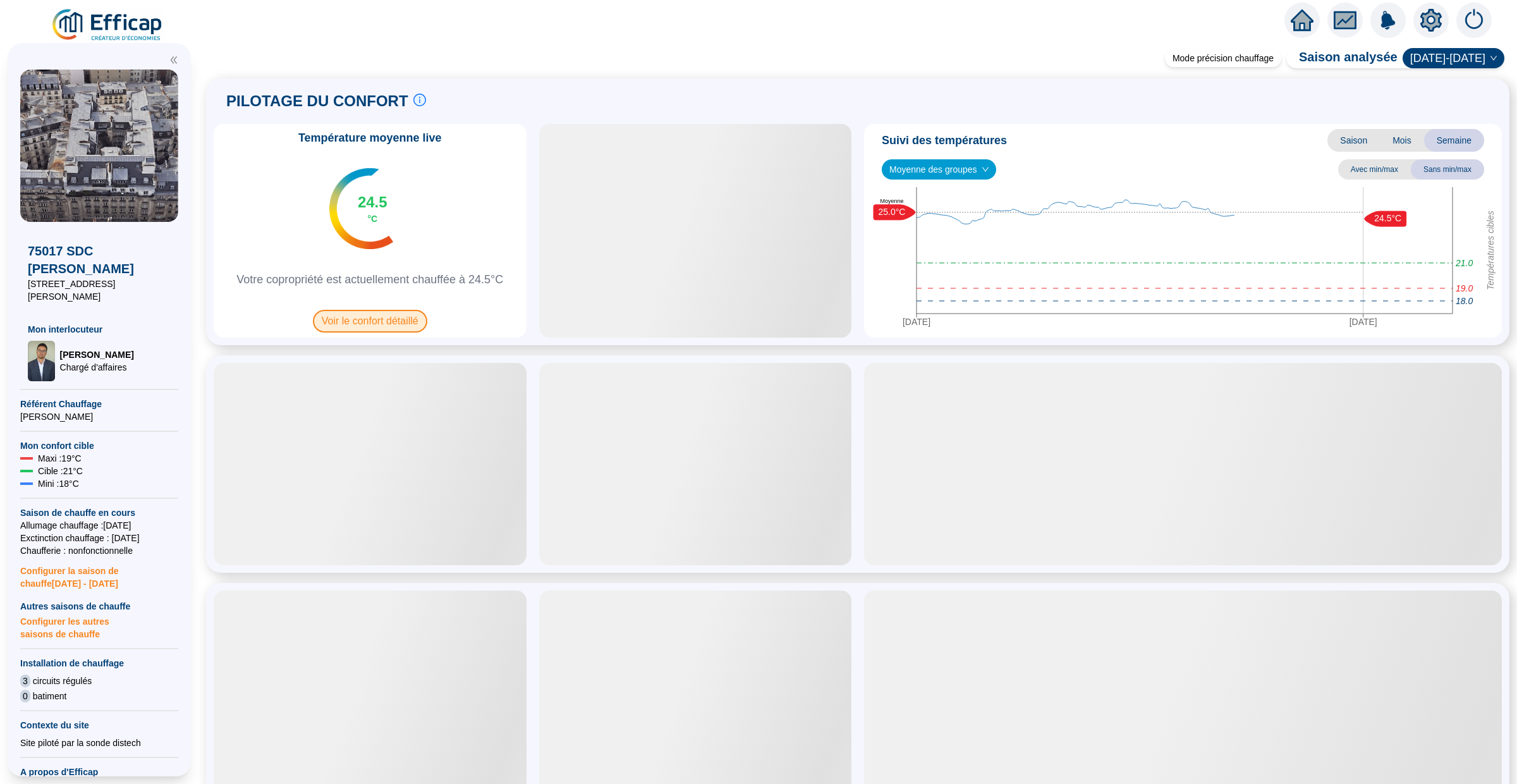
click at [388, 324] on span "Voir le confort détaillé" at bounding box center [370, 321] width 115 height 23
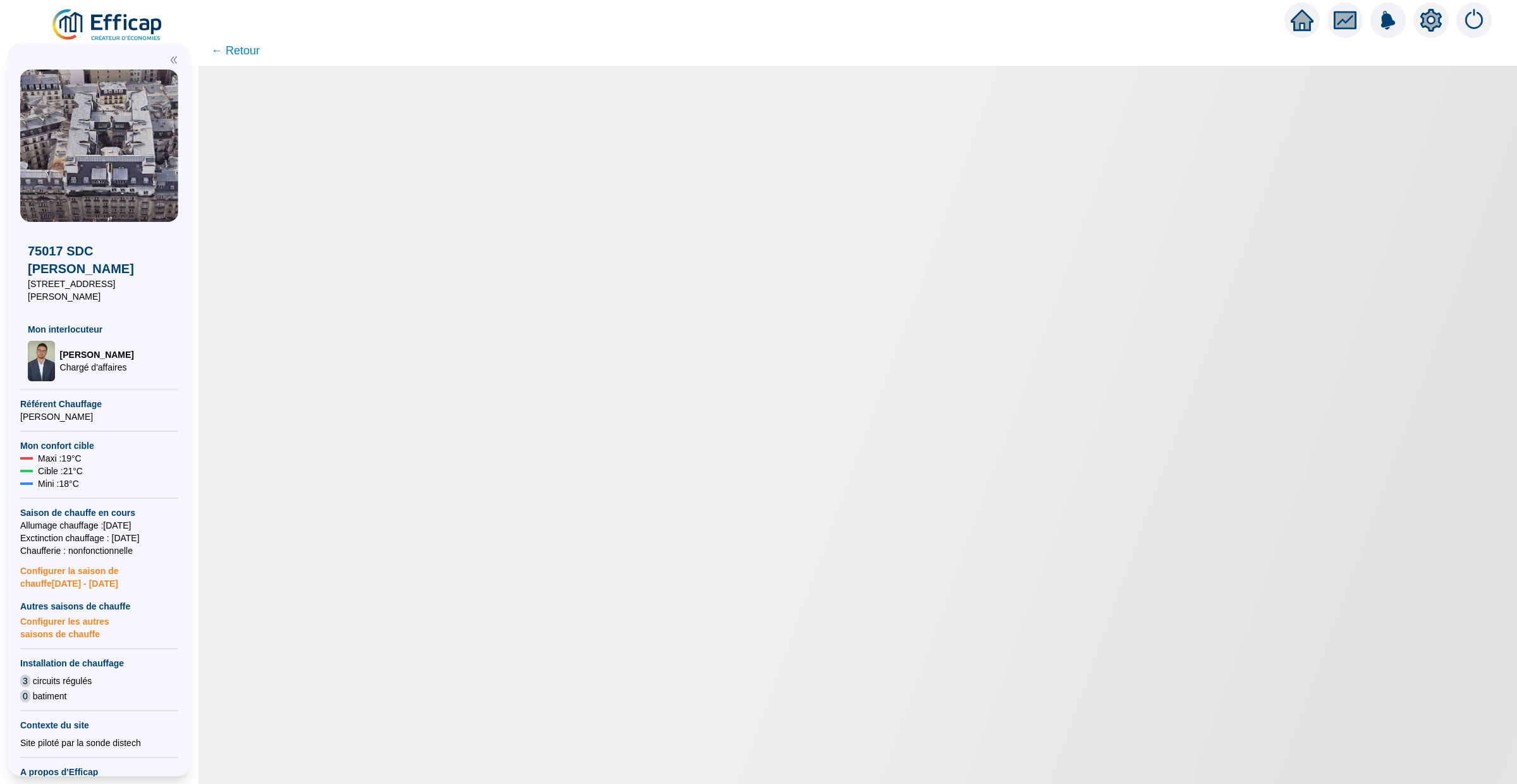
click at [248, 55] on span "← Retour" at bounding box center [235, 51] width 49 height 18
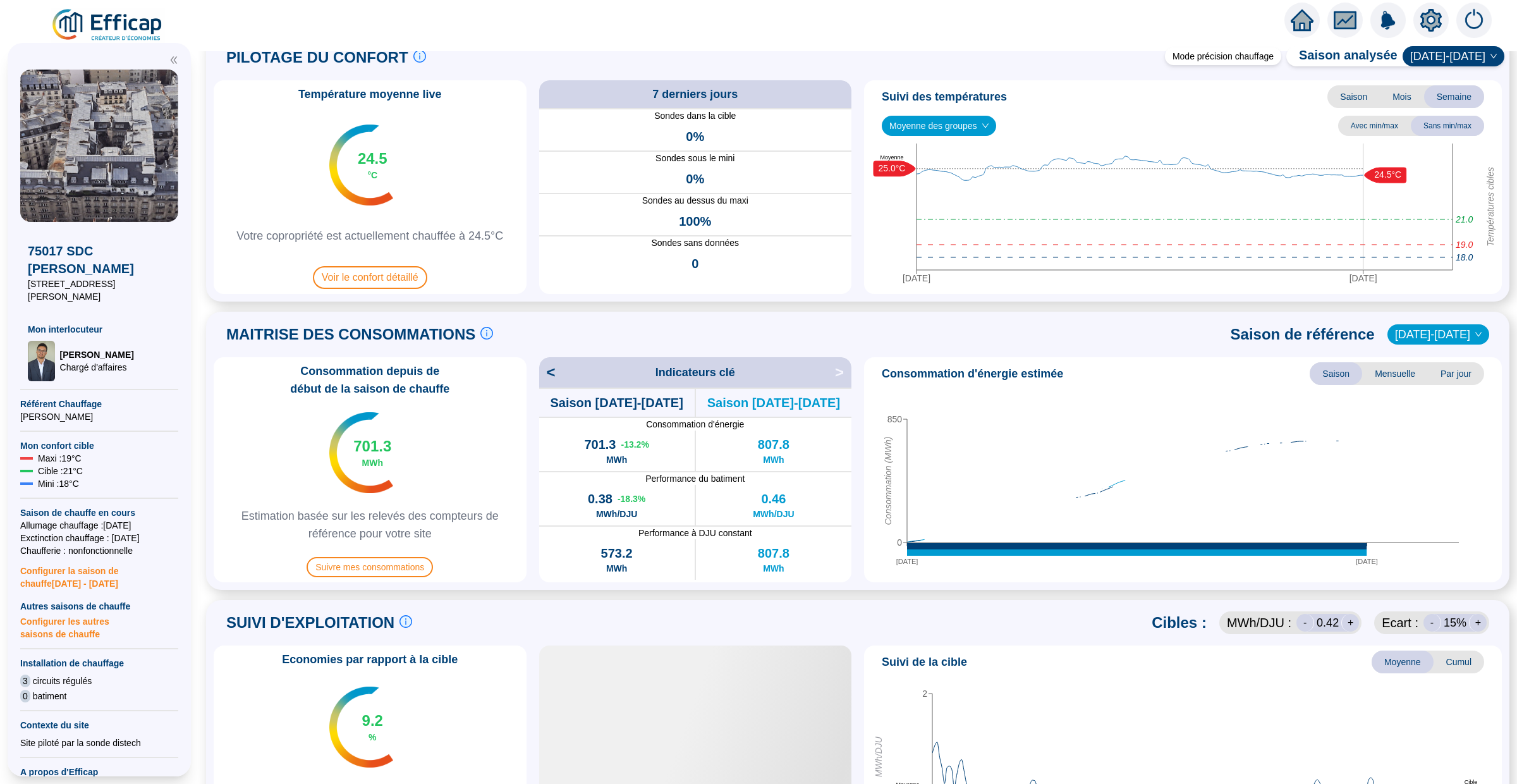
scroll to position [59, 0]
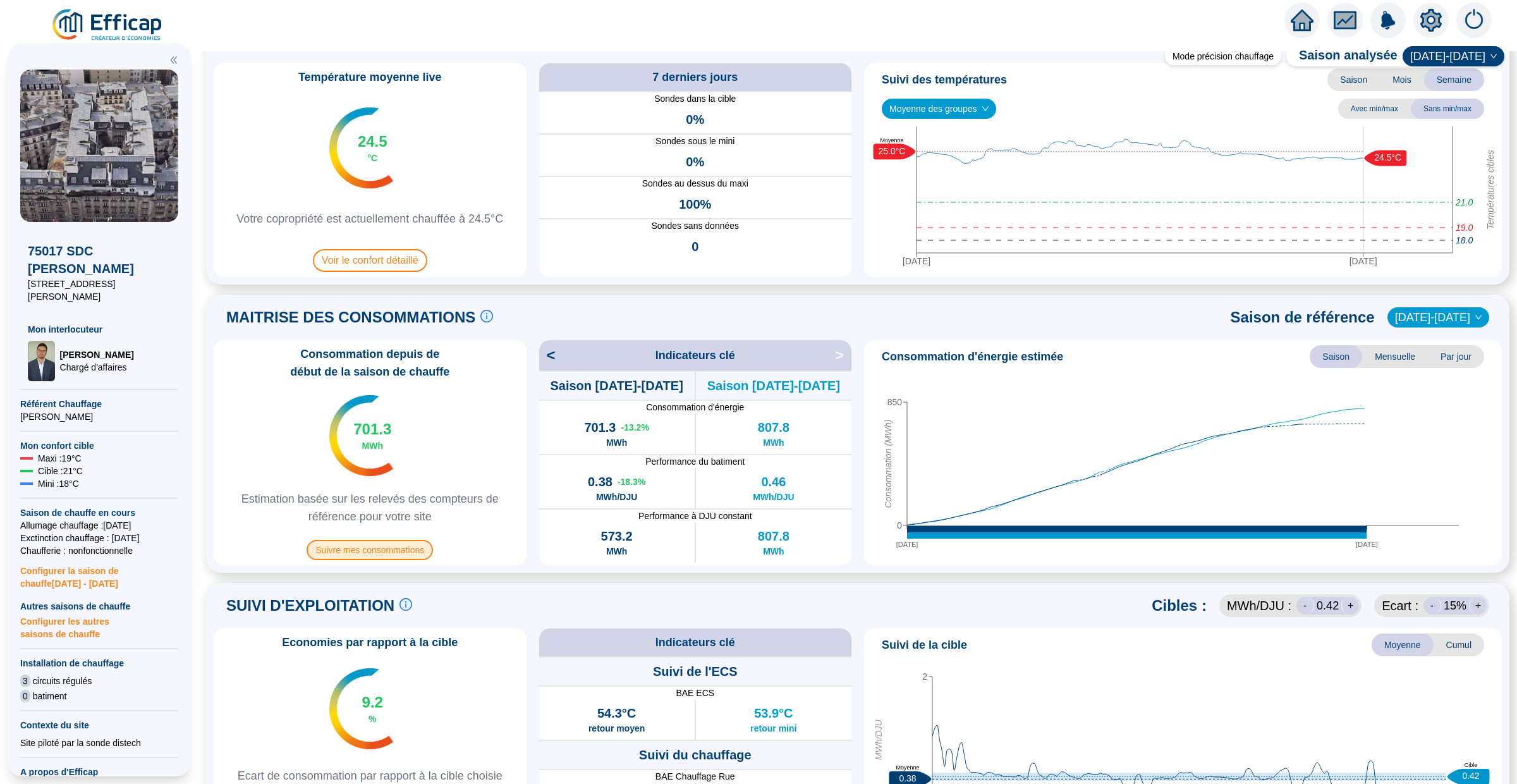
click at [390, 558] on span "Suivre mes consommations" at bounding box center [370, 550] width 127 height 20
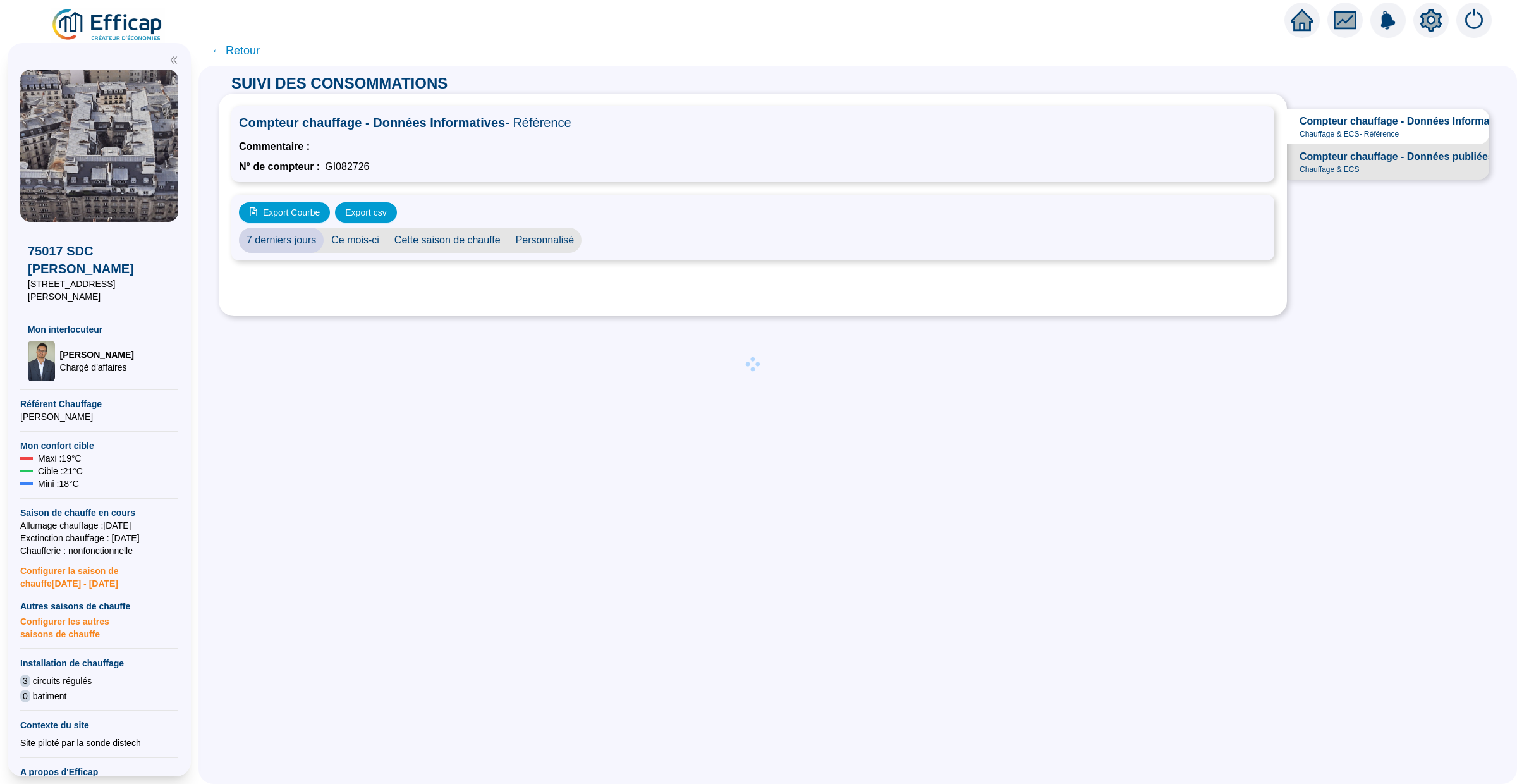
click at [1376, 168] on div "Compteur chauffage - Données publiées Chauffage & ECS" at bounding box center [1397, 162] width 194 height 26
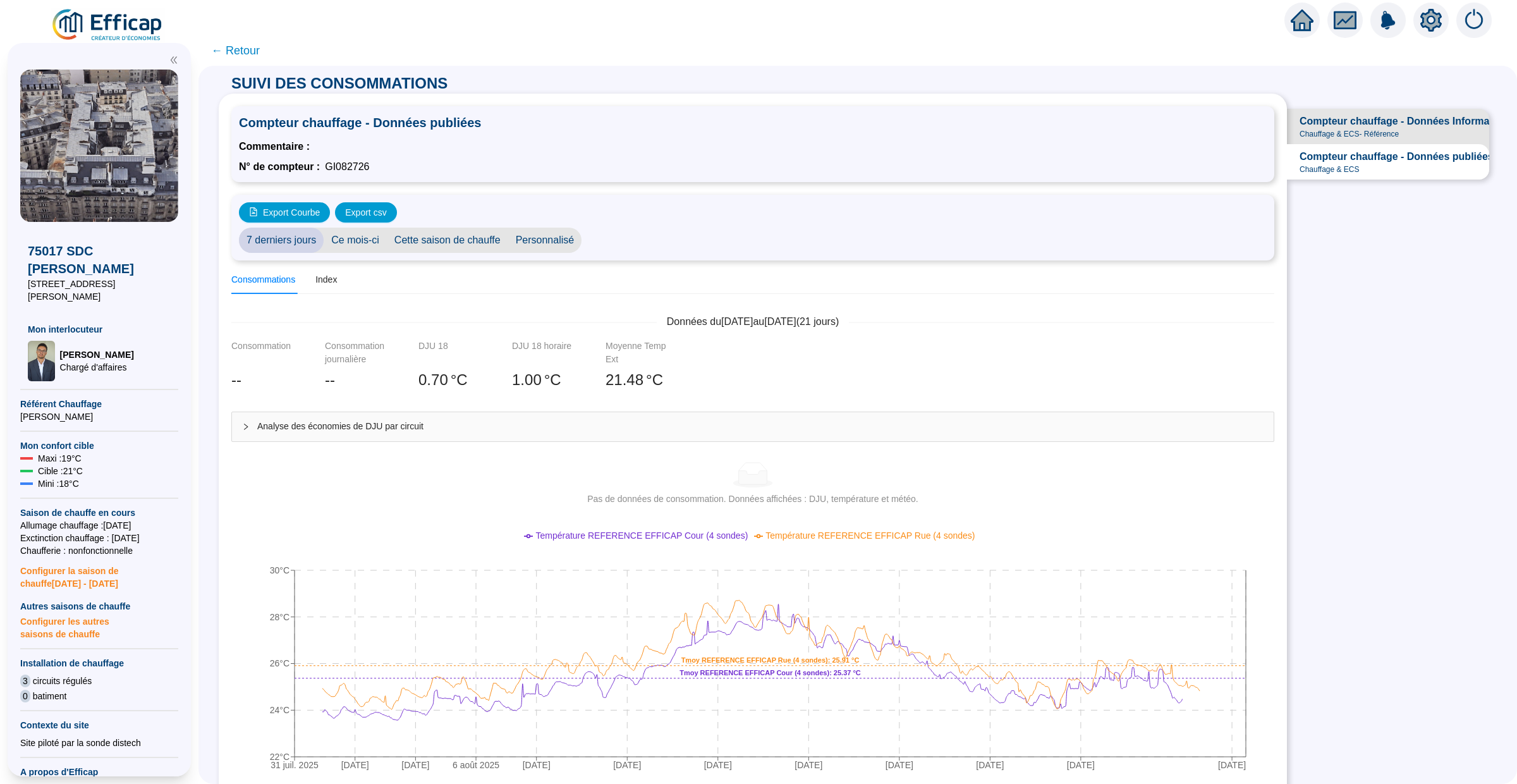
click at [532, 235] on span "Personnalisé" at bounding box center [545, 241] width 74 height 26
click at [630, 239] on input "2025-08-01" at bounding box center [624, 241] width 69 height 13
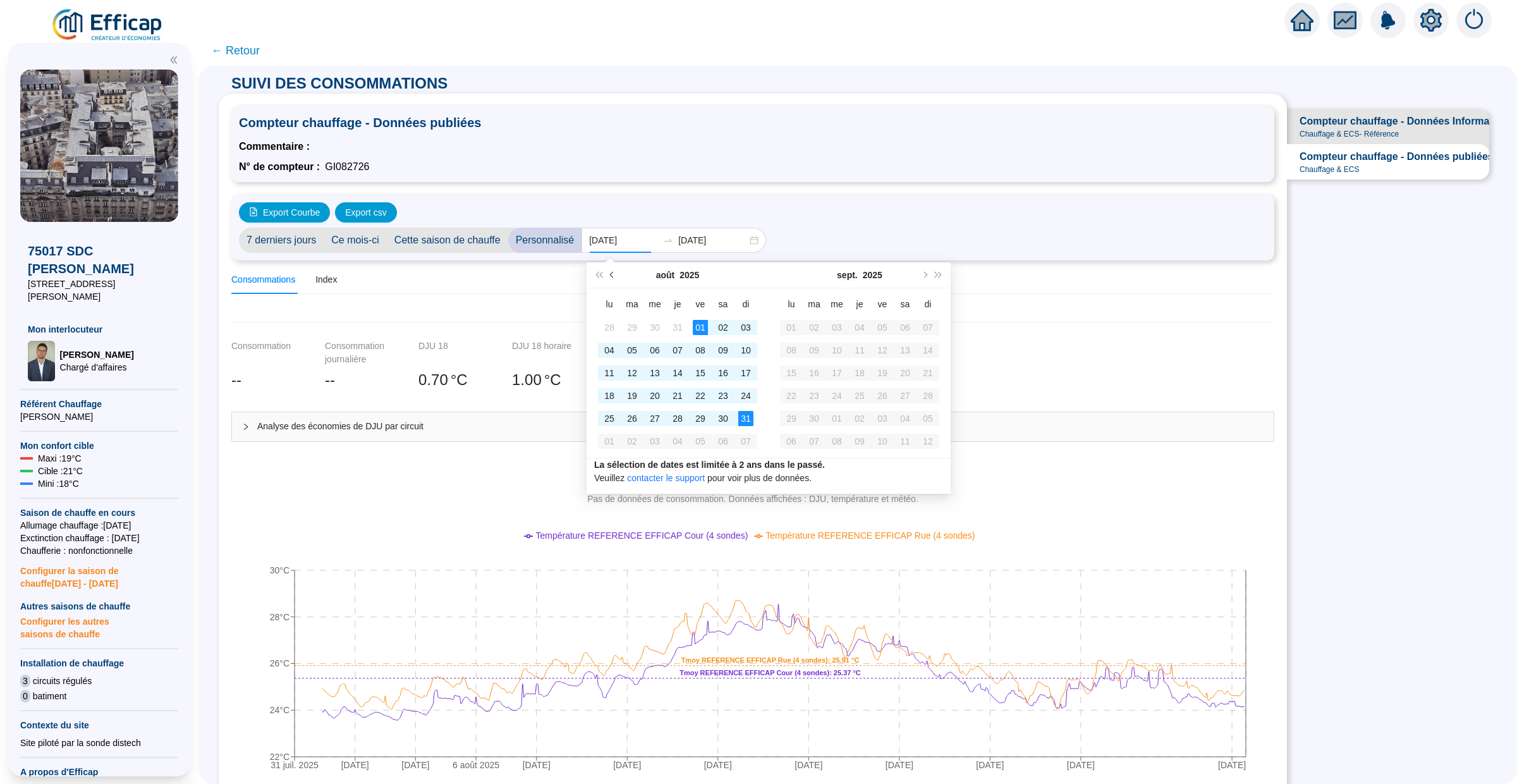
click at [606, 275] on button "Mois précédent (PageUp)" at bounding box center [612, 275] width 14 height 26
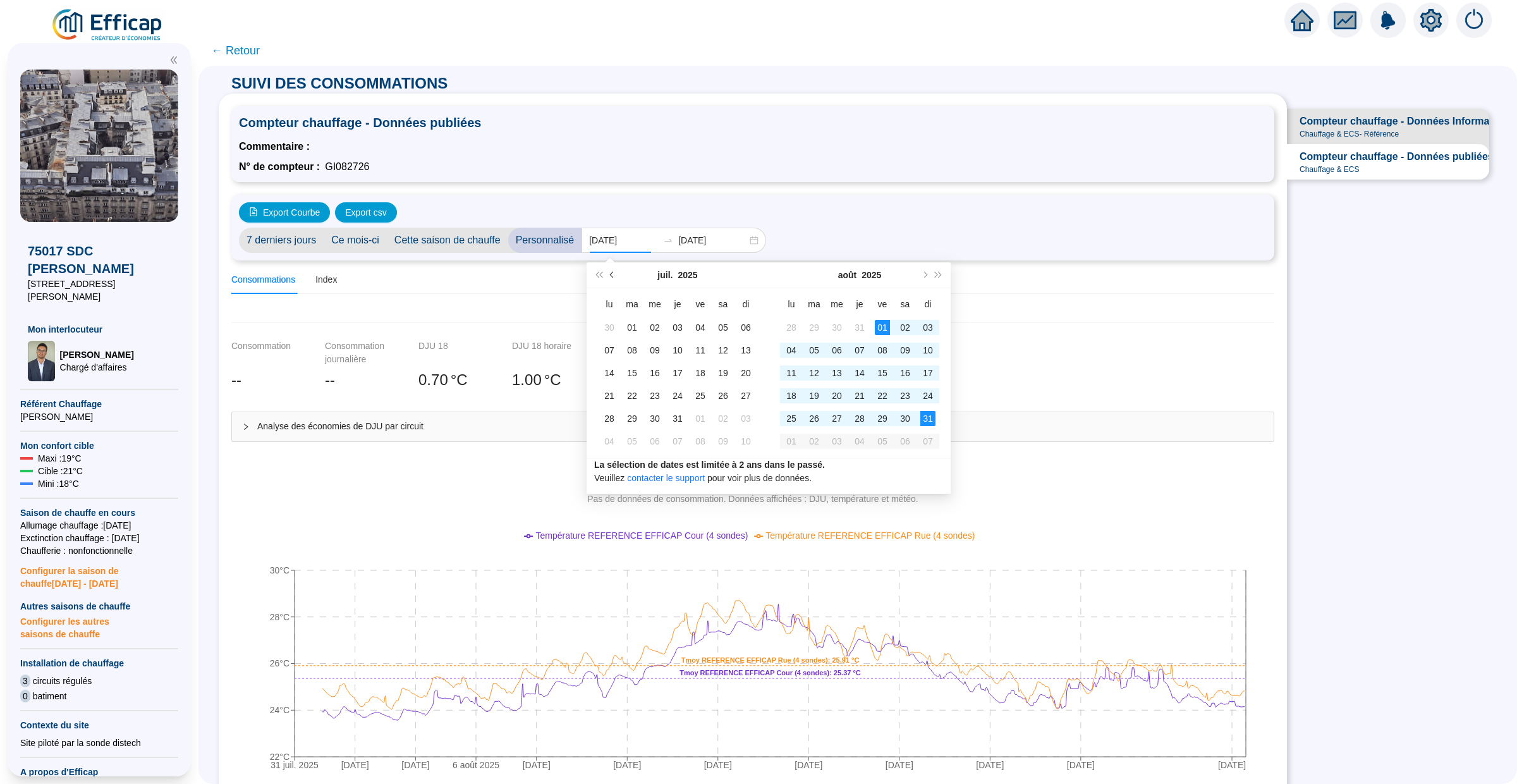
click at [612, 275] on span "Mois précédent (PageUp)" at bounding box center [613, 274] width 6 height 6
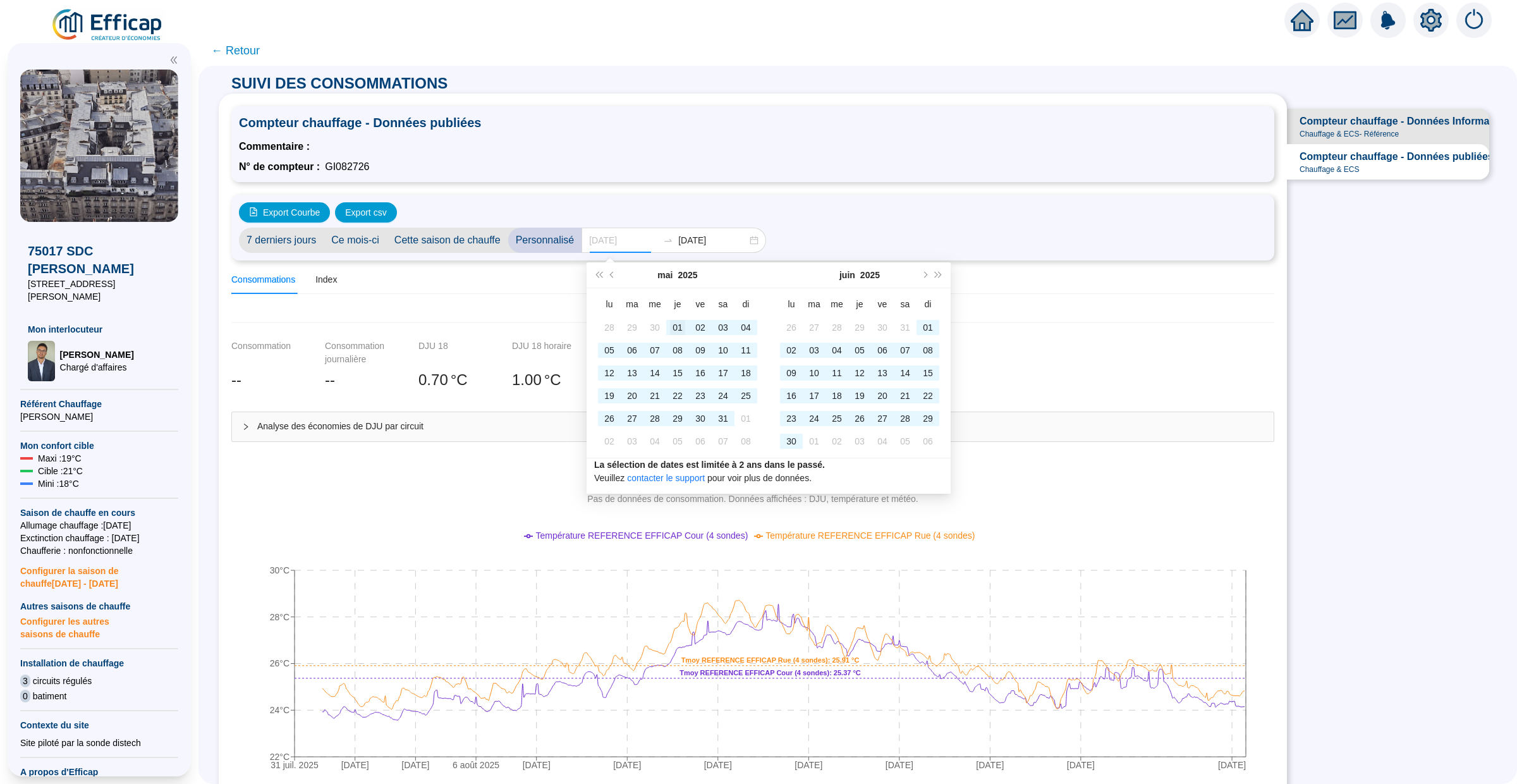
type input "2025-05-01"
click at [669, 325] on td "01" at bounding box center [678, 328] width 23 height 23
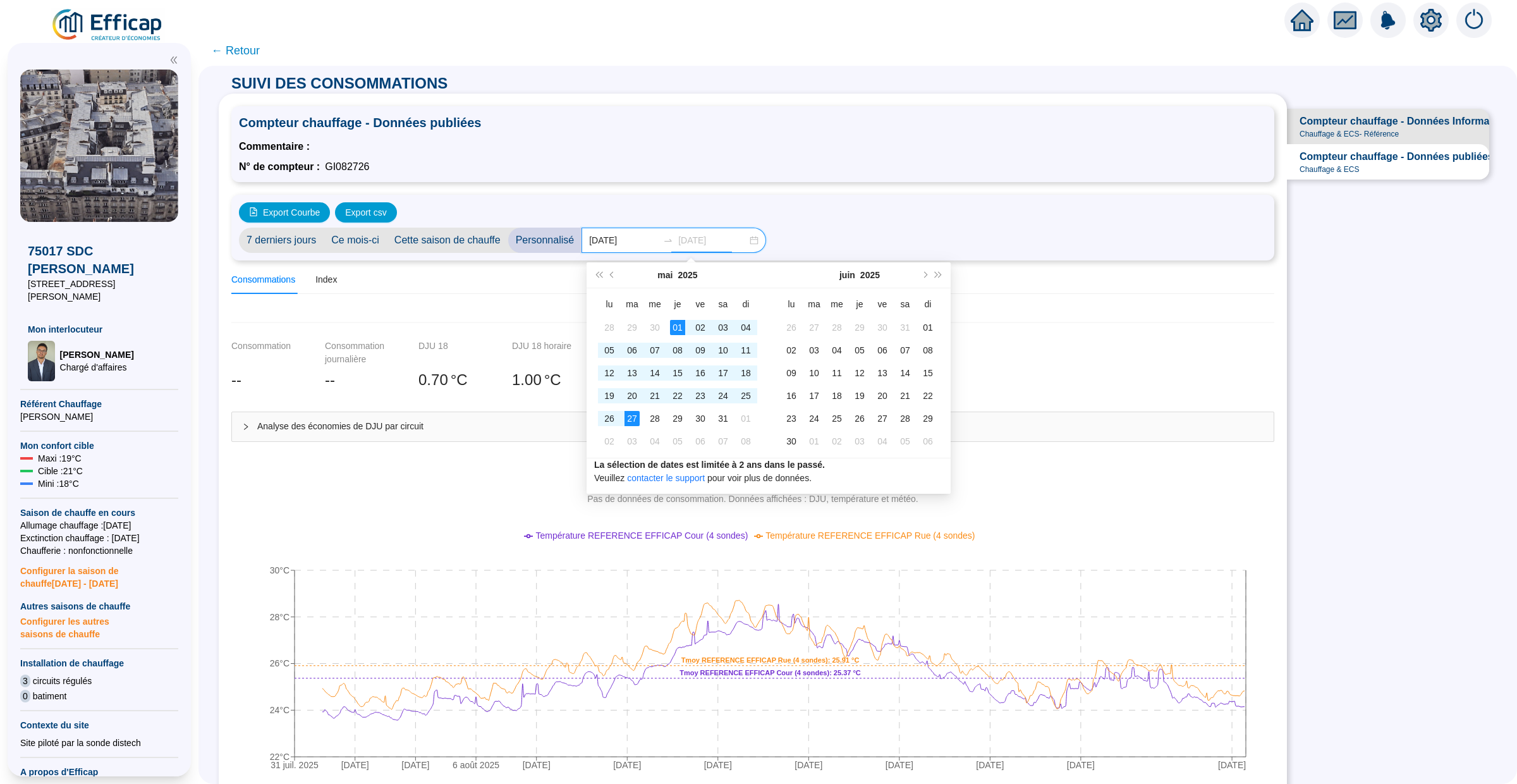
type input "2025-08-31"
click at [942, 279] on button "Année prochaine (Ctrl + droite)" at bounding box center [939, 275] width 14 height 26
click at [600, 269] on button "Année précédente (Ctrl + gauche)" at bounding box center [599, 275] width 14 height 26
click at [926, 273] on span "Mois suivant (PageDown)" at bounding box center [924, 274] width 6 height 6
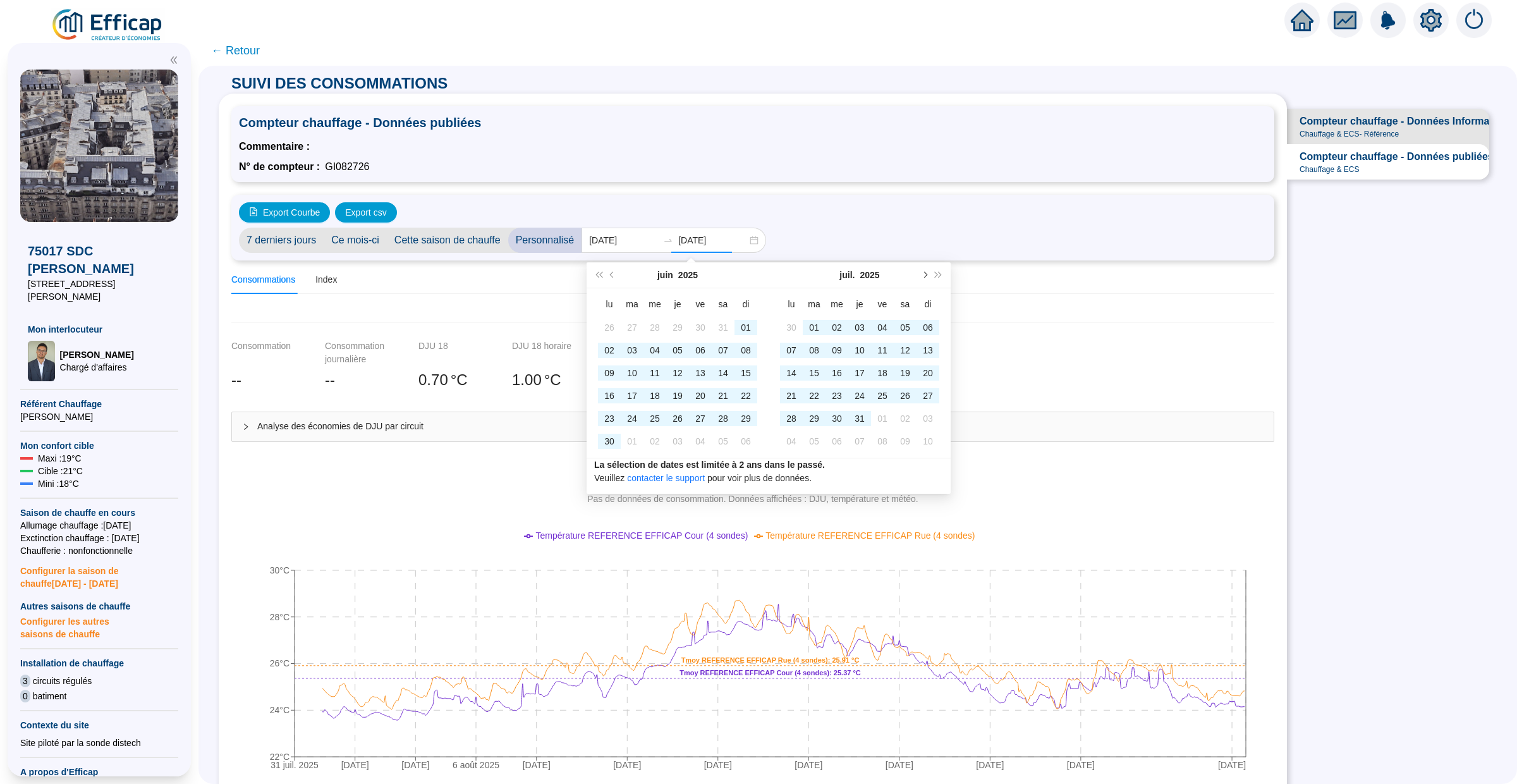
click at [926, 273] on span "Mois suivant (PageDown)" at bounding box center [924, 274] width 6 height 6
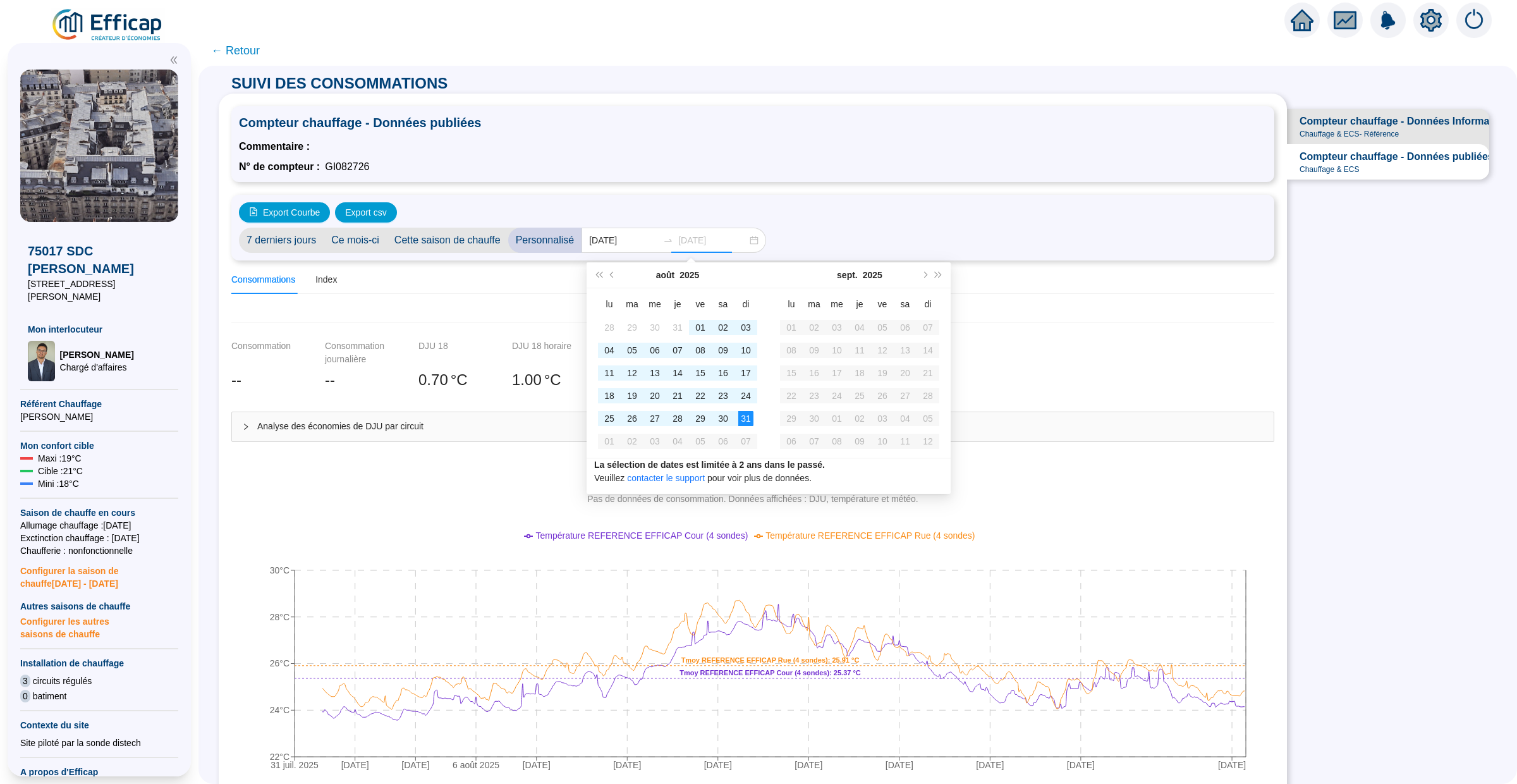
click at [742, 410] on td "31" at bounding box center [746, 419] width 23 height 23
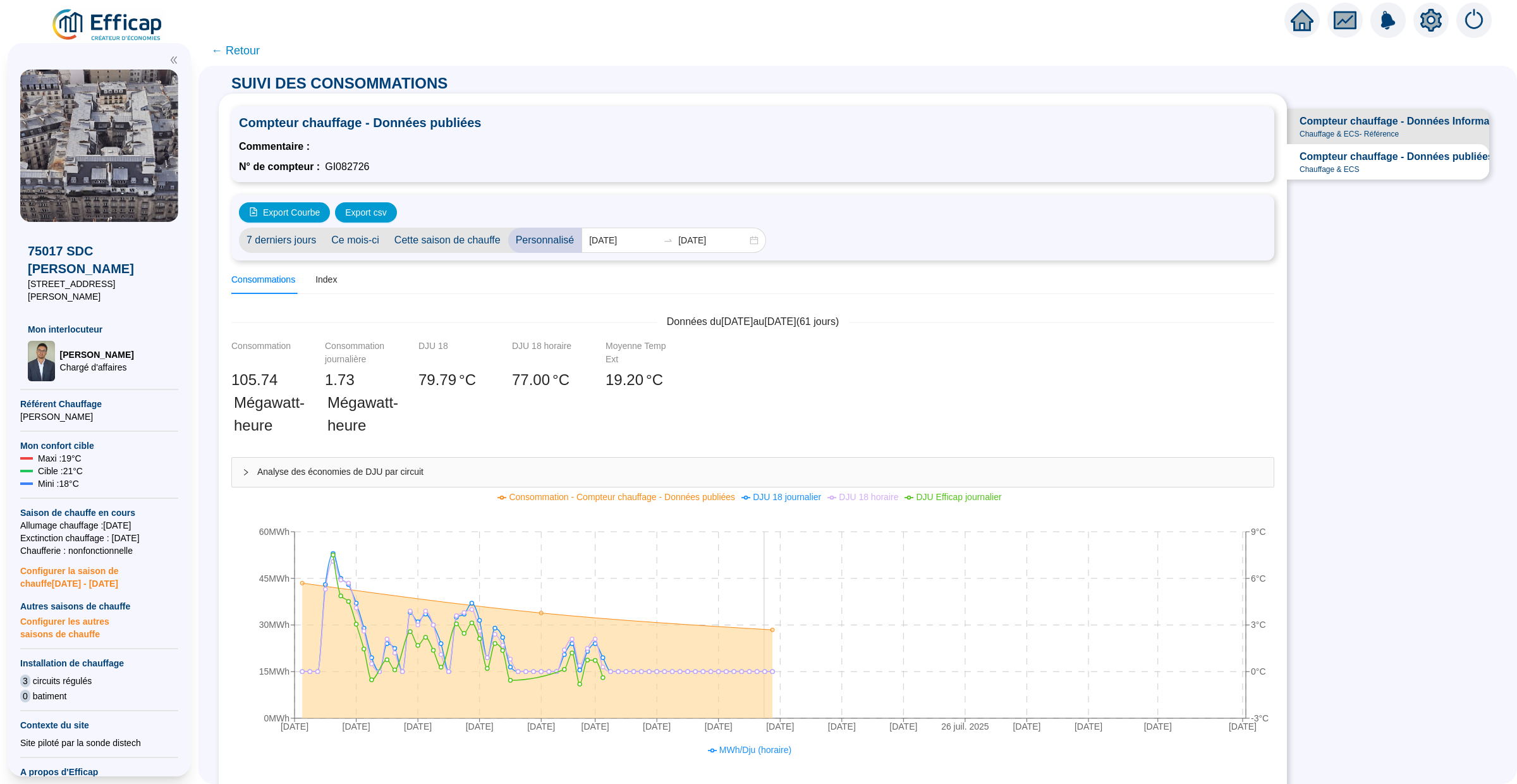
click at [764, 660] on icon at bounding box center [537, 650] width 471 height 135
click at [1282, 30] on div at bounding box center [758, 18] width 1517 height 36
click at [1290, 30] on icon "home" at bounding box center [1302, 20] width 23 height 23
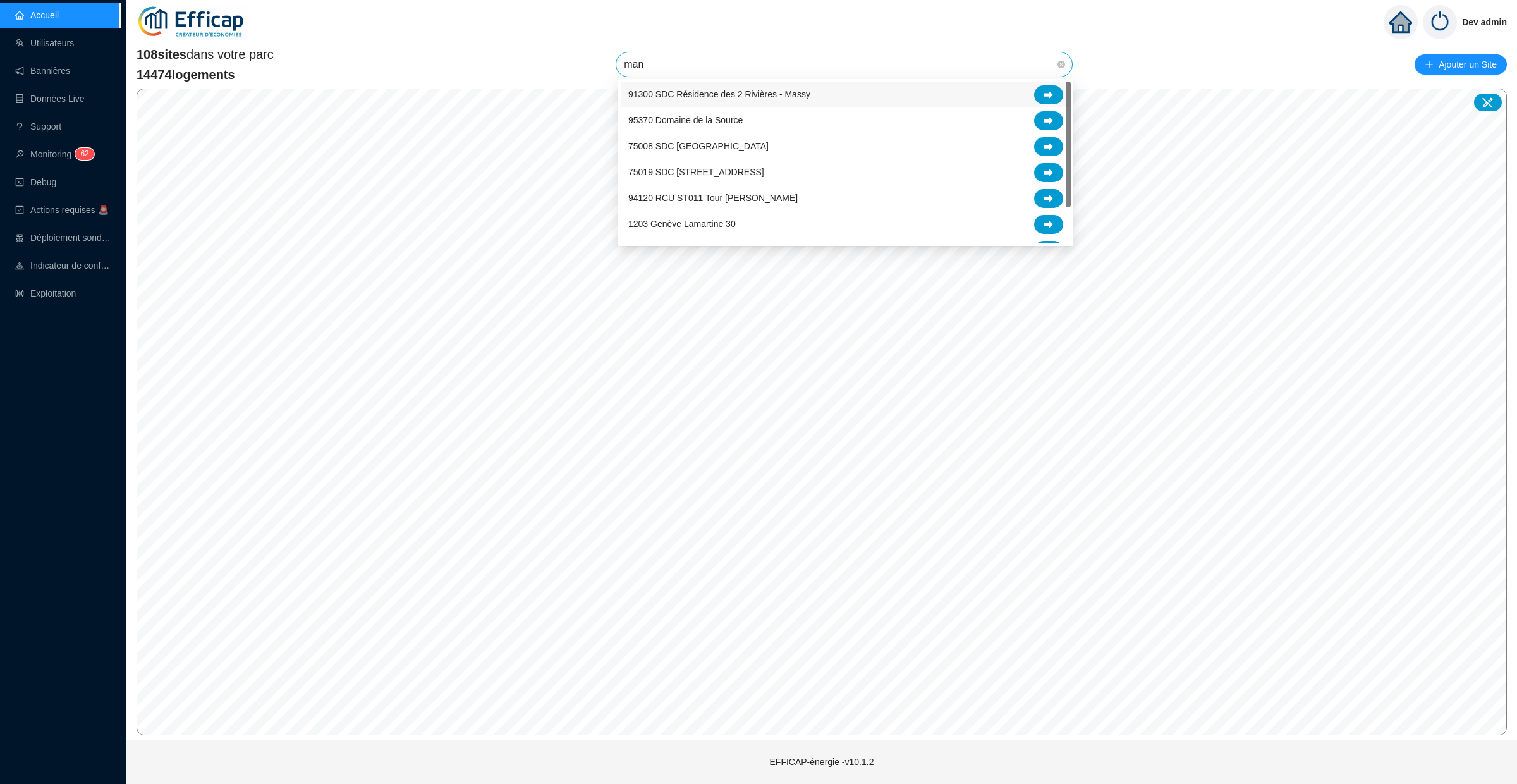
type input "mani"
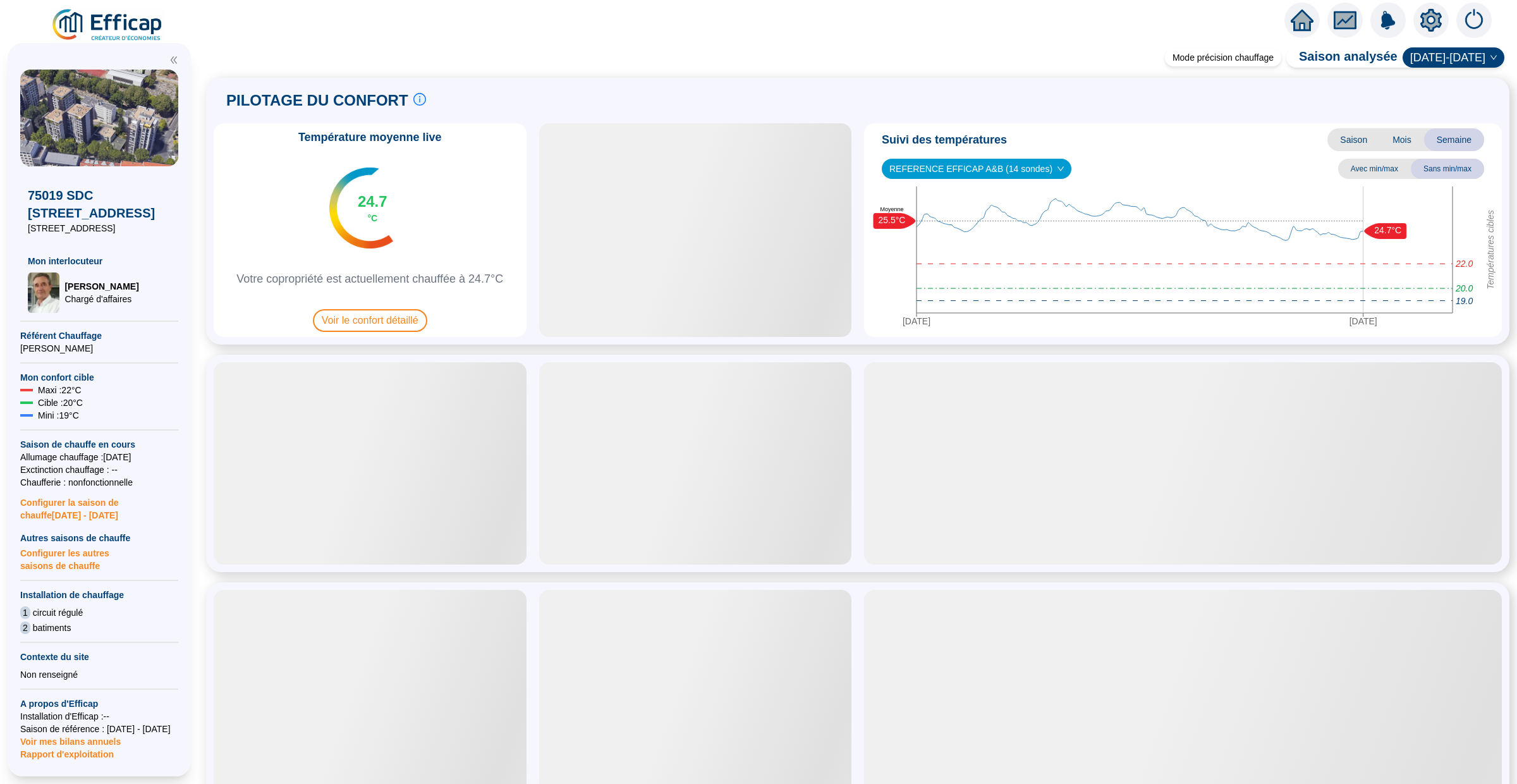
scroll to position [55, 0]
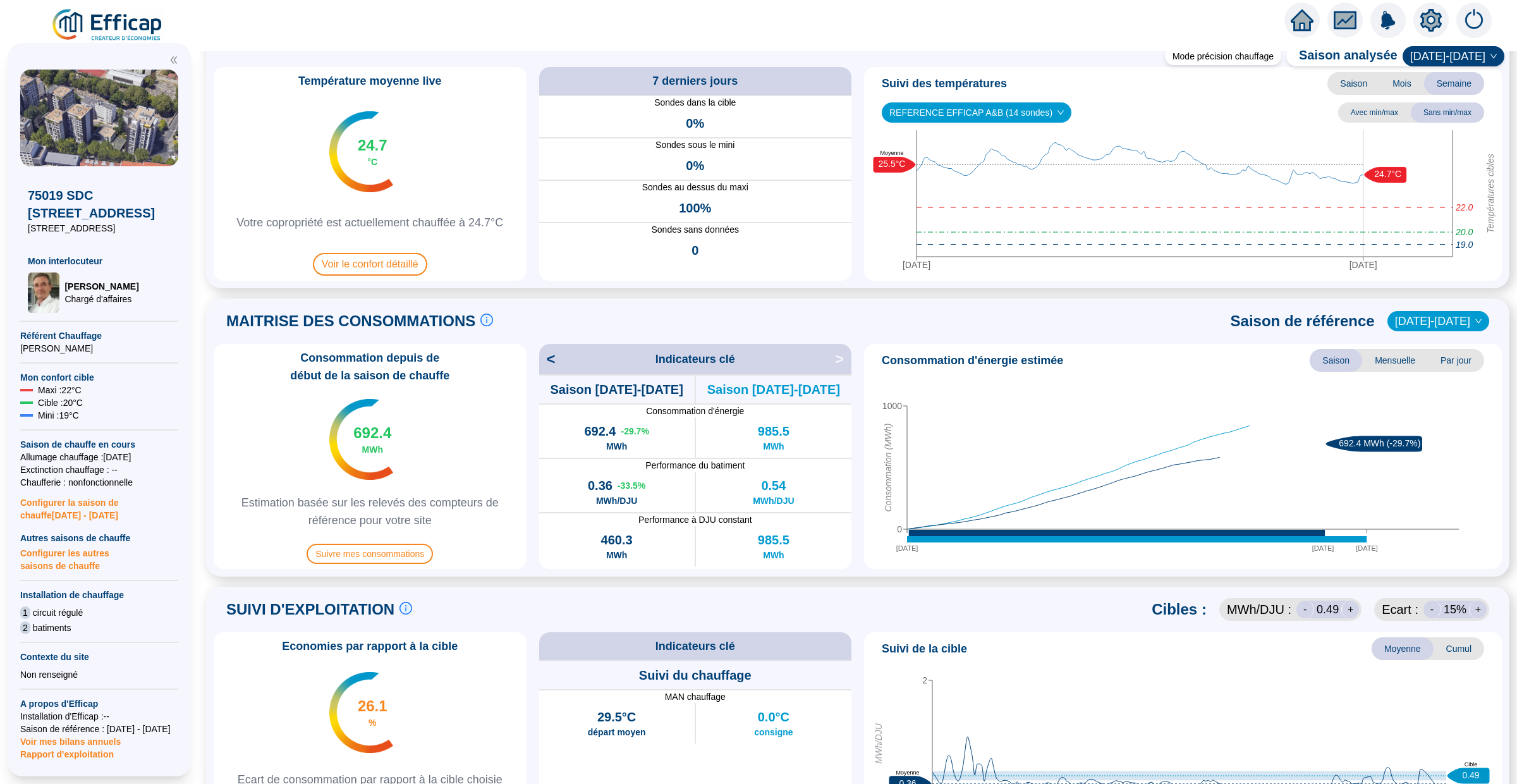
click at [386, 543] on div "Consommation depuis de début de la saison de chauffe 692.4 MWh Estimation basée…" at bounding box center [370, 456] width 313 height 225
click at [386, 550] on span "Suivre mes consommations" at bounding box center [370, 553] width 127 height 20
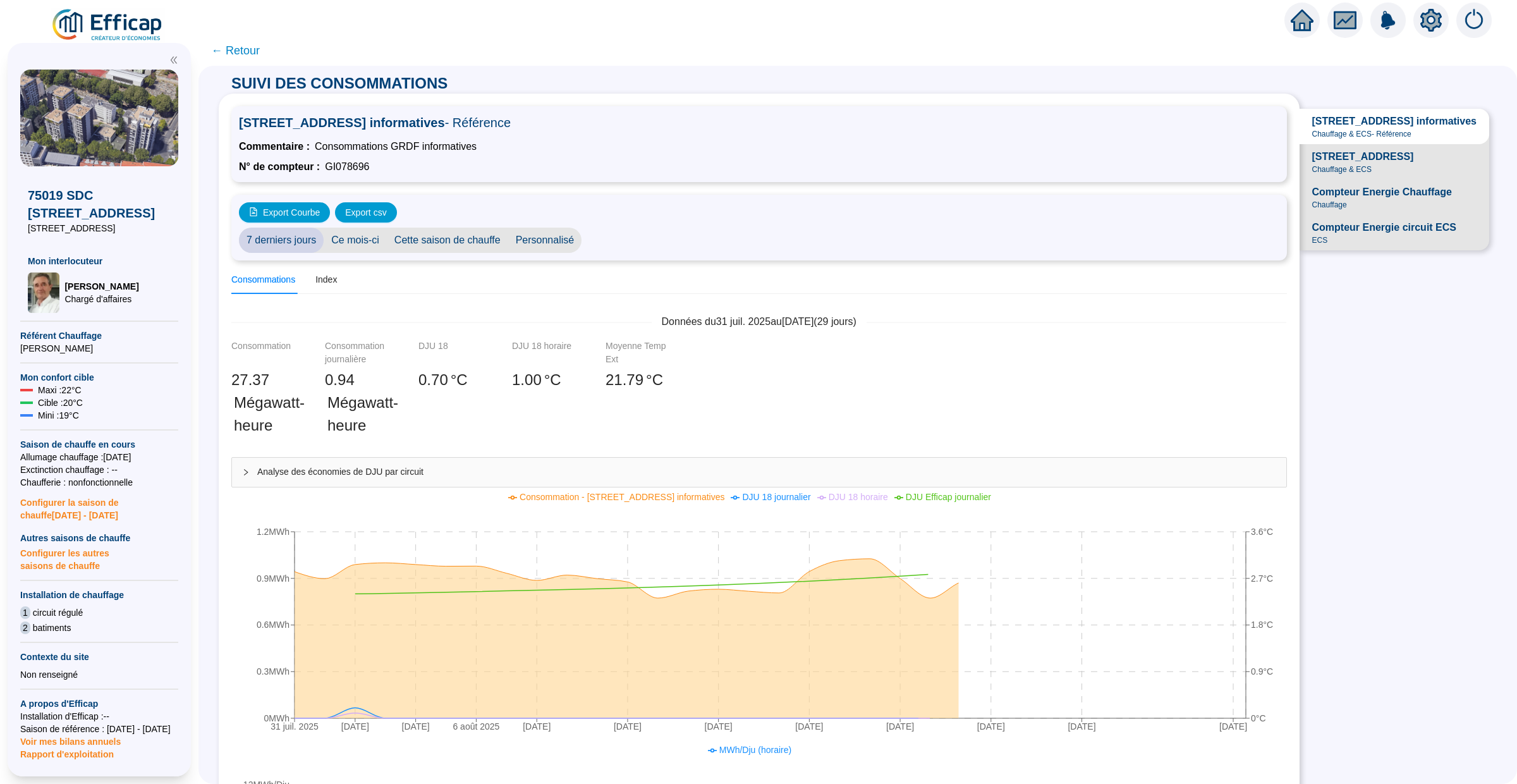
click at [1347, 153] on span "[STREET_ADDRESS]" at bounding box center [1363, 156] width 102 height 16
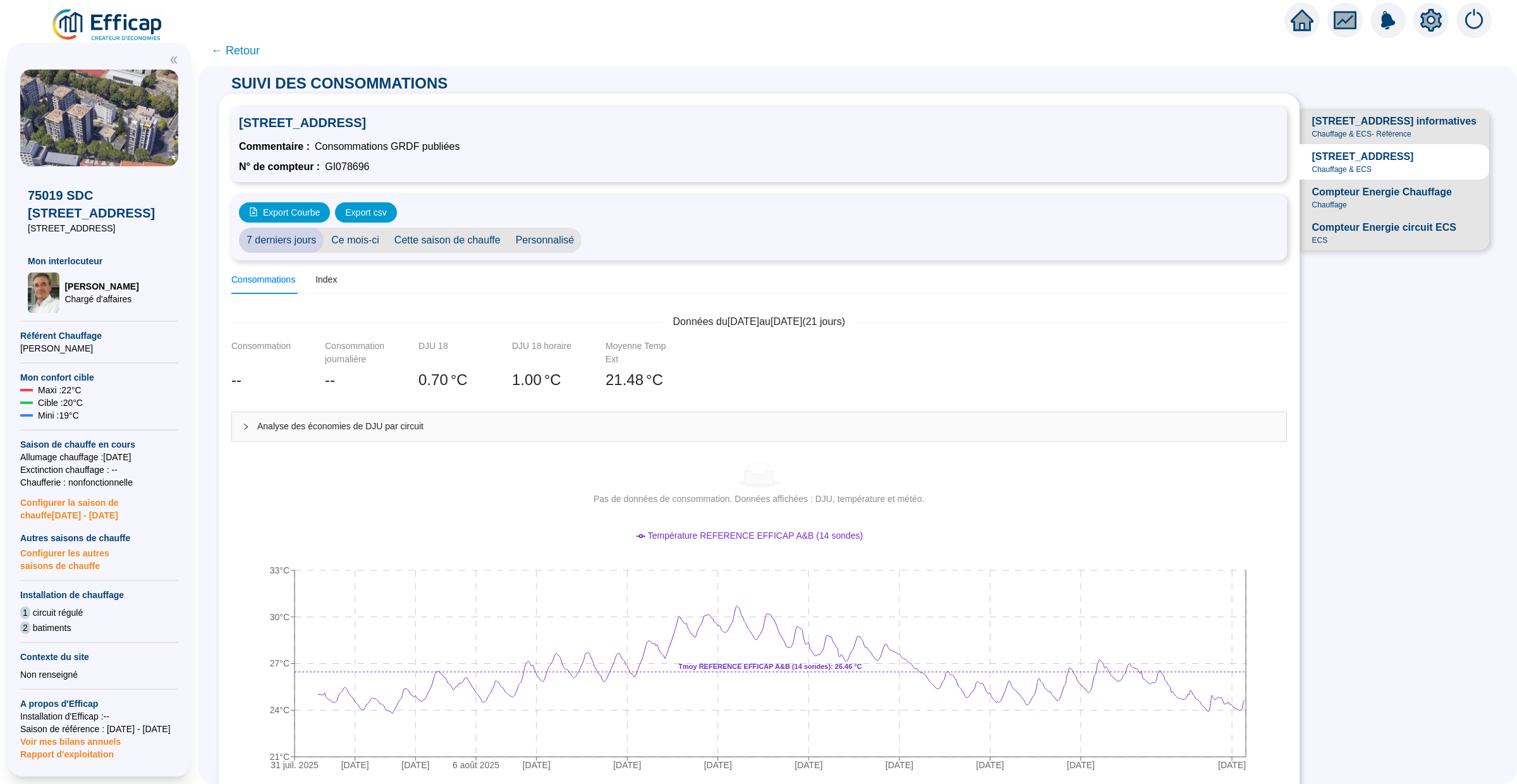
click at [567, 241] on span "Personnalisé" at bounding box center [545, 241] width 74 height 26
click at [624, 248] on div "2025-08-01 2025-08-31" at bounding box center [674, 241] width 185 height 26
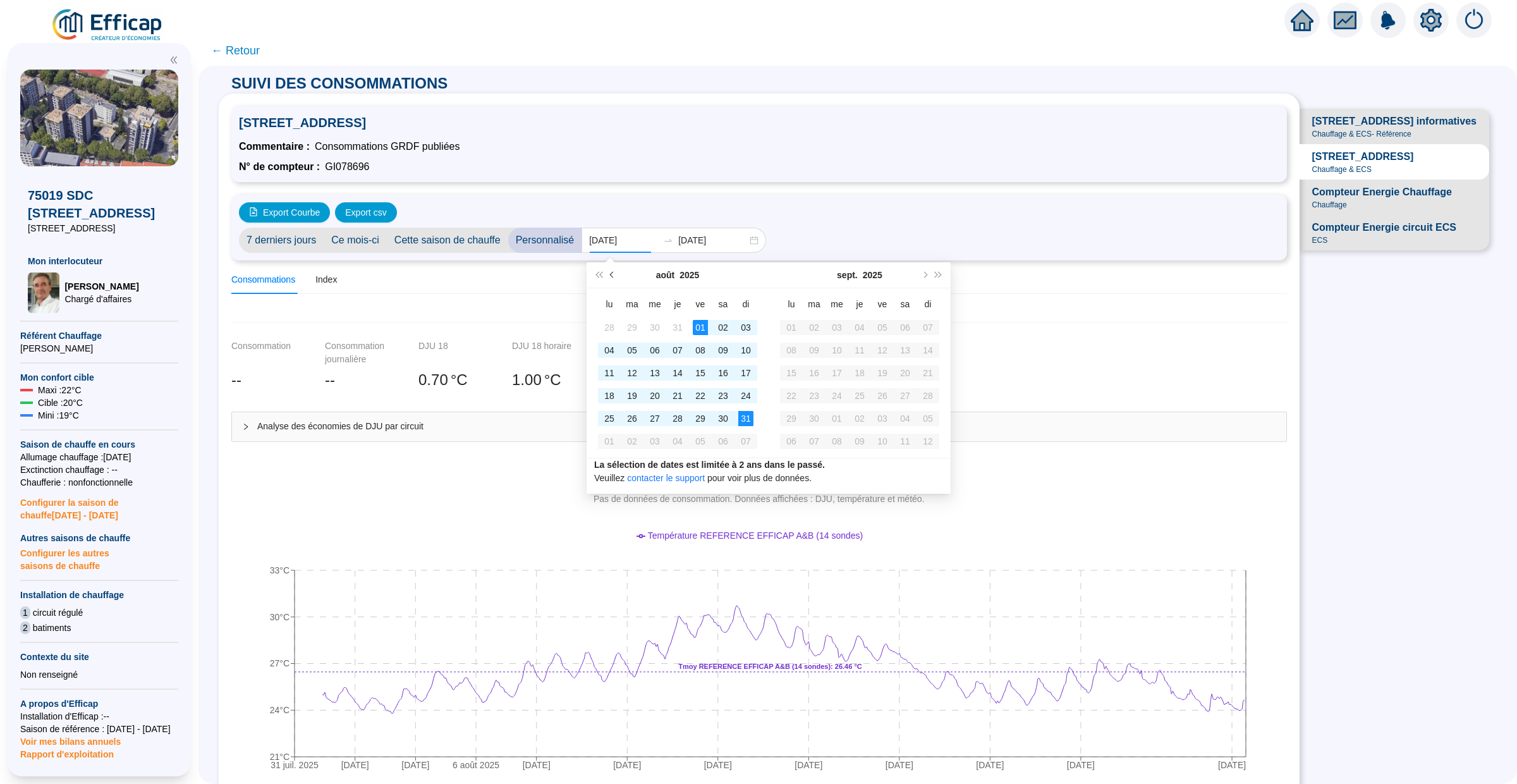
click at [612, 277] on span "Mois précédent (PageUp)" at bounding box center [613, 274] width 6 height 6
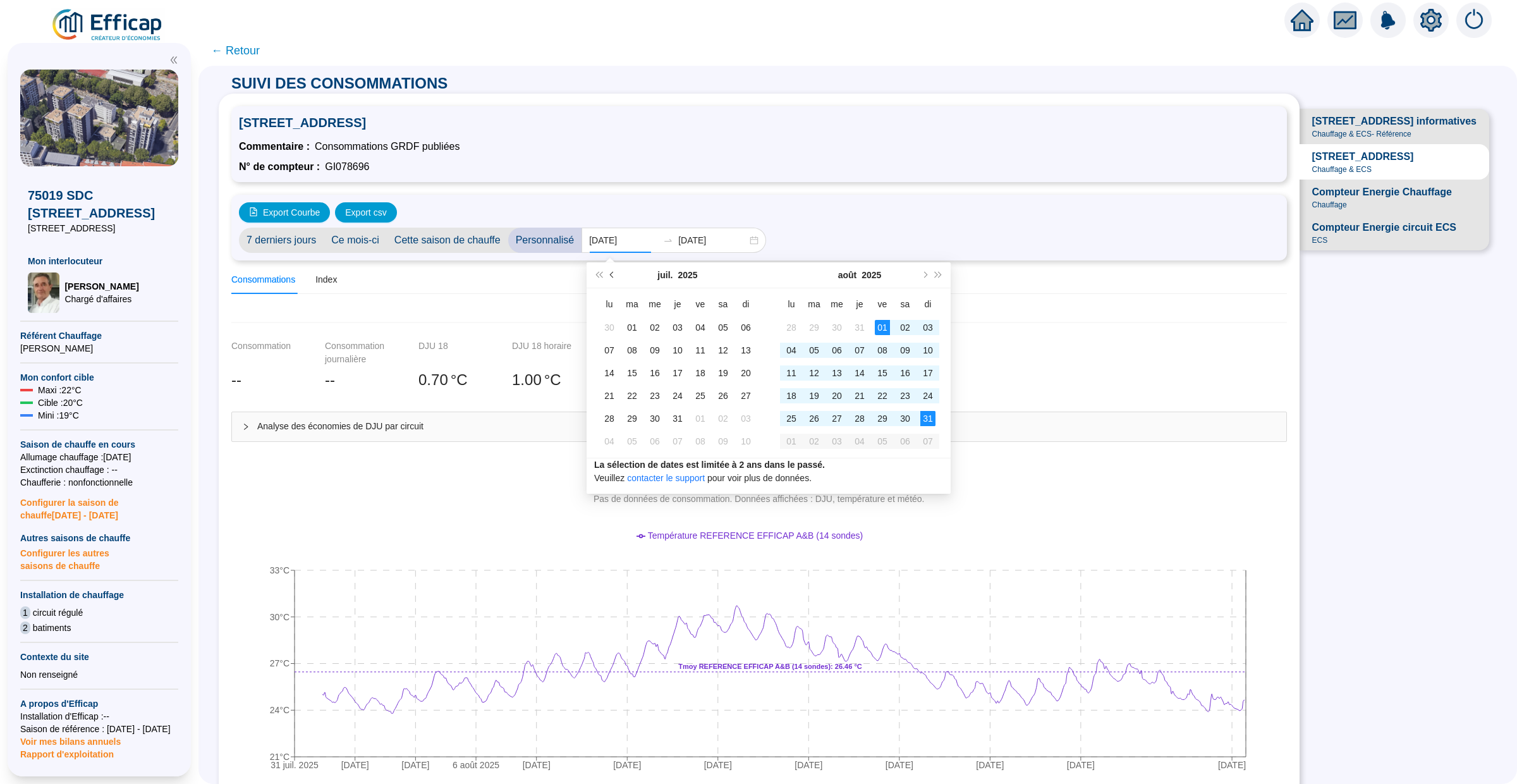
click at [612, 277] on span "Mois précédent (PageUp)" at bounding box center [613, 274] width 6 height 6
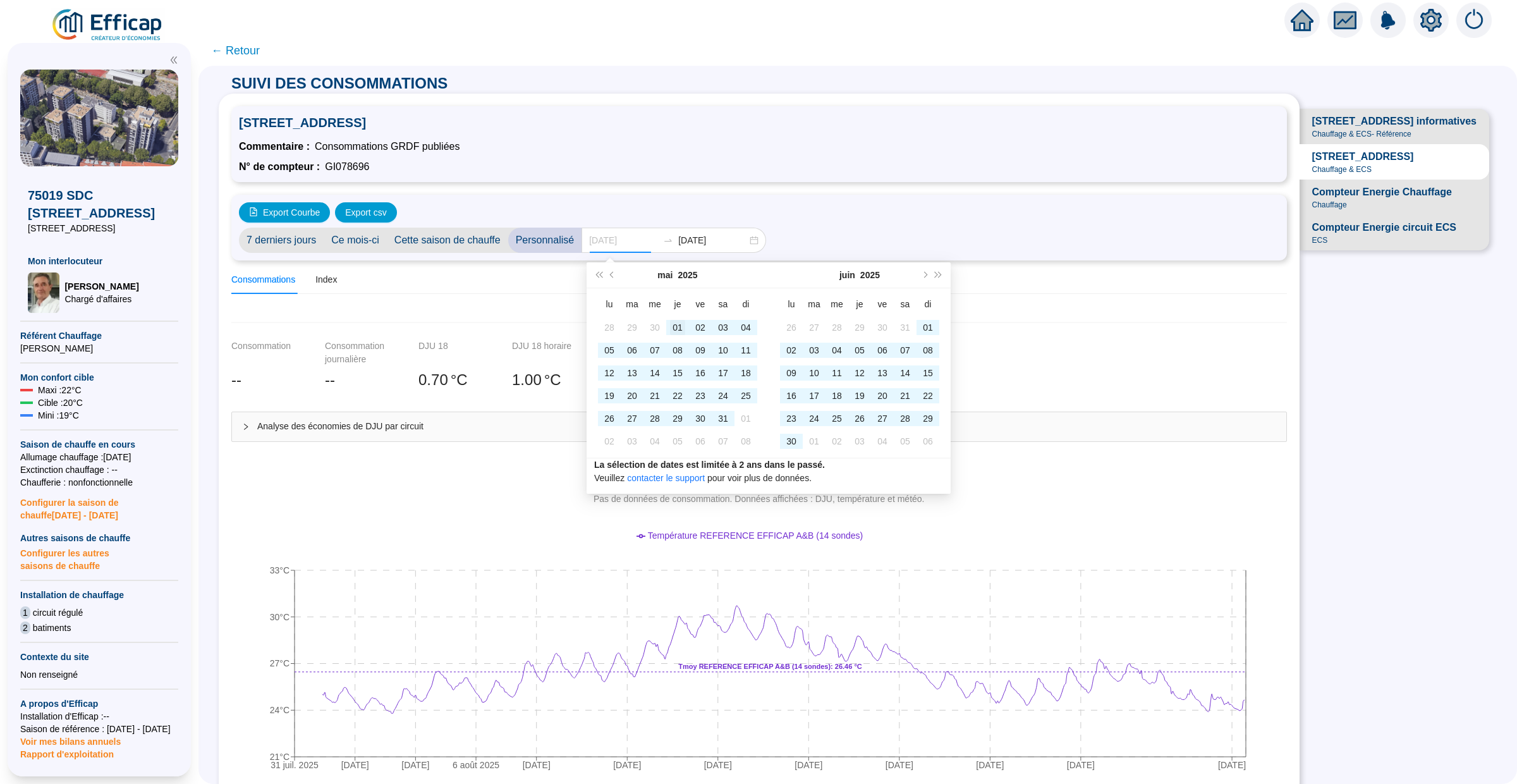
type input "[DATE]"
click at [669, 326] on td "01" at bounding box center [678, 328] width 23 height 23
click at [928, 274] on button "Mois suivant (PageDown)" at bounding box center [924, 275] width 14 height 26
type input "[DATE]"
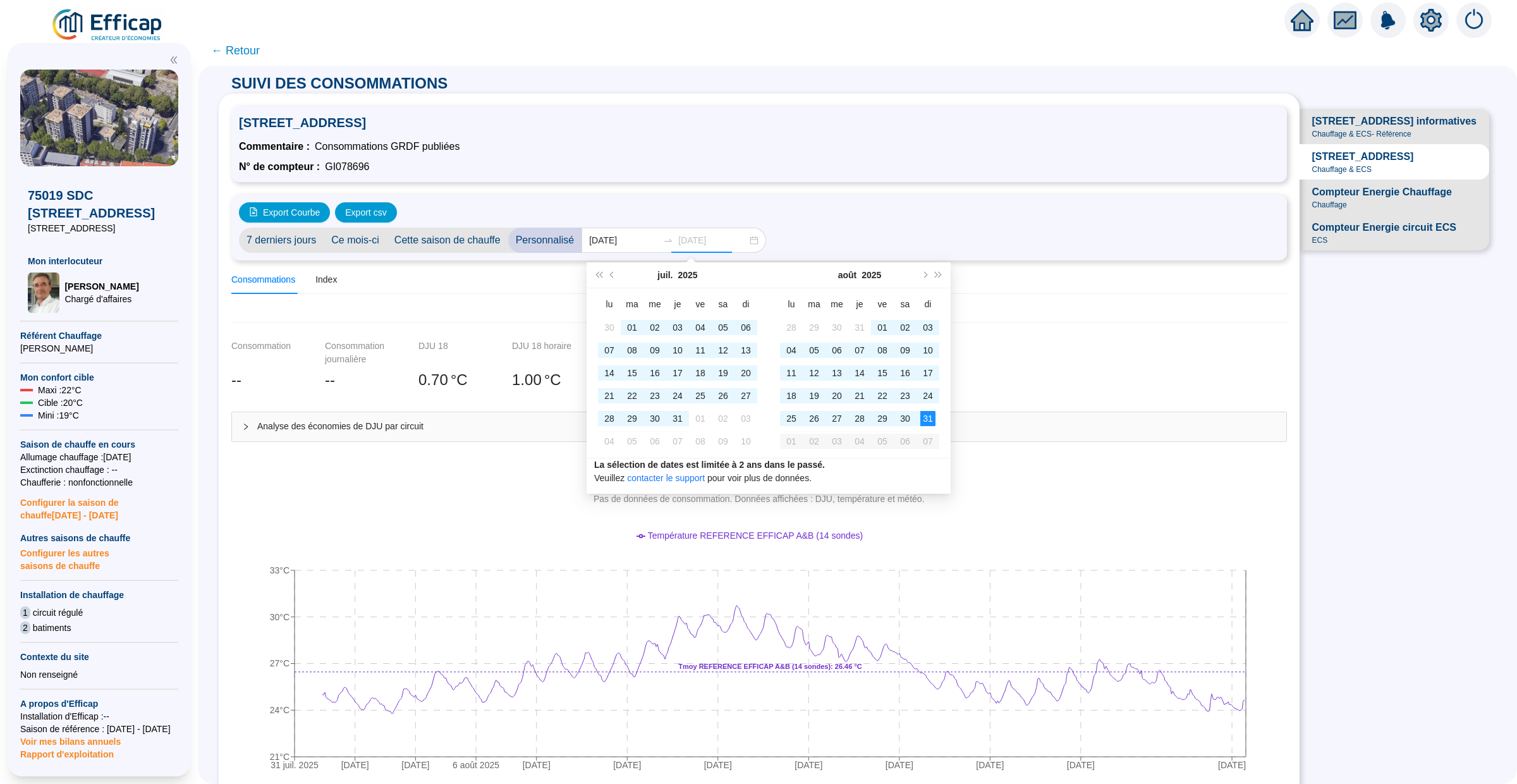
click at [928, 423] on div "31" at bounding box center [928, 418] width 16 height 16
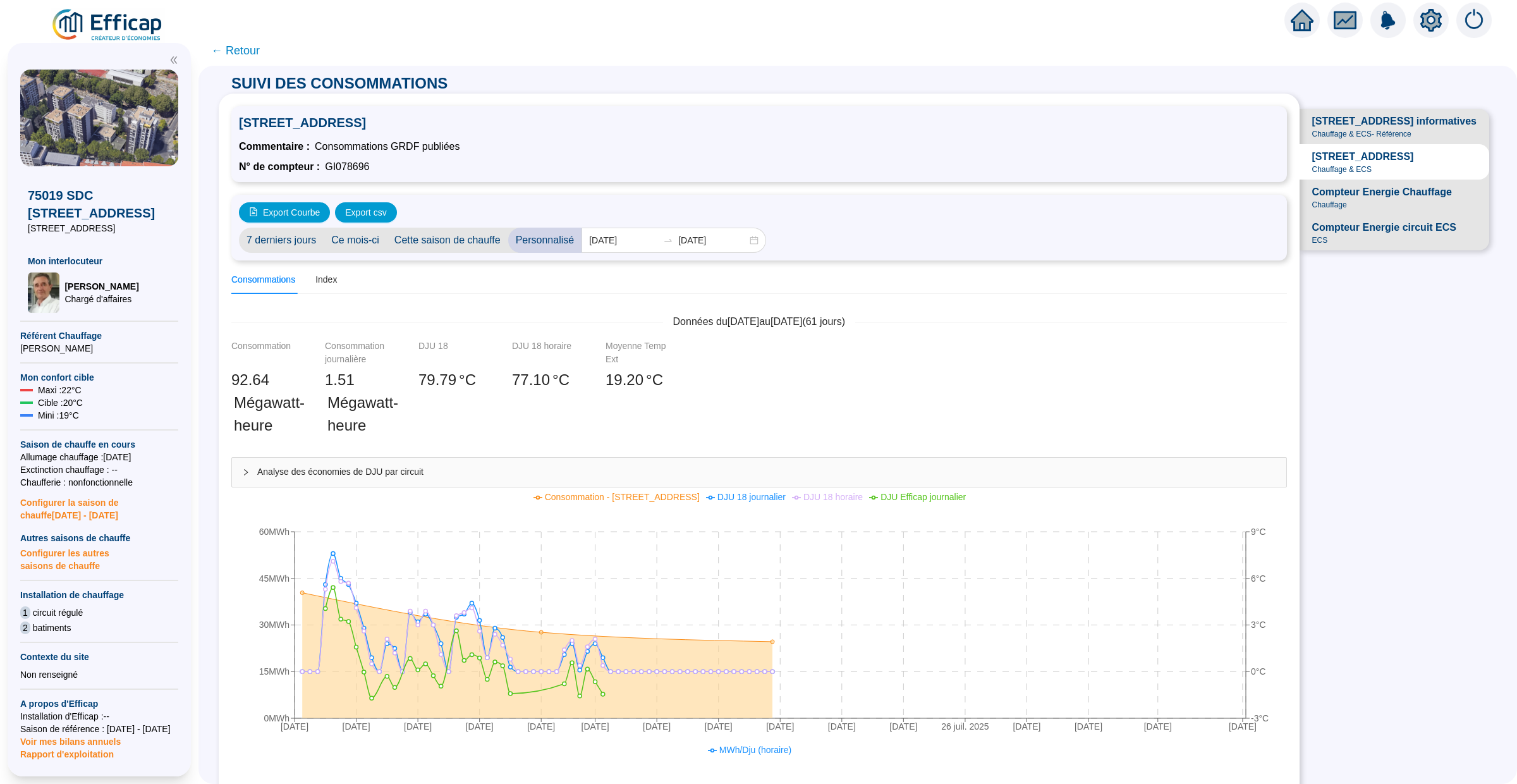
click at [1313, 17] on div at bounding box center [1302, 20] width 36 height 36
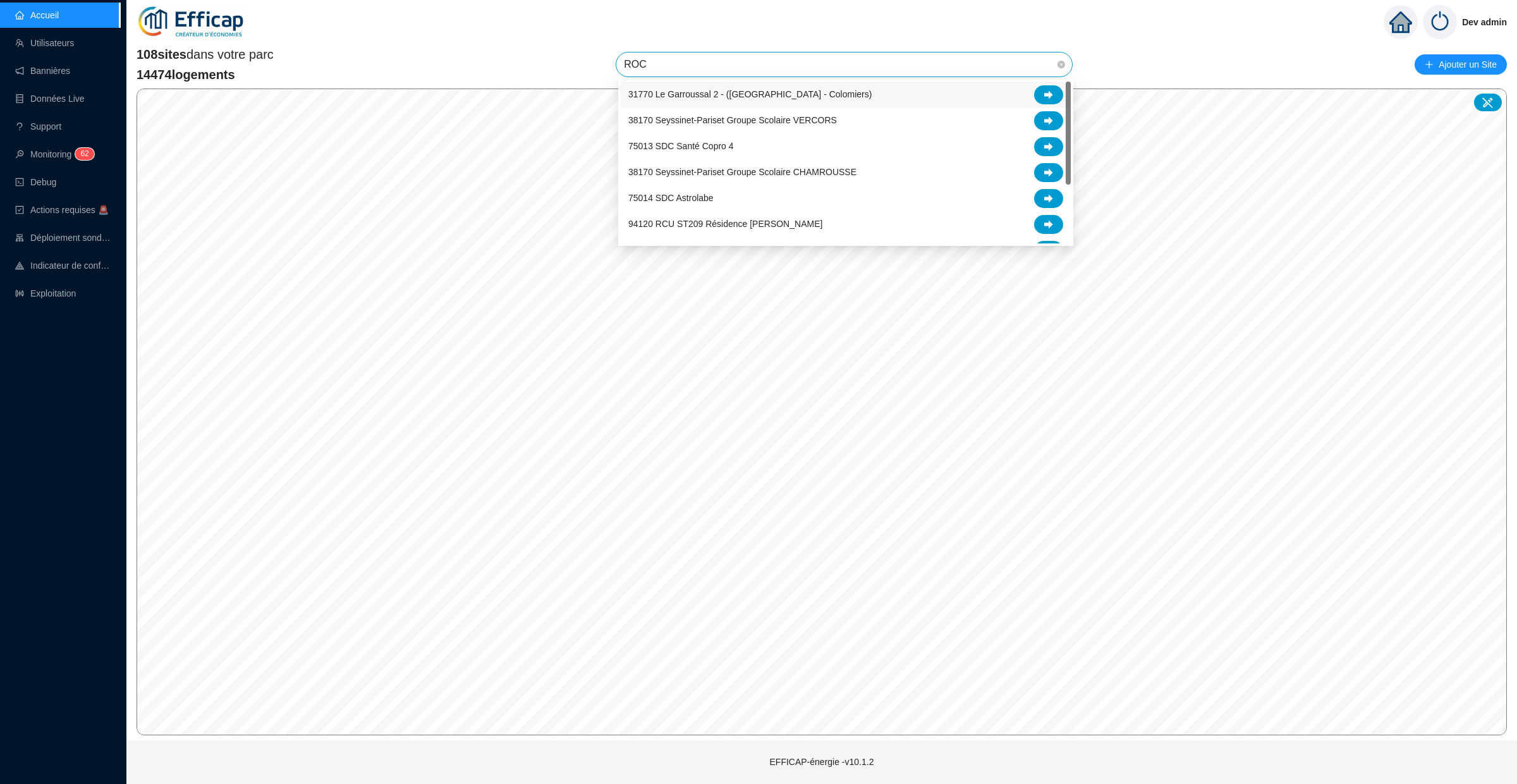
type input "ROCH"
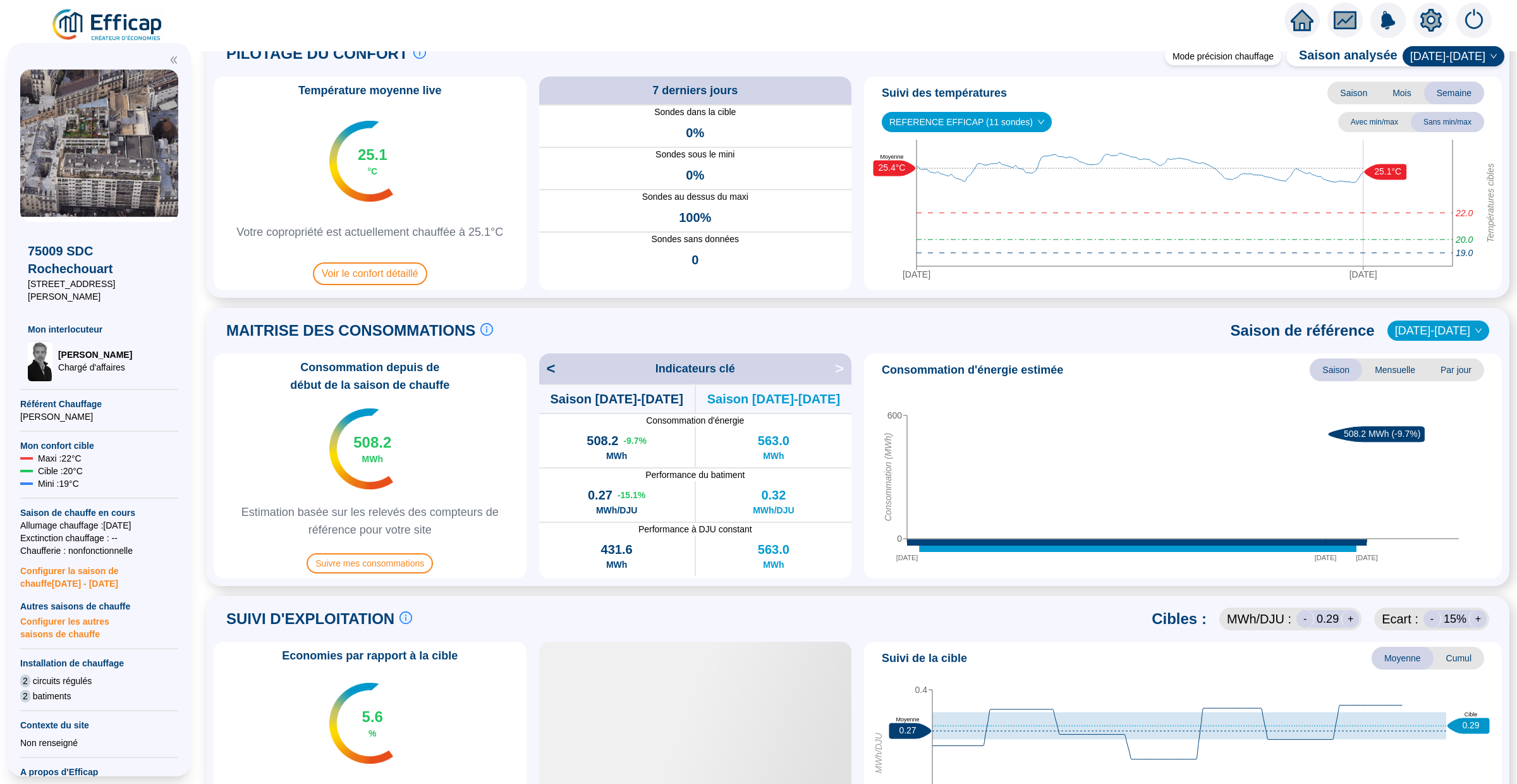
scroll to position [54, 0]
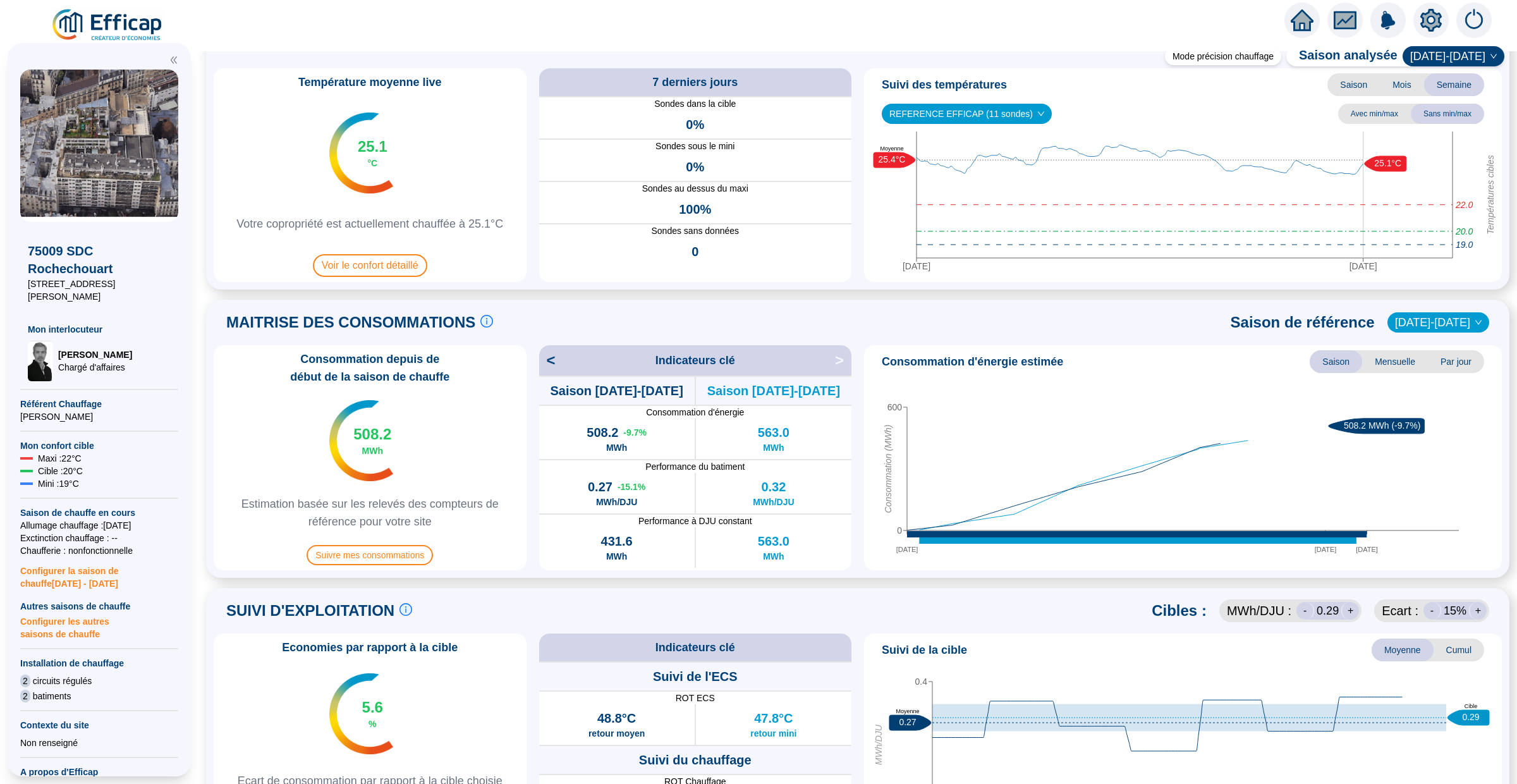
click at [423, 541] on div "Consommation depuis de début de la saison de chauffe 508.2 MWh Estimation basée…" at bounding box center [370, 458] width 313 height 225
click at [422, 548] on span "Suivre mes consommations" at bounding box center [370, 555] width 127 height 20
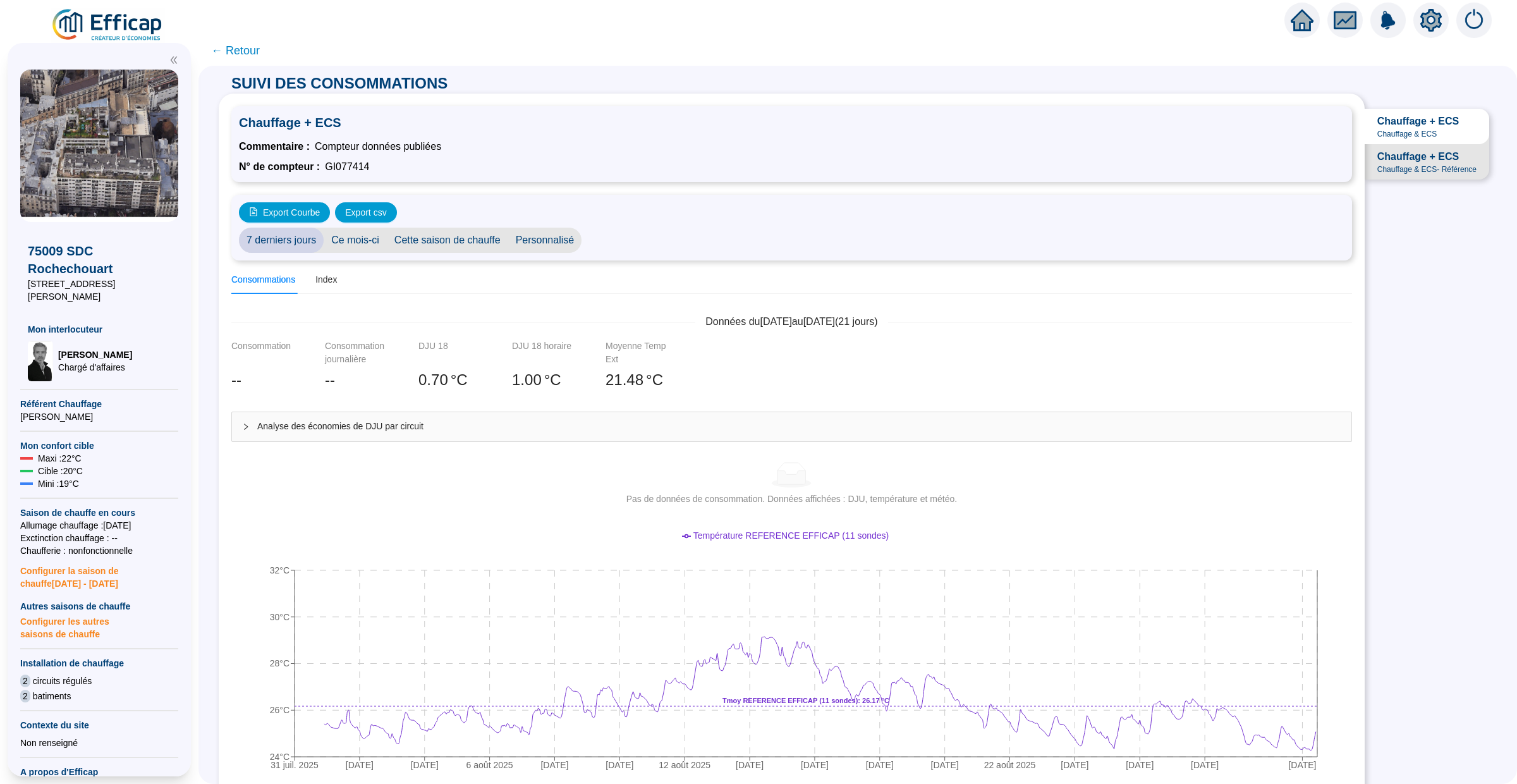
scroll to position [17, 0]
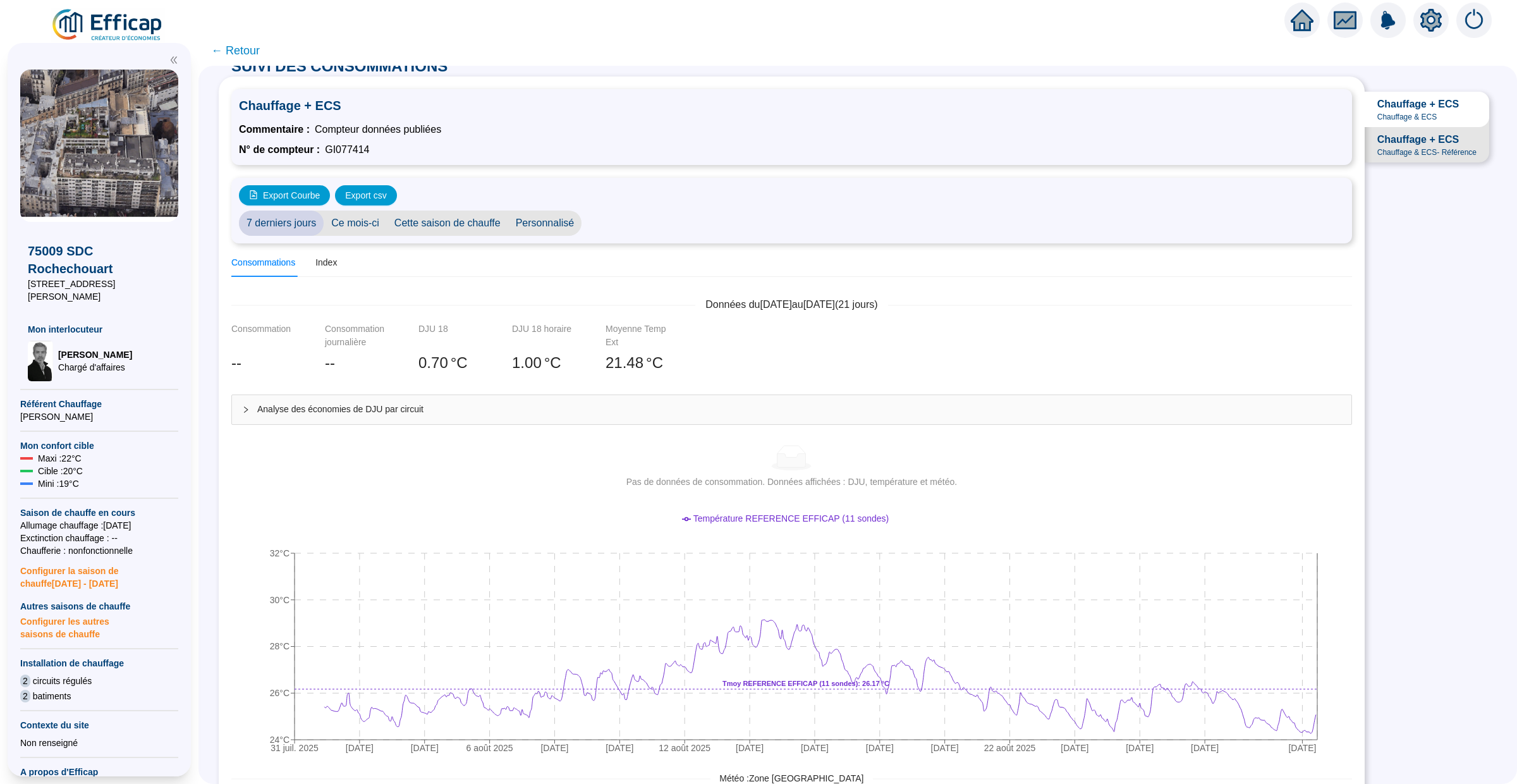
click at [1431, 147] on span "Chauffage & ECS - Référence" at bounding box center [1427, 152] width 99 height 10
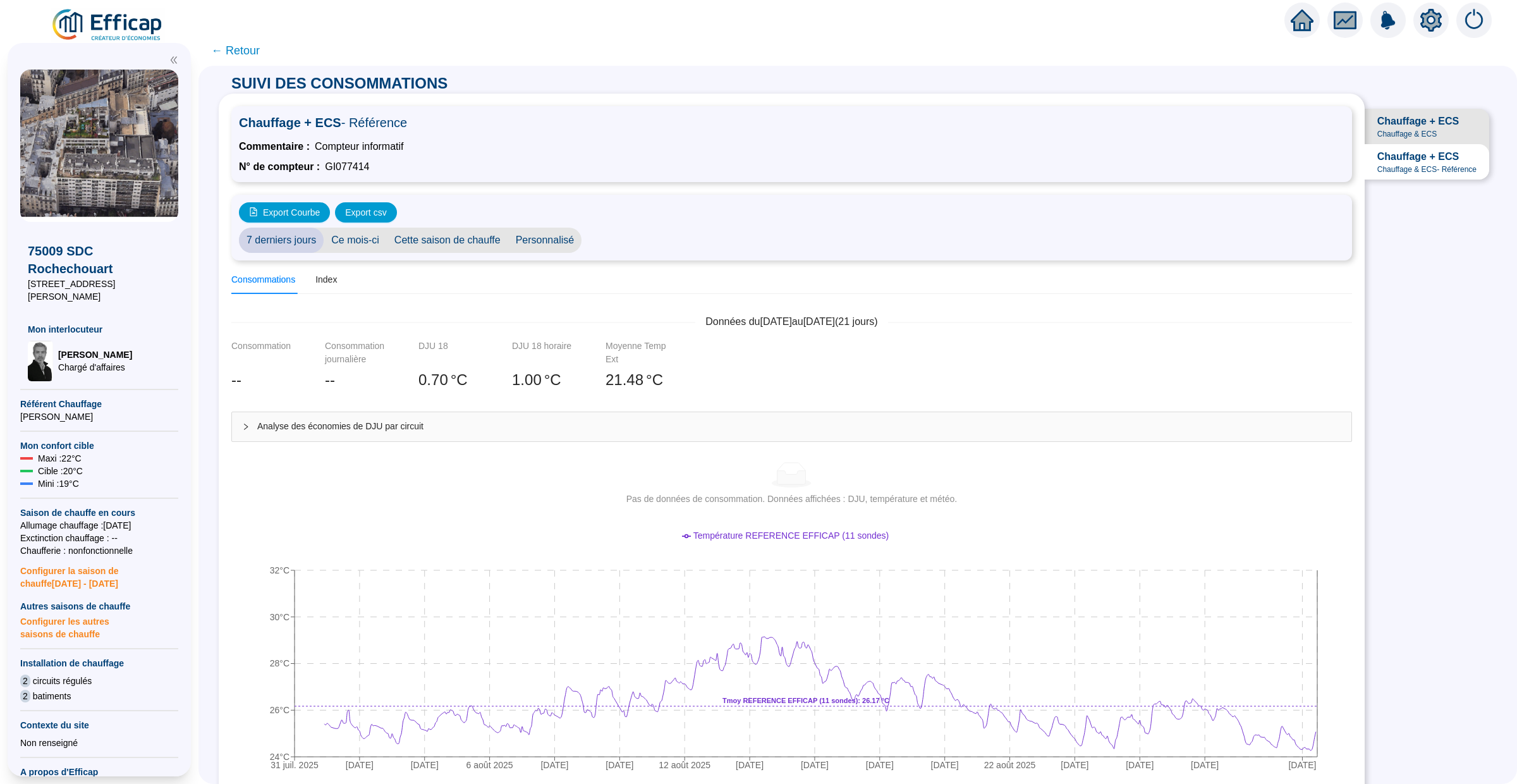
click at [1423, 121] on span "Chauffage + ECS" at bounding box center [1418, 121] width 82 height 16
click at [1433, 21] on icon "setting" at bounding box center [1431, 20] width 9 height 9
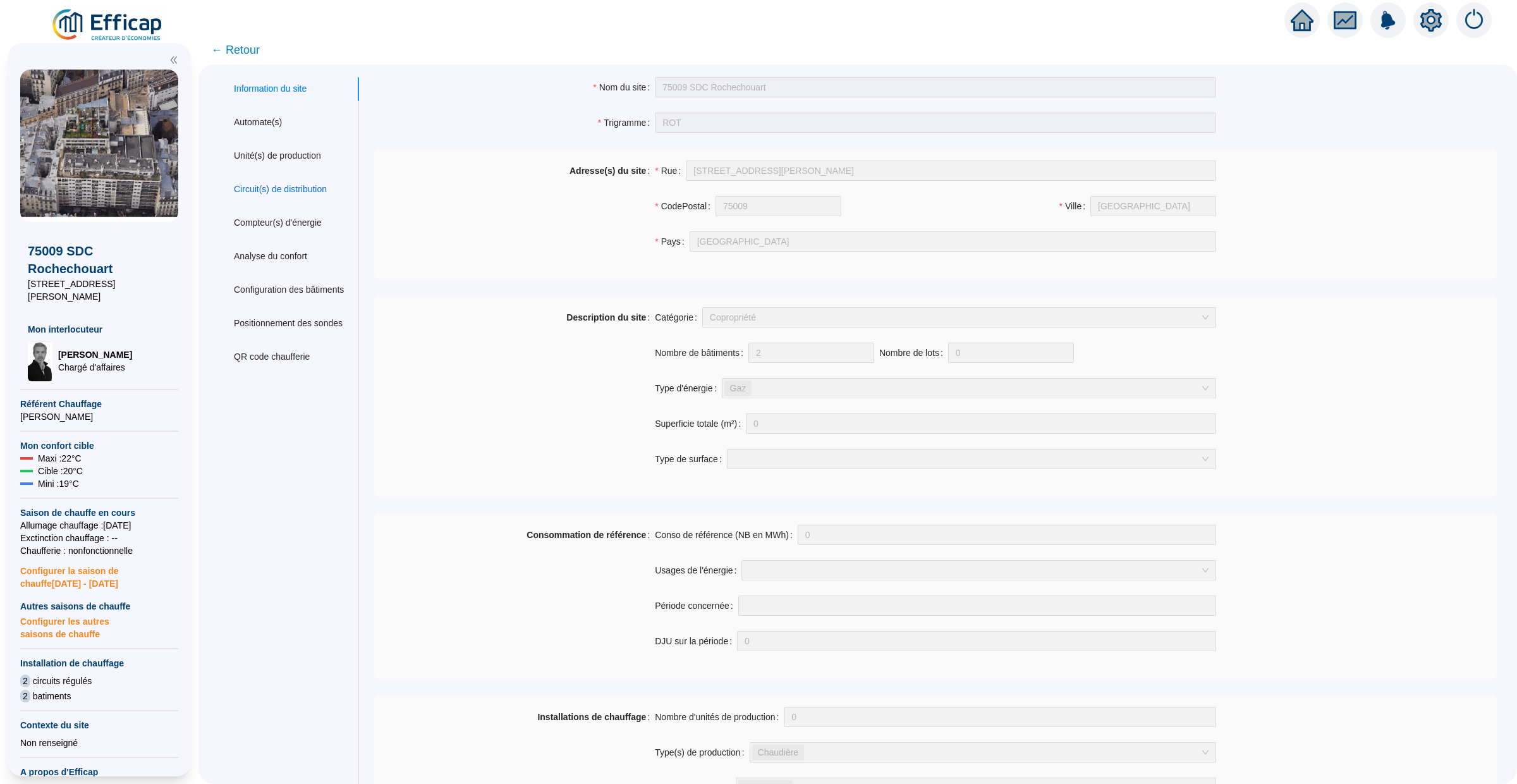
click at [280, 186] on div "Circuit(s) de distribution" at bounding box center [280, 189] width 93 height 13
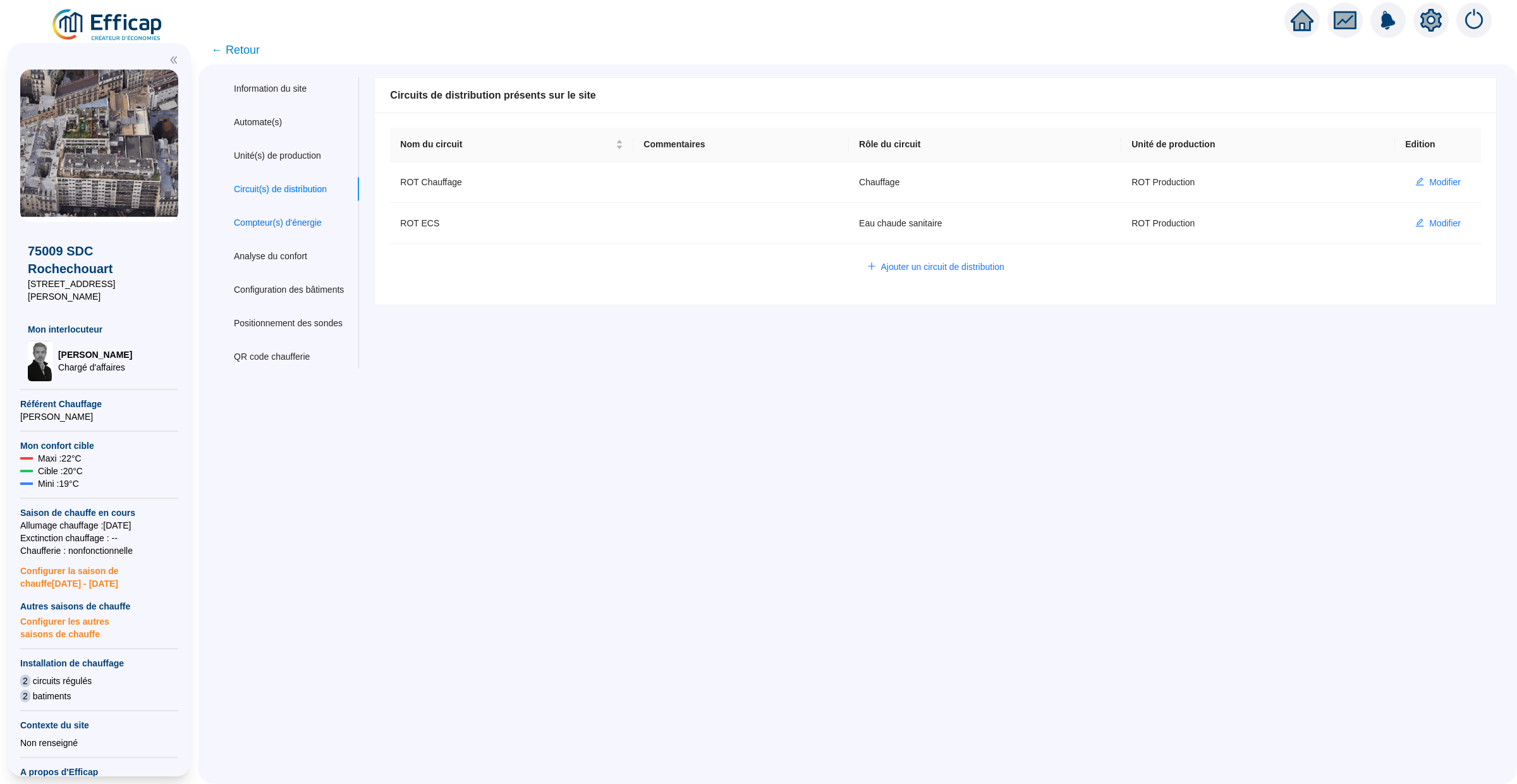
click at [280, 218] on div "Compteur(s) d'énergie" at bounding box center [278, 223] width 88 height 13
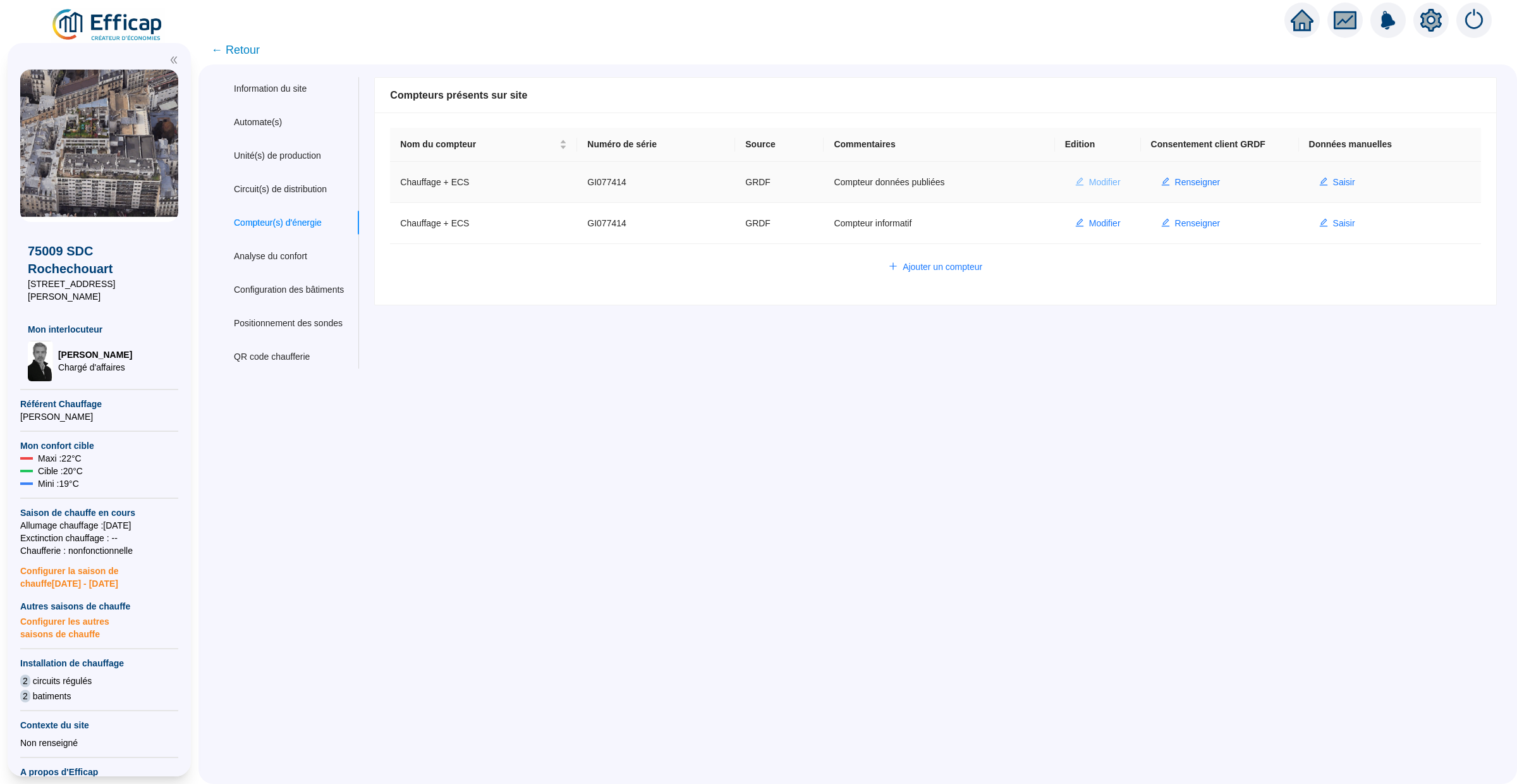
click at [1110, 177] on span "Modifier" at bounding box center [1104, 183] width 32 height 13
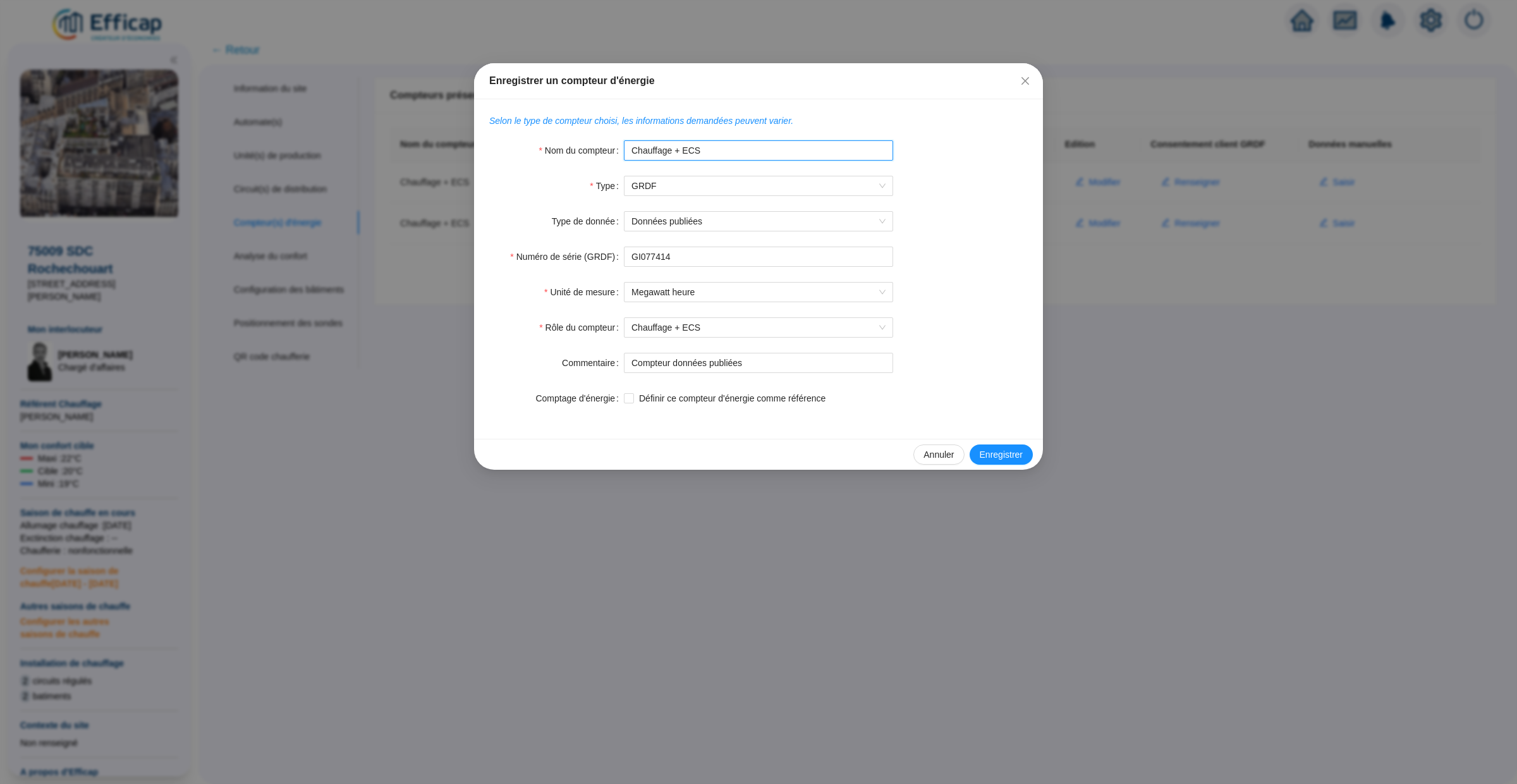
click at [758, 149] on input "Chauffage + ECS" at bounding box center [758, 150] width 269 height 20
type input "Chauffage + ECS publiées"
click at [1015, 454] on span "Enregistrer" at bounding box center [1001, 455] width 43 height 13
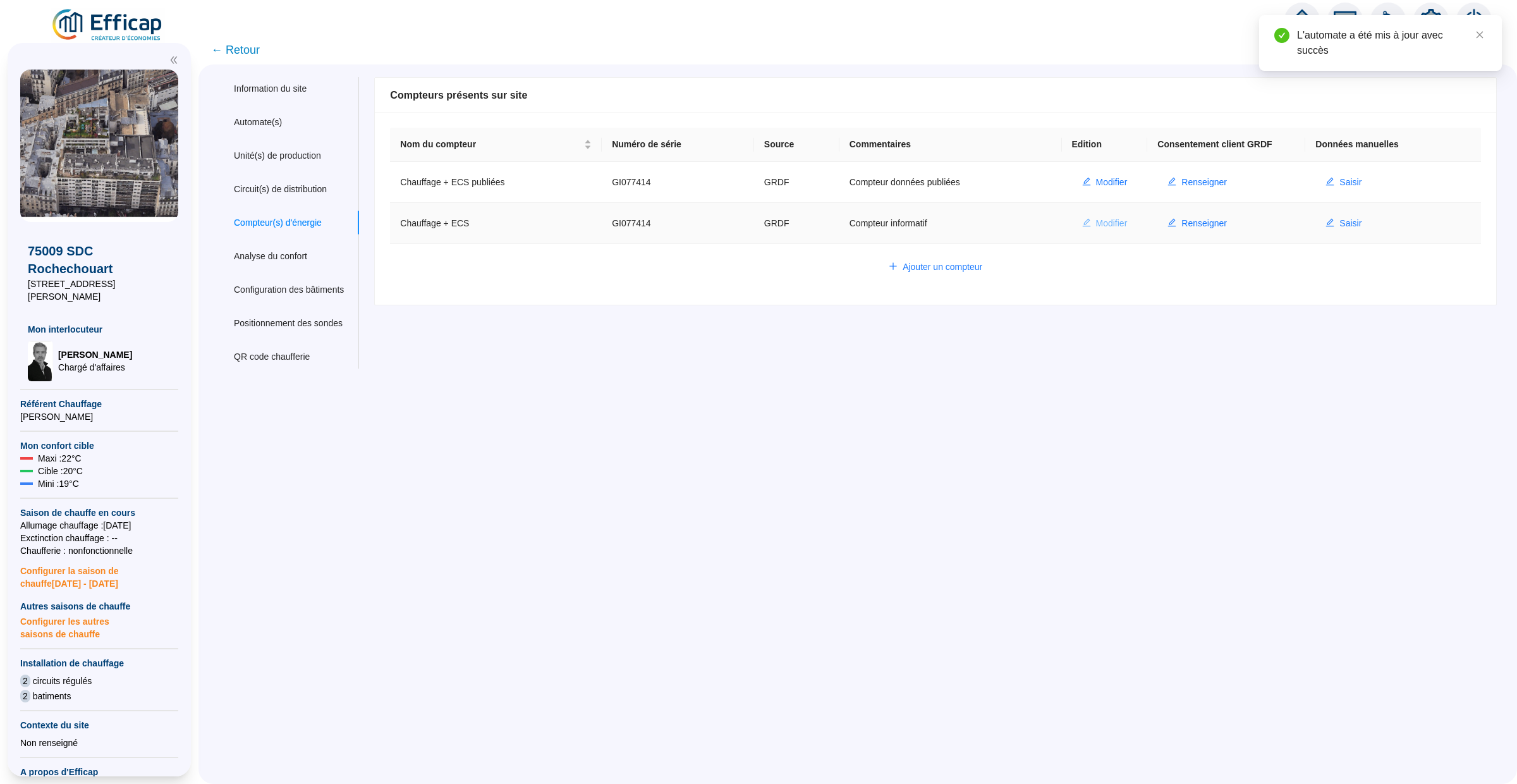
click at [1119, 220] on span "Modifier" at bounding box center [1112, 224] width 32 height 13
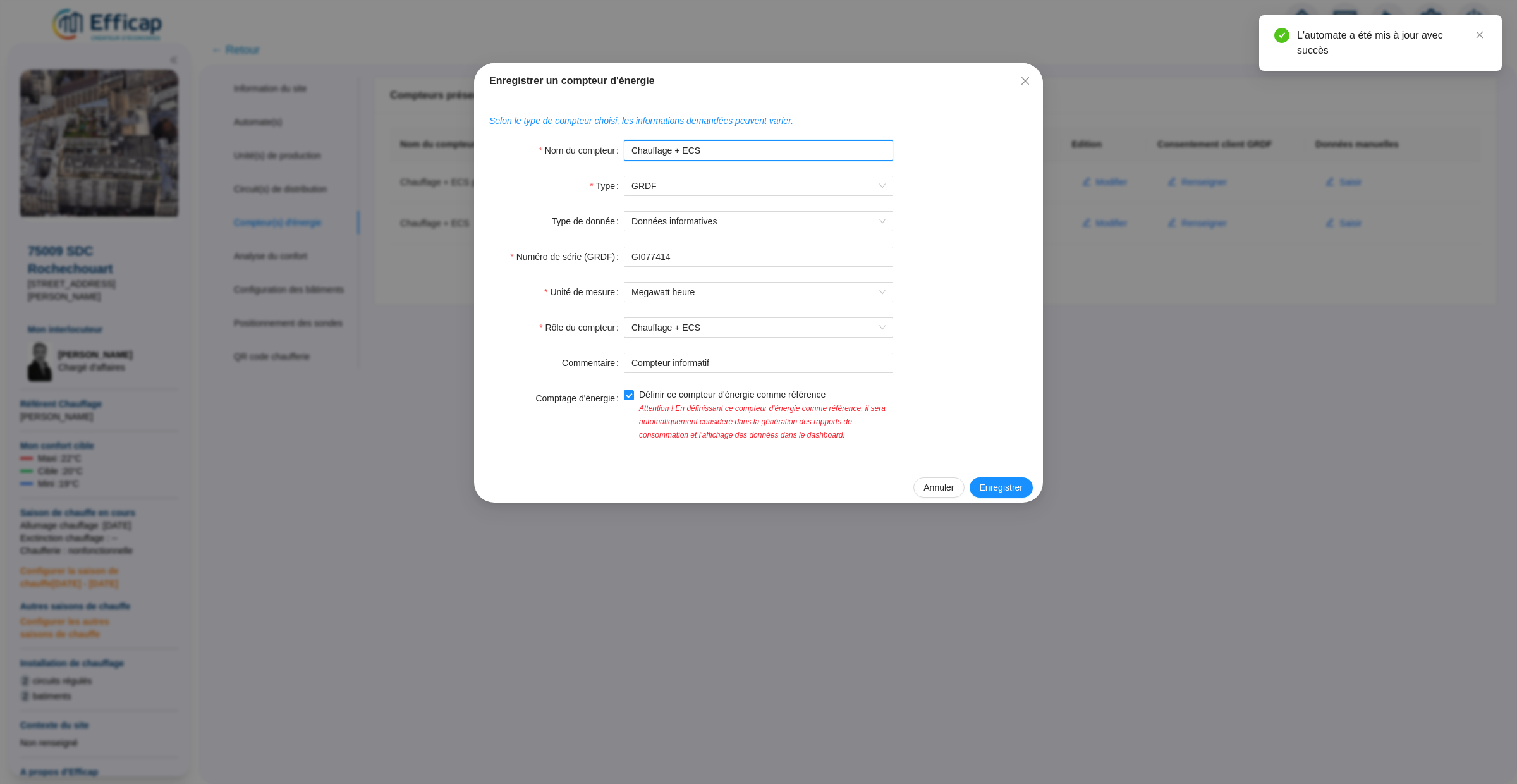
click at [752, 149] on input "Chauffage + ECS" at bounding box center [758, 150] width 269 height 20
type input "Chauffage + ECS informatives"
click at [1018, 495] on button "Enregistrer" at bounding box center [1001, 487] width 63 height 20
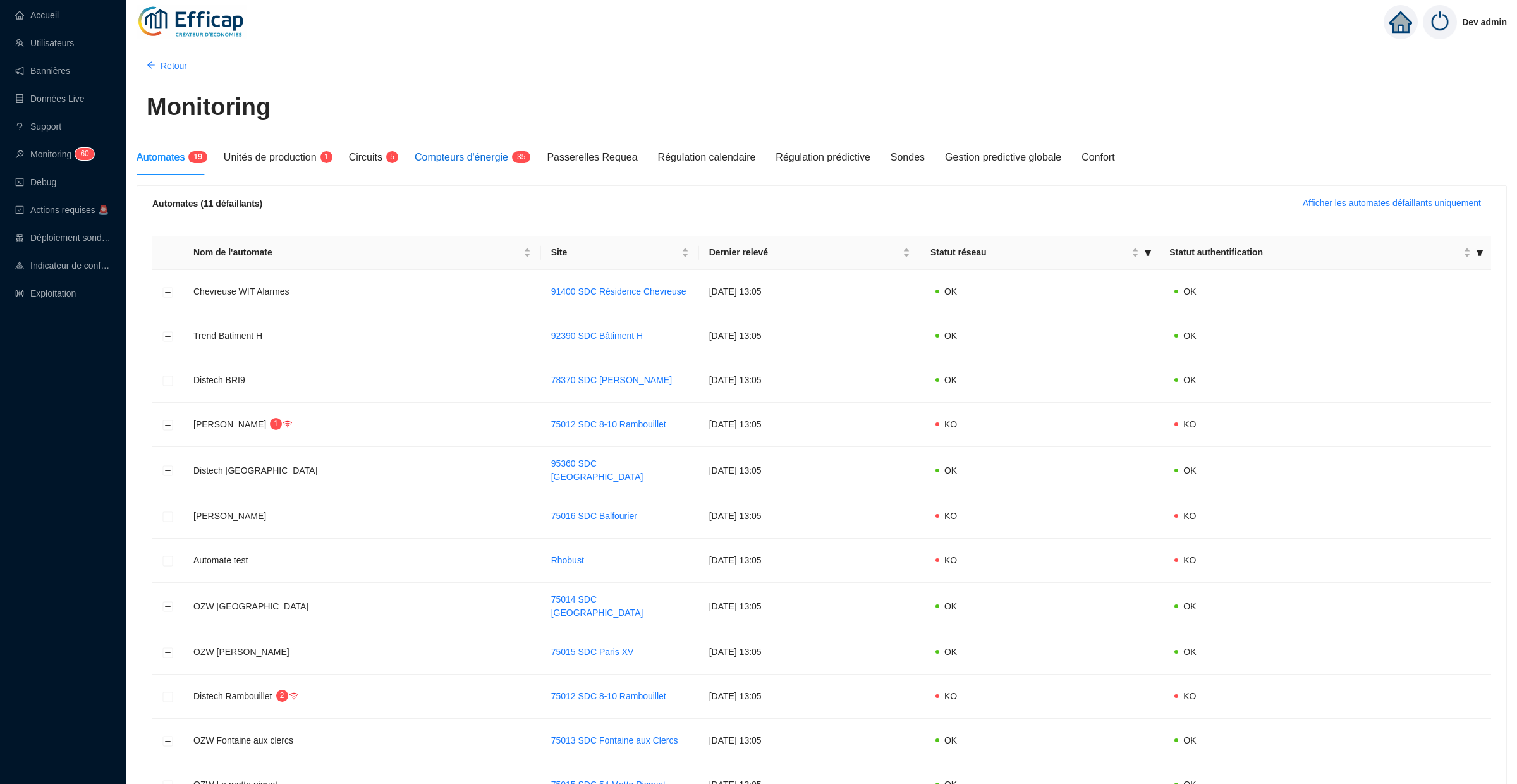
click at [479, 159] on span "Compteurs d'énergie" at bounding box center [461, 157] width 94 height 11
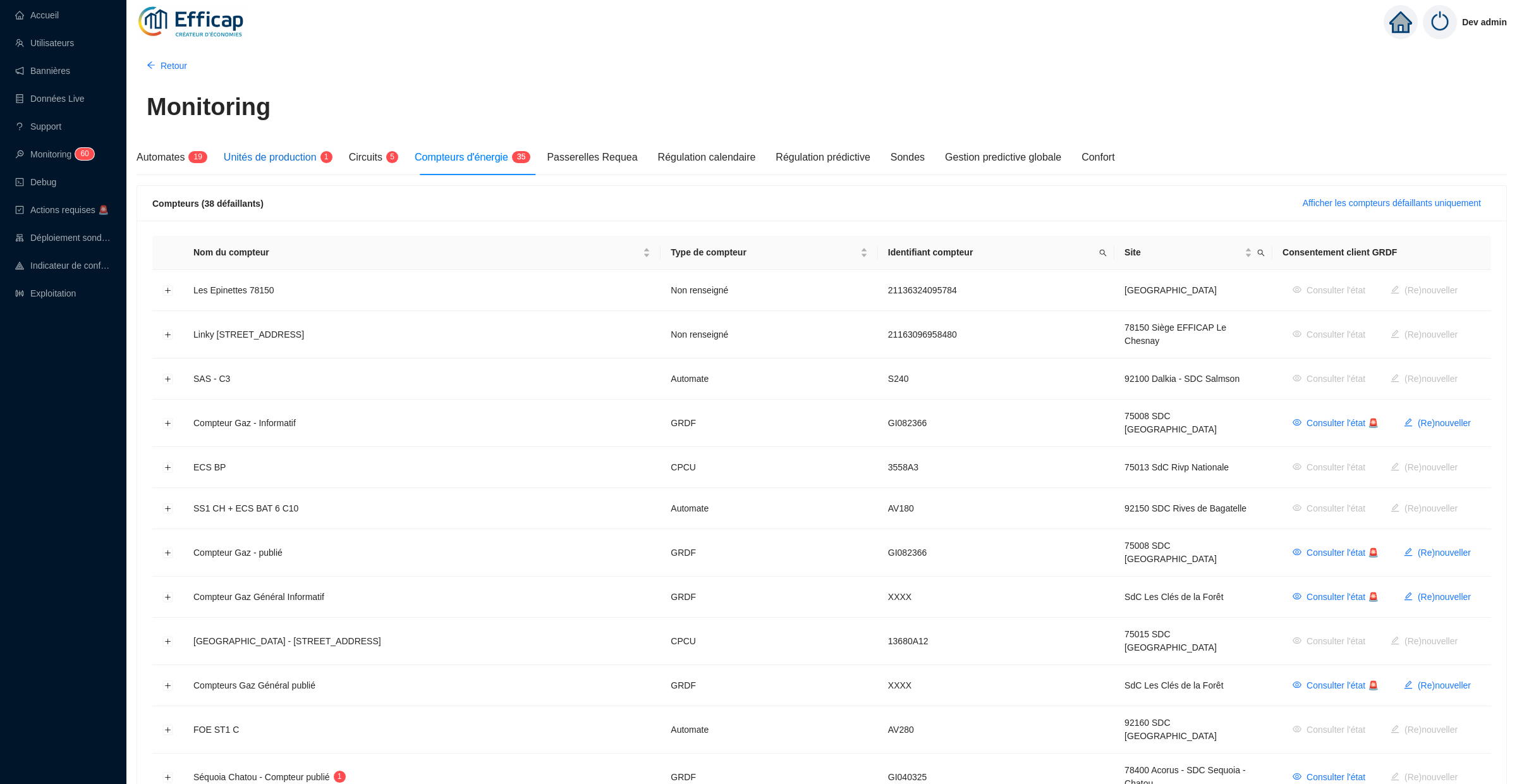
click at [332, 159] on sup "1" at bounding box center [326, 157] width 12 height 12
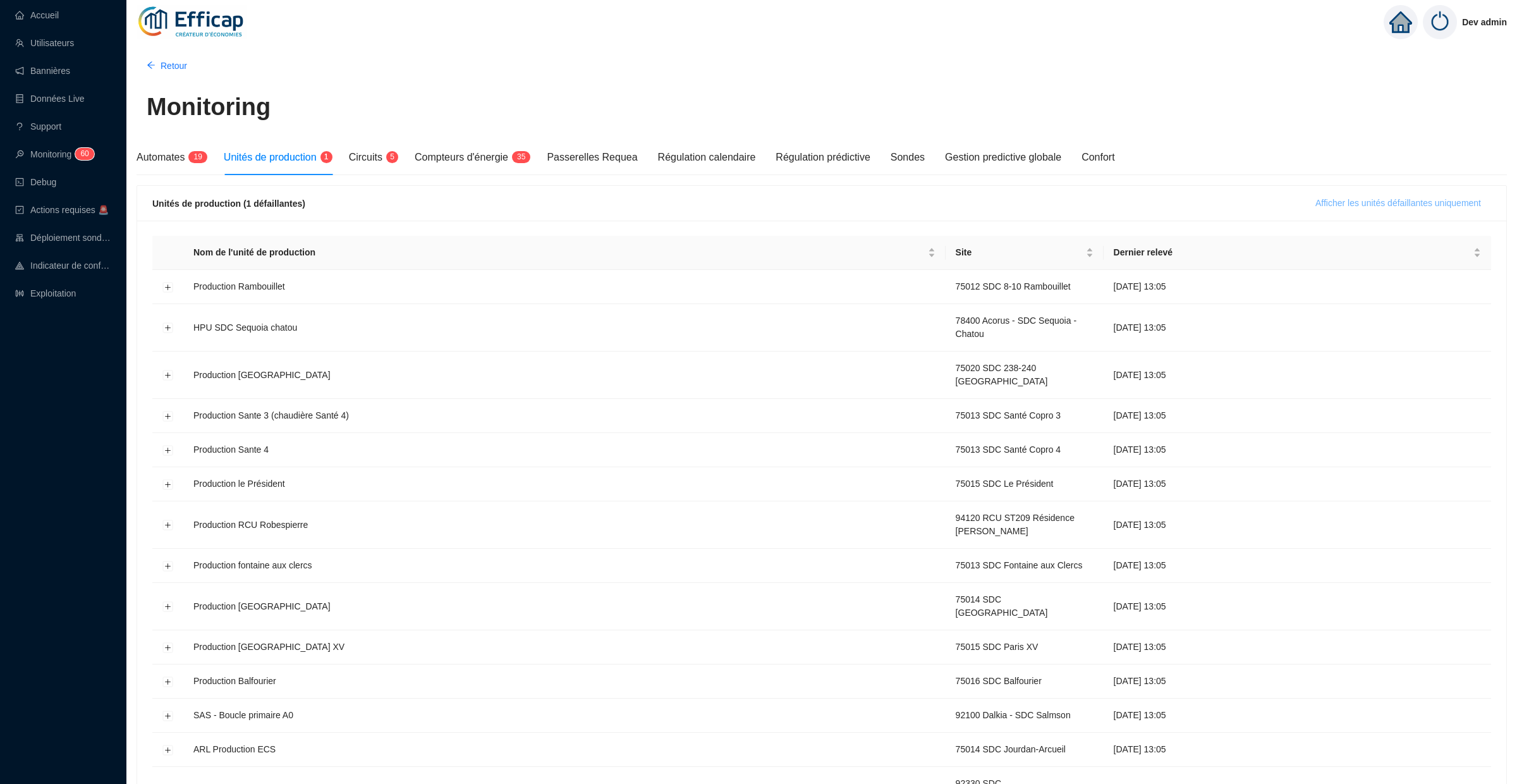
click at [1377, 199] on span "Afficher les unités défaillantes uniquement" at bounding box center [1398, 204] width 166 height 13
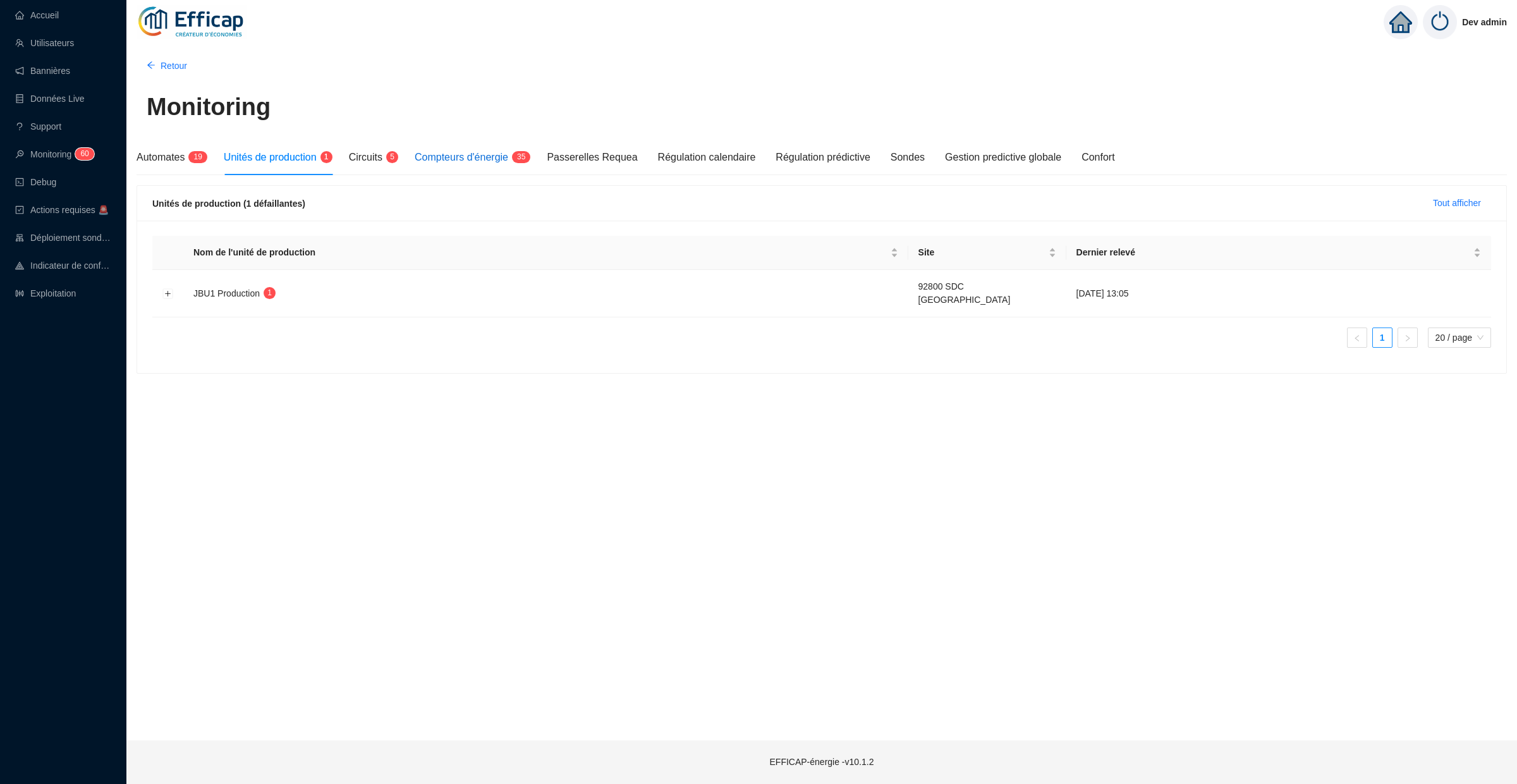
click at [468, 158] on span "Compteurs d'énergie" at bounding box center [461, 157] width 94 height 11
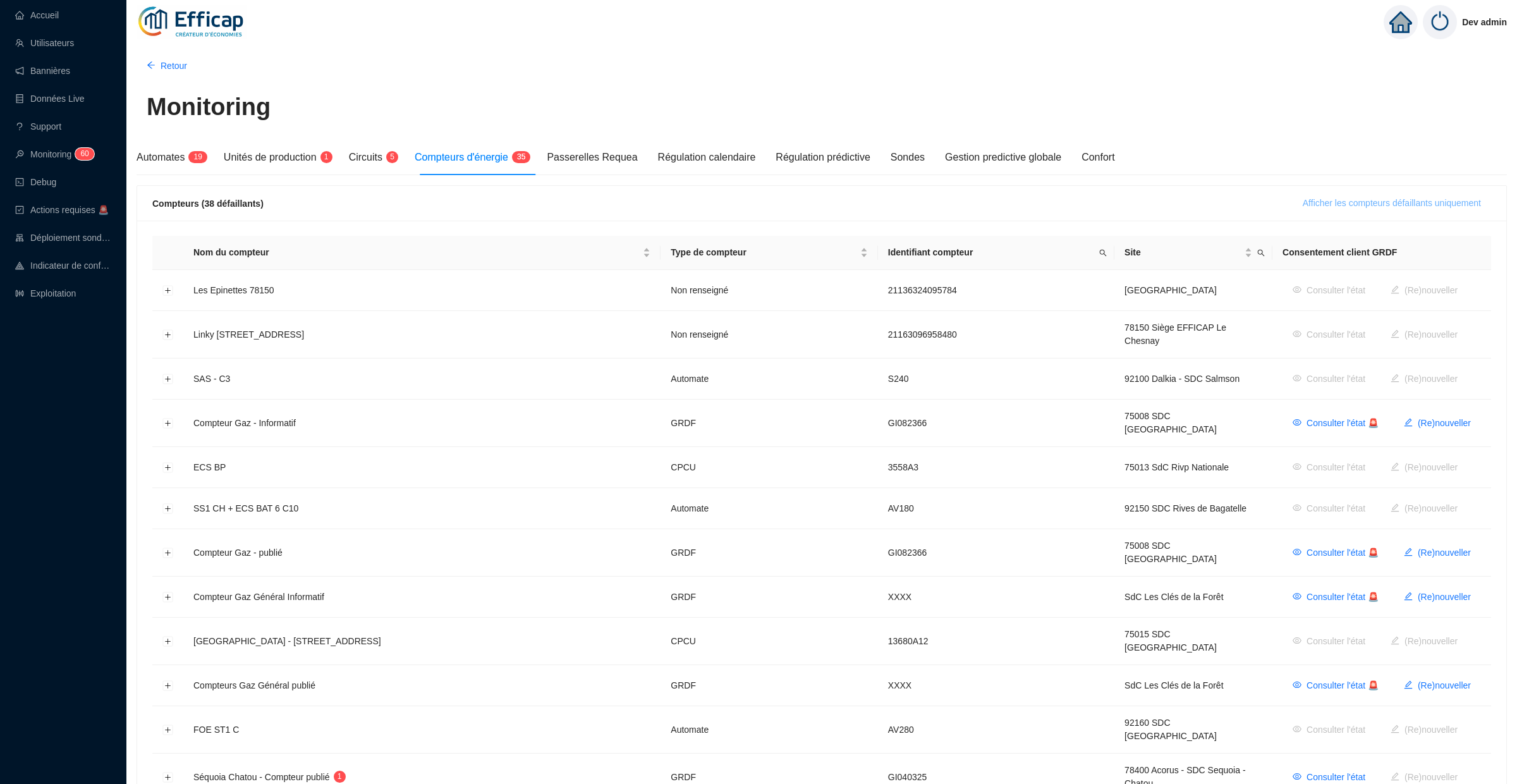
click at [1379, 205] on span "Afficher les compteurs défaillants uniquement" at bounding box center [1392, 204] width 178 height 13
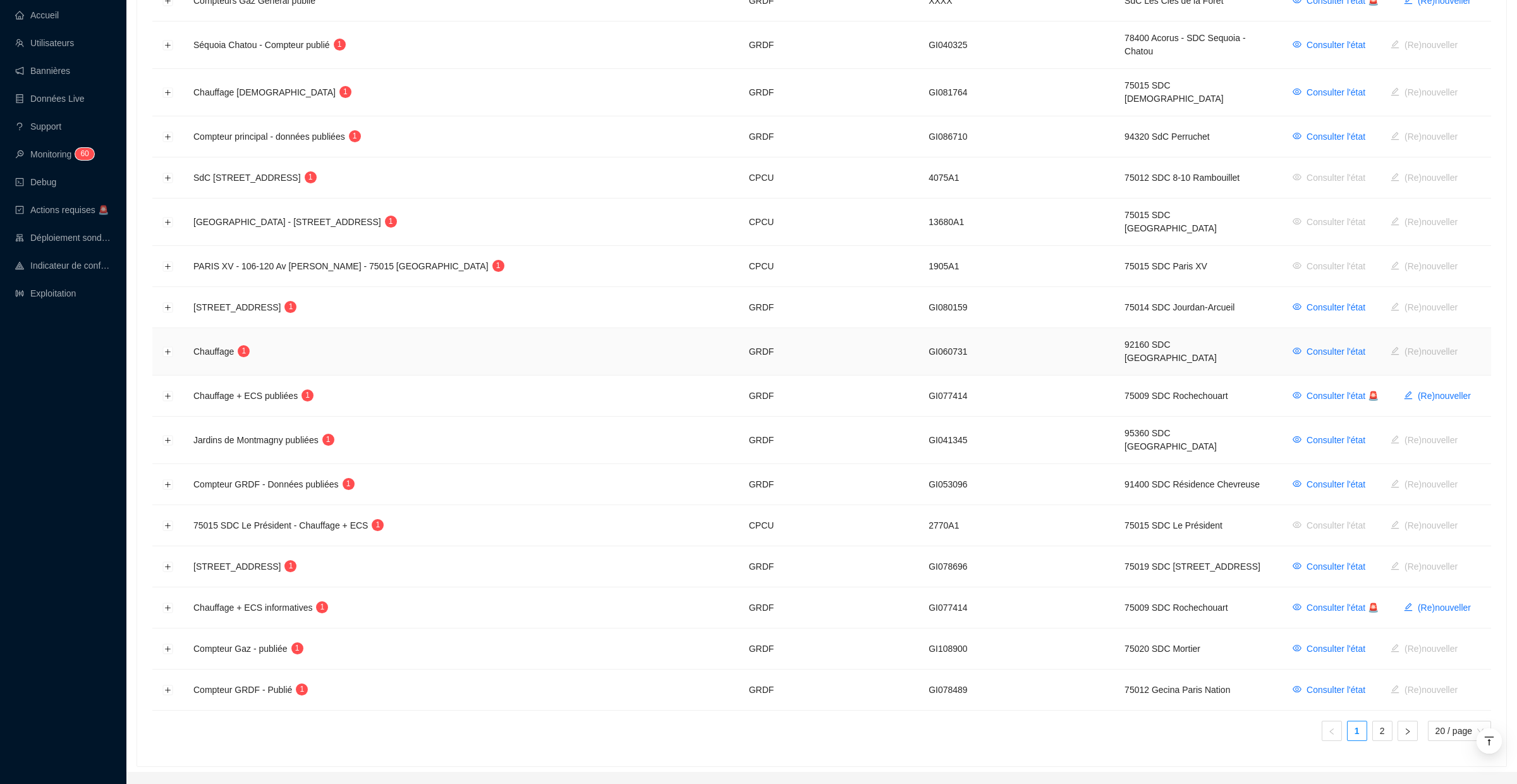
scroll to position [429, 0]
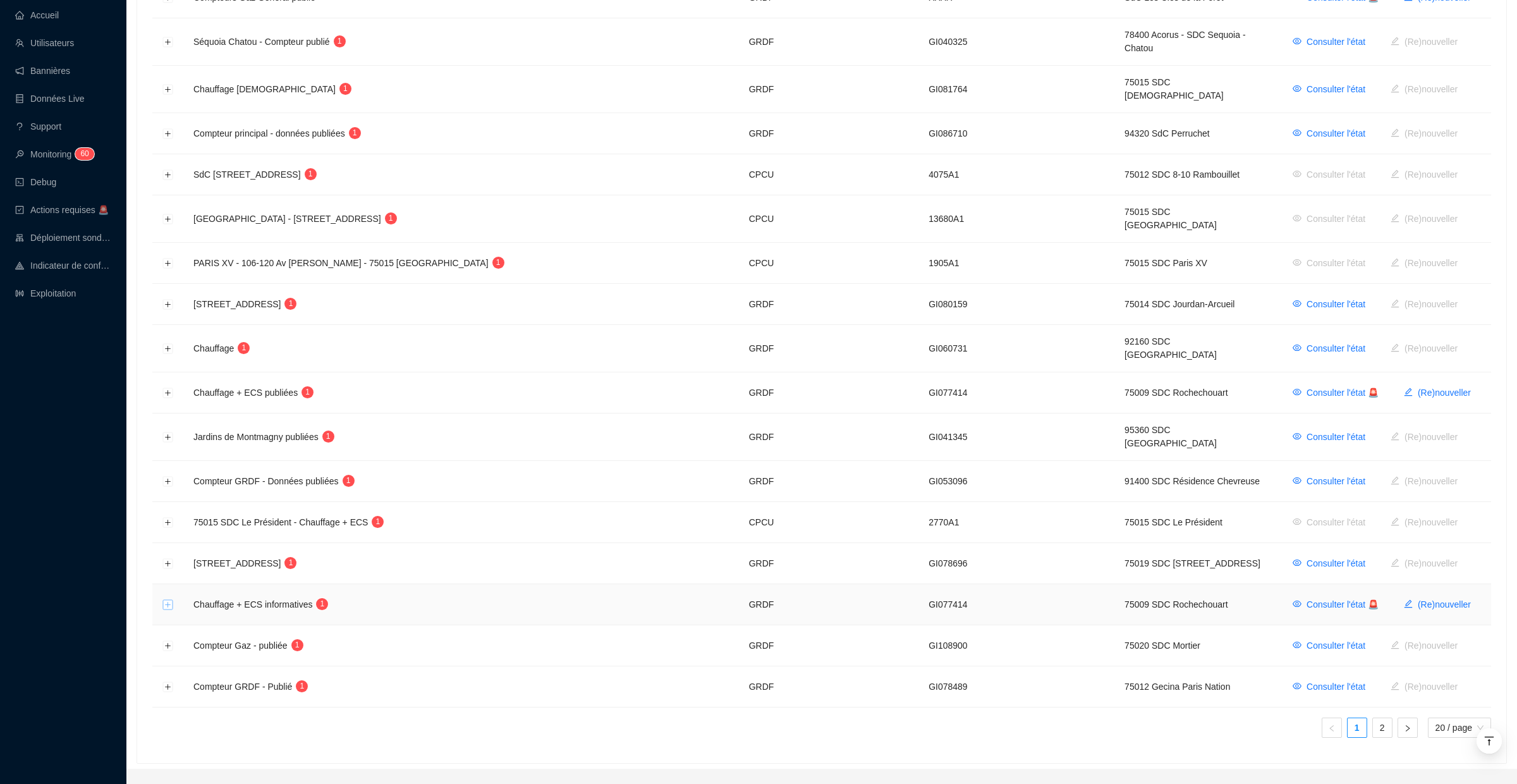
click at [169, 600] on button "Développer la ligne" at bounding box center [168, 605] width 10 height 10
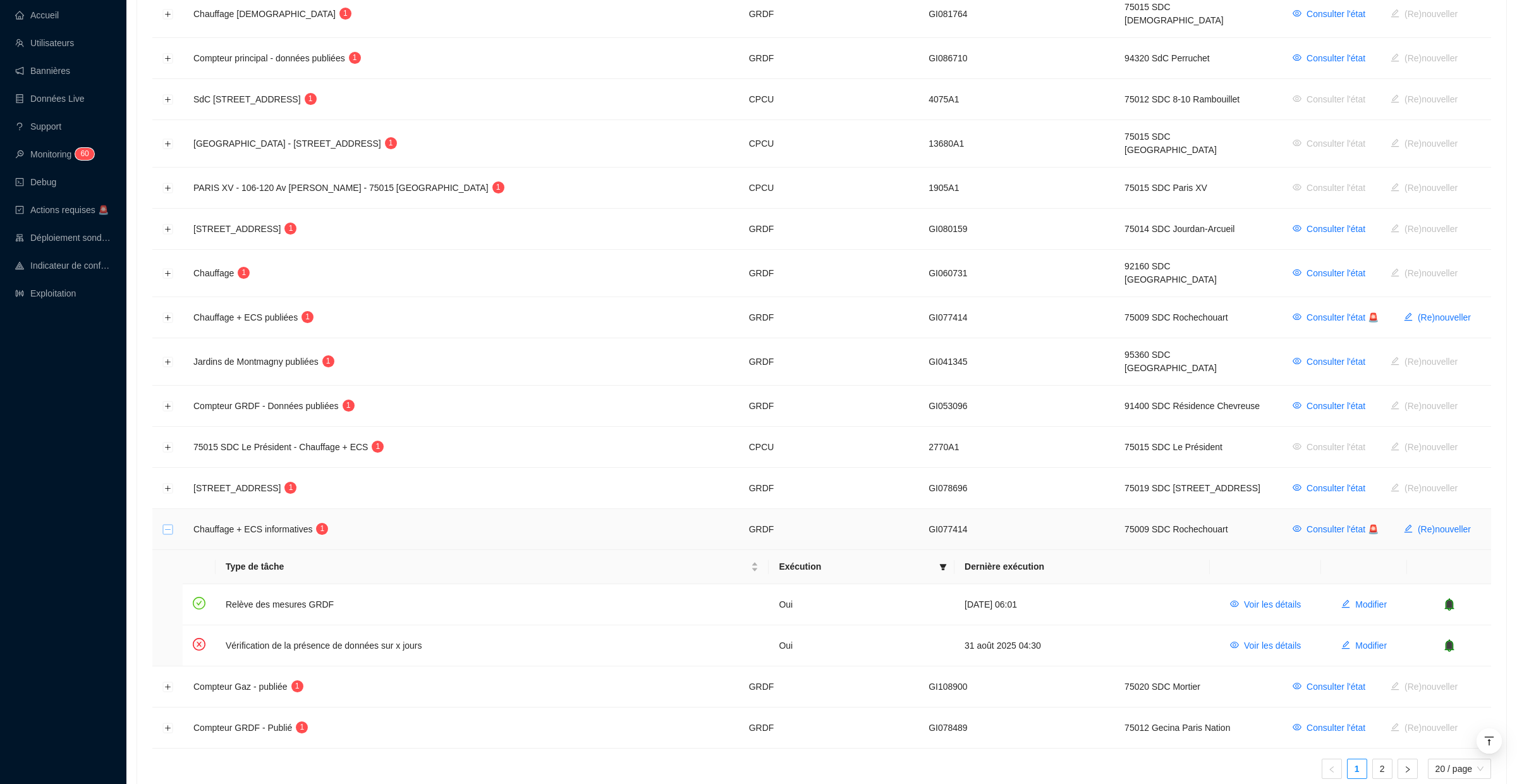
scroll to position [545, 0]
